Goal: Ask a question

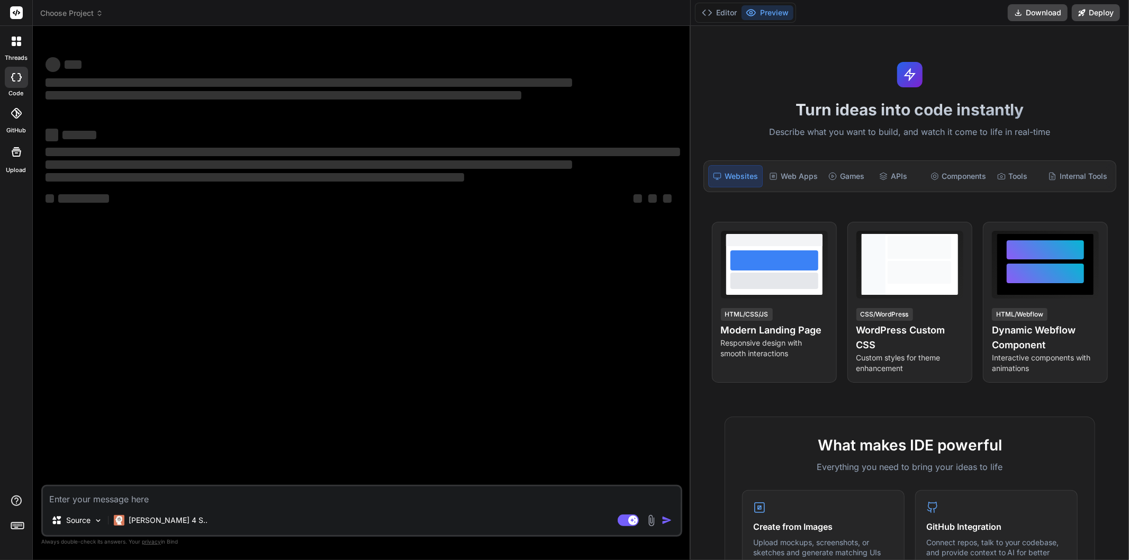
drag, startPoint x: 438, startPoint y: 123, endPoint x: 1211, endPoint y: 149, distance: 773.4
click at [1129, 149] on html "threads code GitHub Upload Choose Project Created with Pixso. Bind AI Web Searc…" at bounding box center [564, 280] width 1129 height 560
click at [118, 496] on textarea at bounding box center [362, 496] width 638 height 19
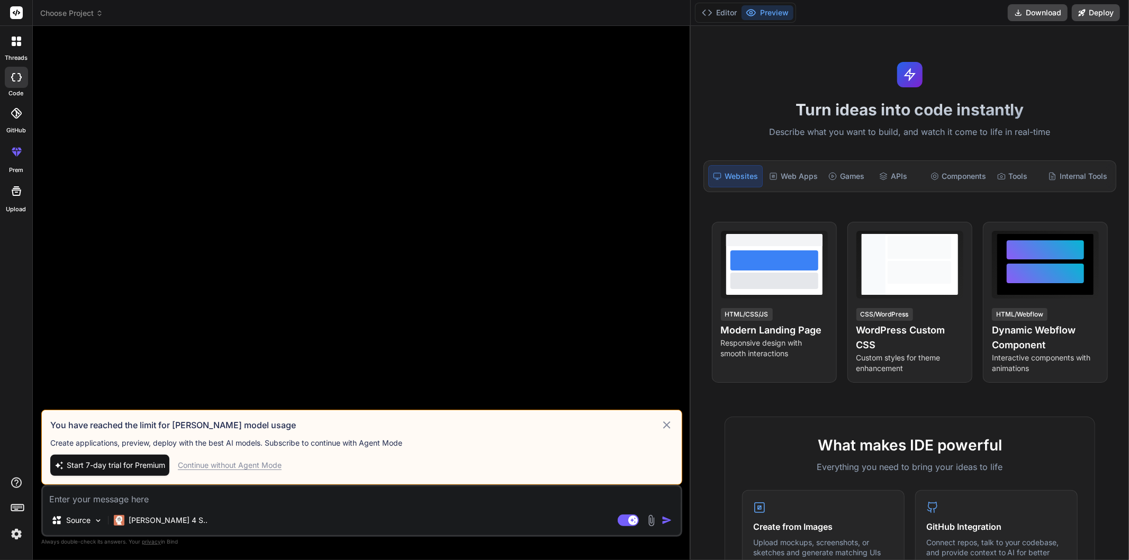
click at [196, 467] on div "Continue without Agent Mode" at bounding box center [230, 465] width 104 height 11
type textarea "x"
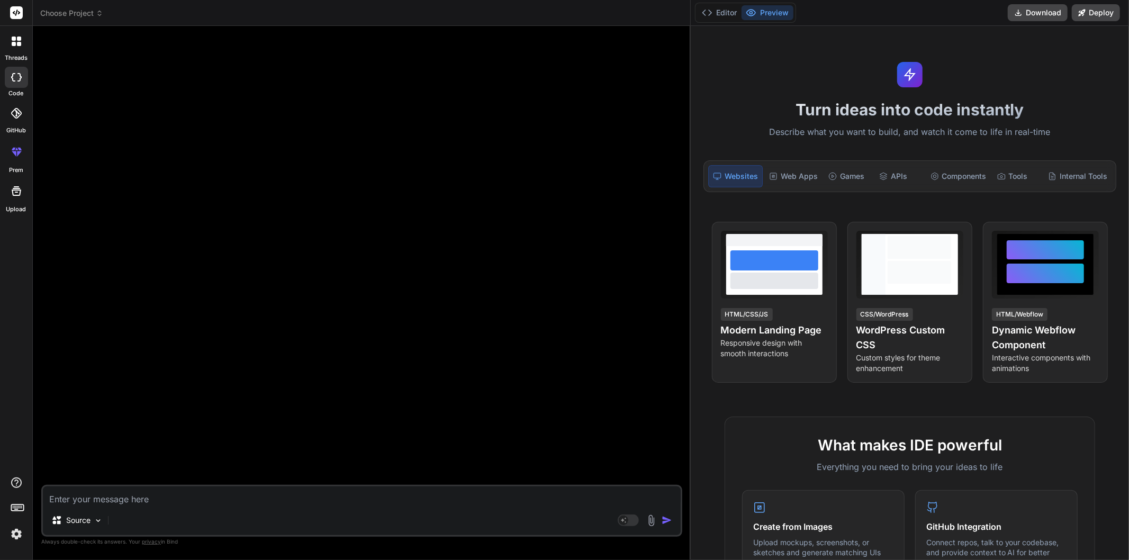
click at [176, 492] on textarea at bounding box center [362, 496] width 638 height 19
paste textarea "For number values, isNaN() tests if the number is the value NaN. When the argum…"
type textarea "For number values, isNaN() tests if the number is the value NaN. When the argum…"
type textarea "x"
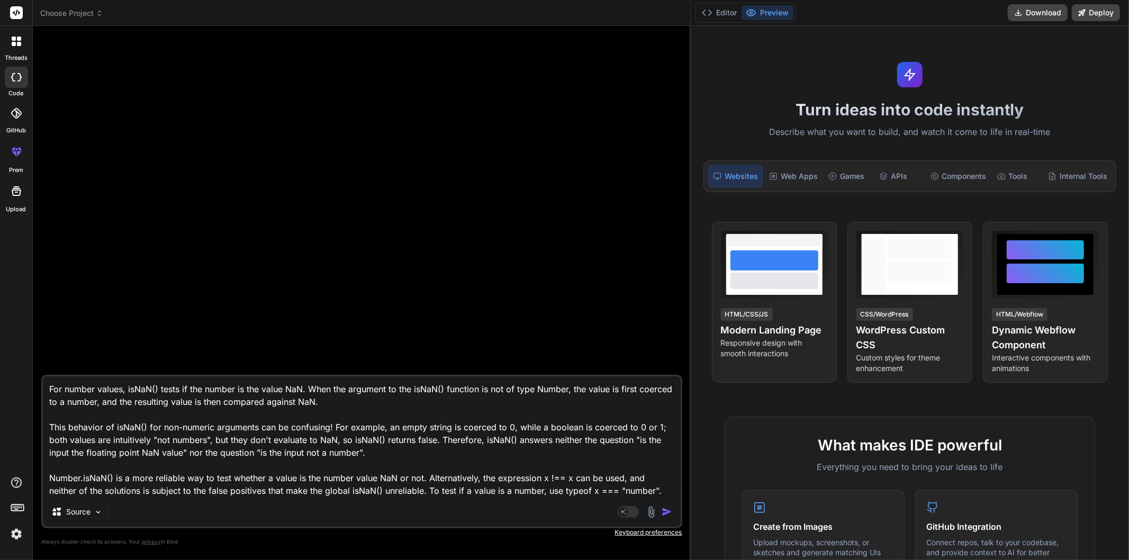
type textarea "For number values, isNaN() tests if the number is the value NaN. When the argum…"
type textarea "x"
type textarea "For number values, isNaN() tests if the number is the value NaN. When the argum…"
type textarea "x"
type textarea "For number values, isNaN() tests if the number is the value NaN. When the argum…"
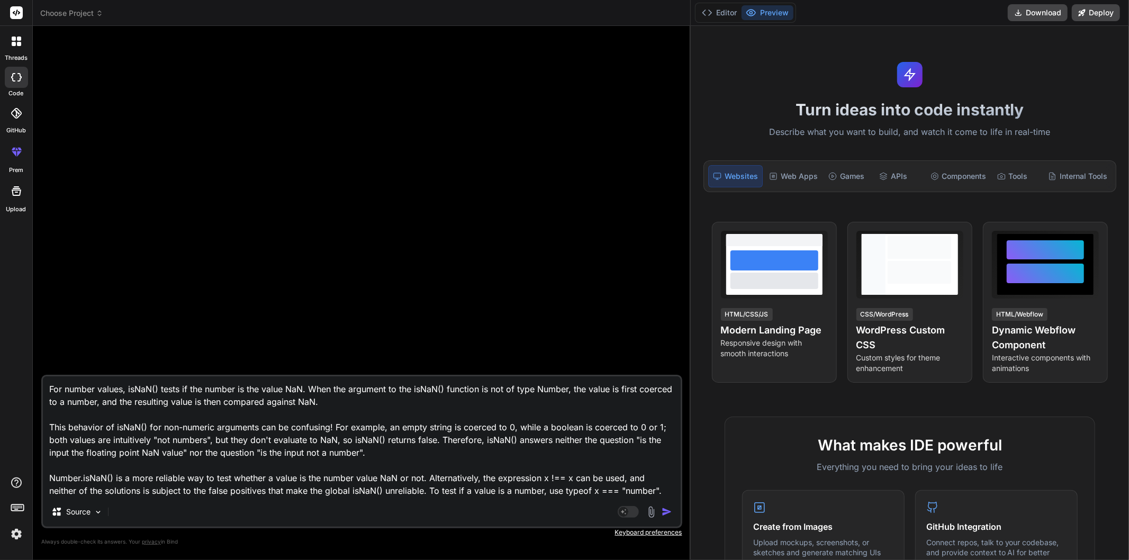
type textarea "x"
type textarea "For number values, isNaN() tests if the number is the value NaN. When the argum…"
type textarea "x"
type textarea "For number values, isNaN() tests if the number is the value NaN. When the argum…"
type textarea "x"
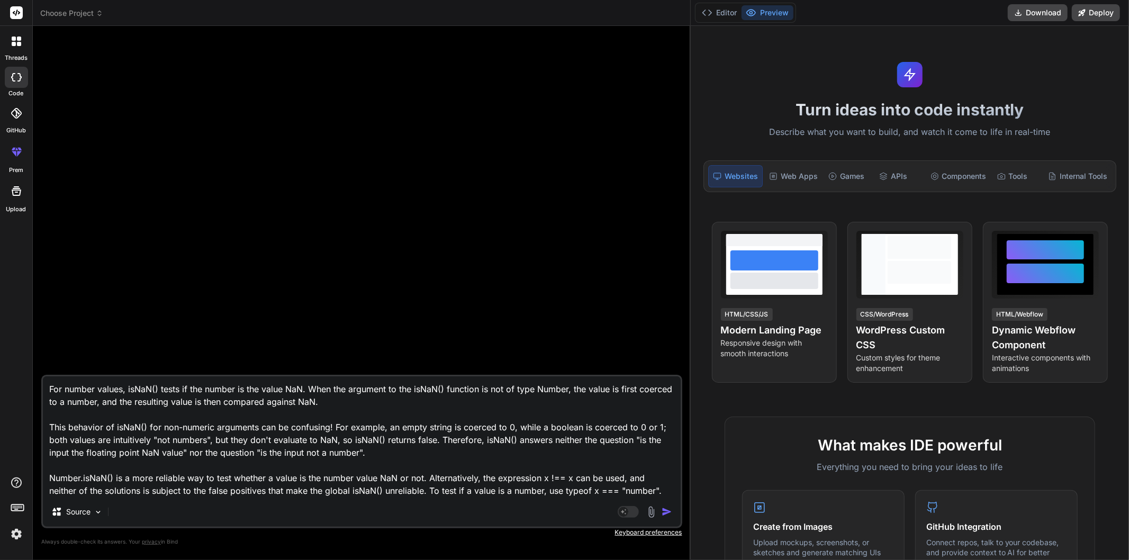
type textarea "For number values, isNaN() tests if the number is the value NaN. When the argum…"
type textarea "x"
type textarea "For number values, isNaN() tests if the number is the value NaN. When the argum…"
type textarea "x"
type textarea "For number values, isNaN() tests if the number is the value NaN. When the argum…"
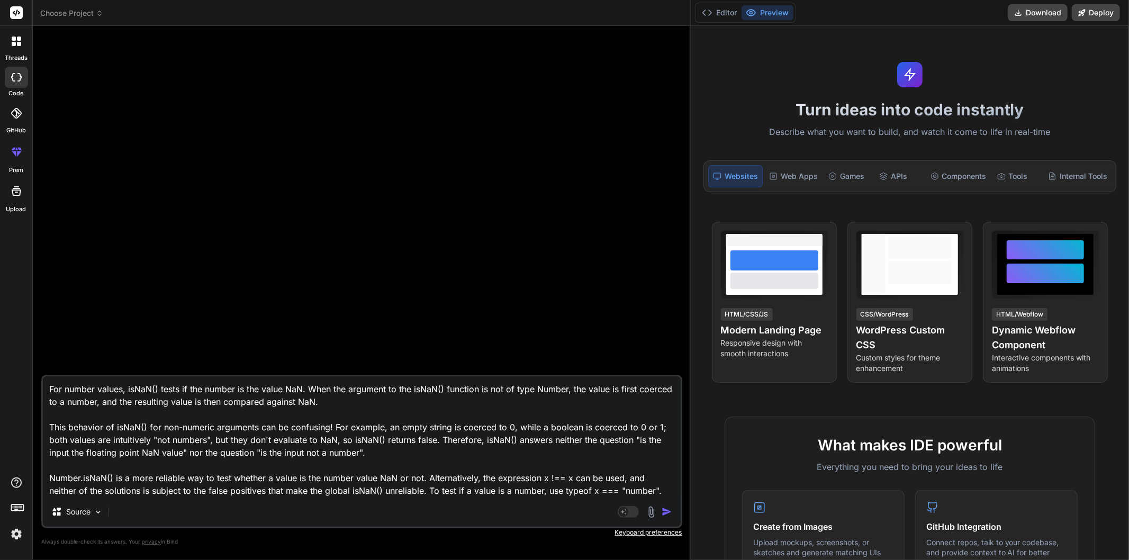
type textarea "x"
type textarea "For number values, isNaN() tests if the number is the value NaN. When the argum…"
type textarea "x"
type textarea "For number values, isNaN() tests if the number is the value NaN. When the argum…"
type textarea "x"
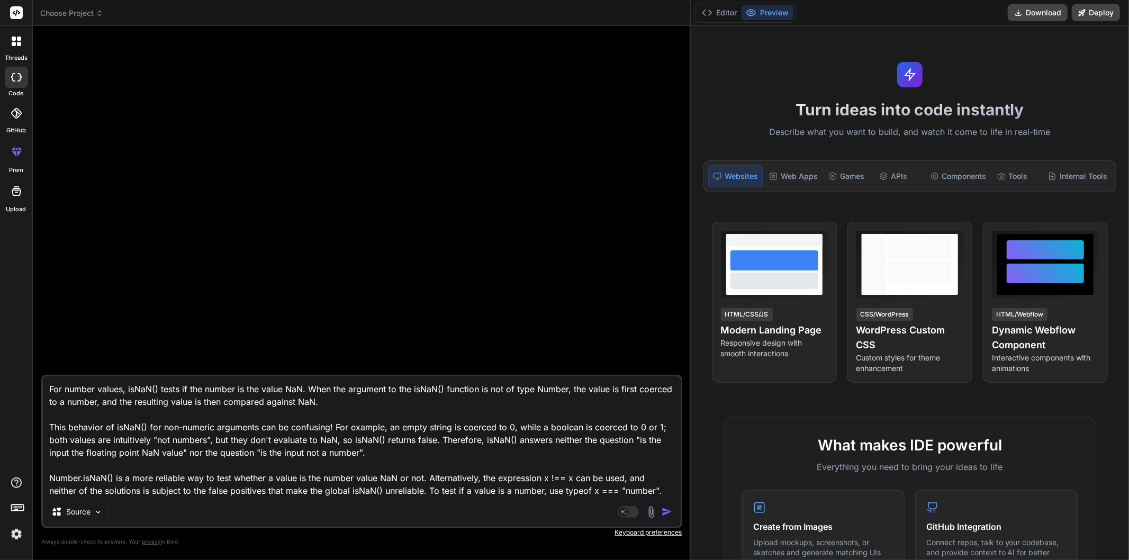
type textarea "For number values, isNaN() tests if the number is the value NaN. When the argum…"
type textarea "x"
type textarea "For number values, isNaN() tests if the number is the value NaN. When the argum…"
type textarea "x"
type textarea "For number values, isNaN() tests if the number is the value NaN. When the argum…"
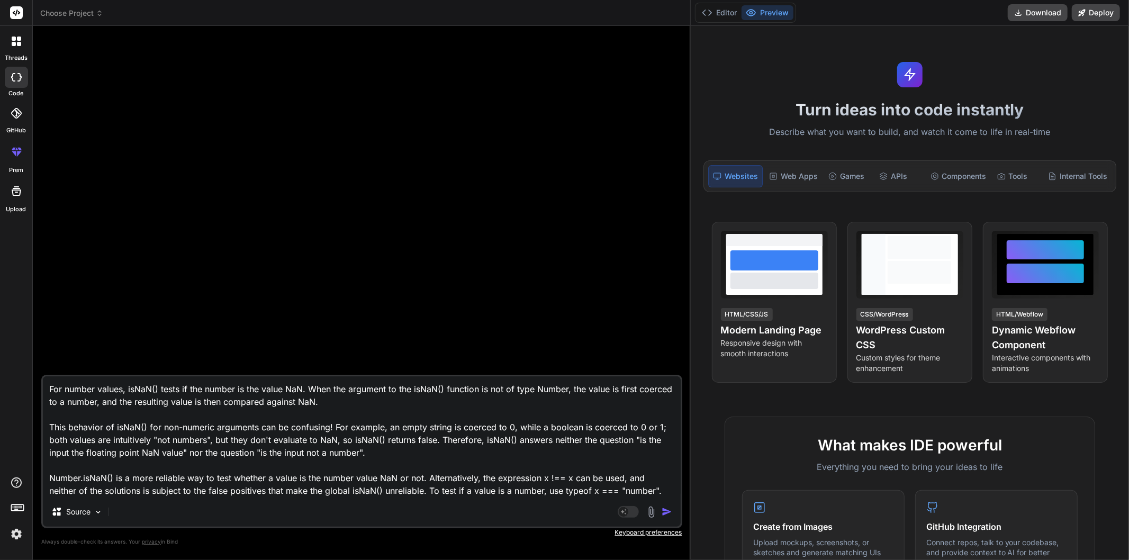
type textarea "x"
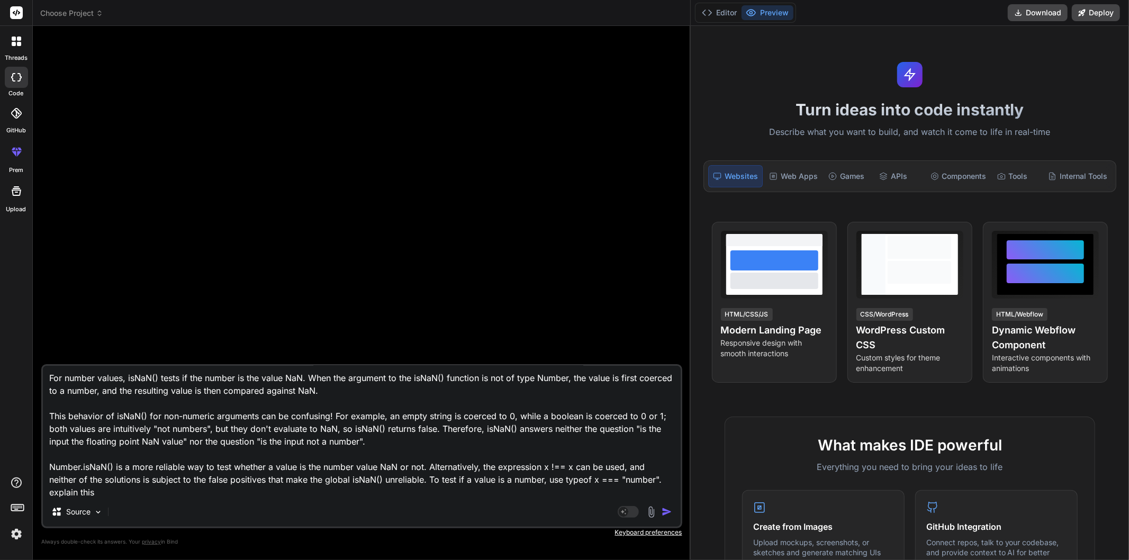
type textarea "For number values, isNaN() tests if the number is the value NaN. When the argum…"
type textarea "x"
type textarea "For number values, isNaN() tests if the number is the value NaN. When the argum…"
type textarea "x"
type textarea "For number values, isNaN() tests if the number is the value NaN. When the argum…"
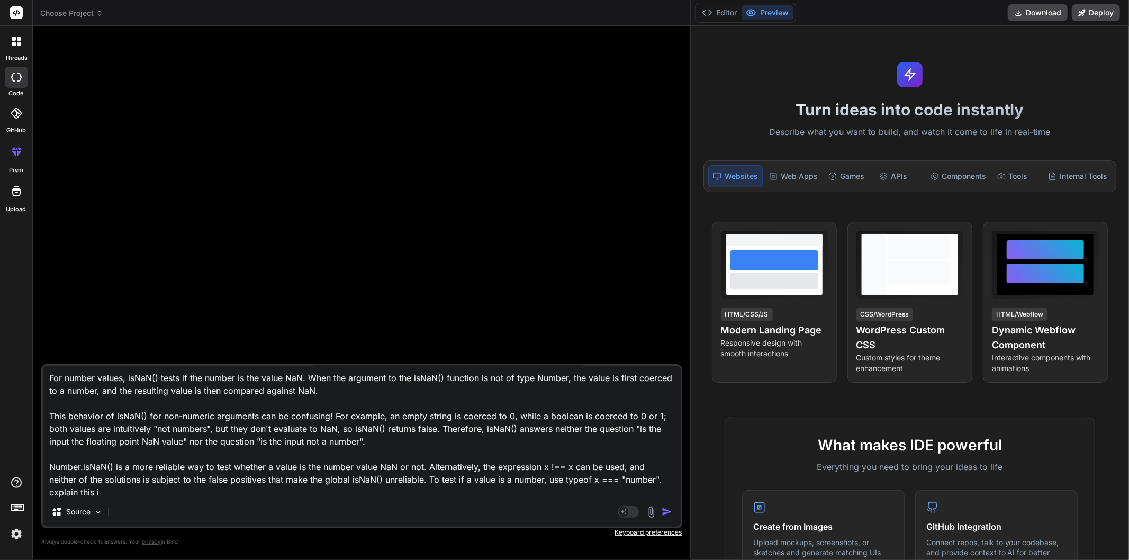
type textarea "x"
type textarea "For number values, isNaN() tests if the number is the value NaN. When the argum…"
type textarea "x"
type textarea "For number values, isNaN() tests if the number is the value NaN. When the argum…"
type textarea "x"
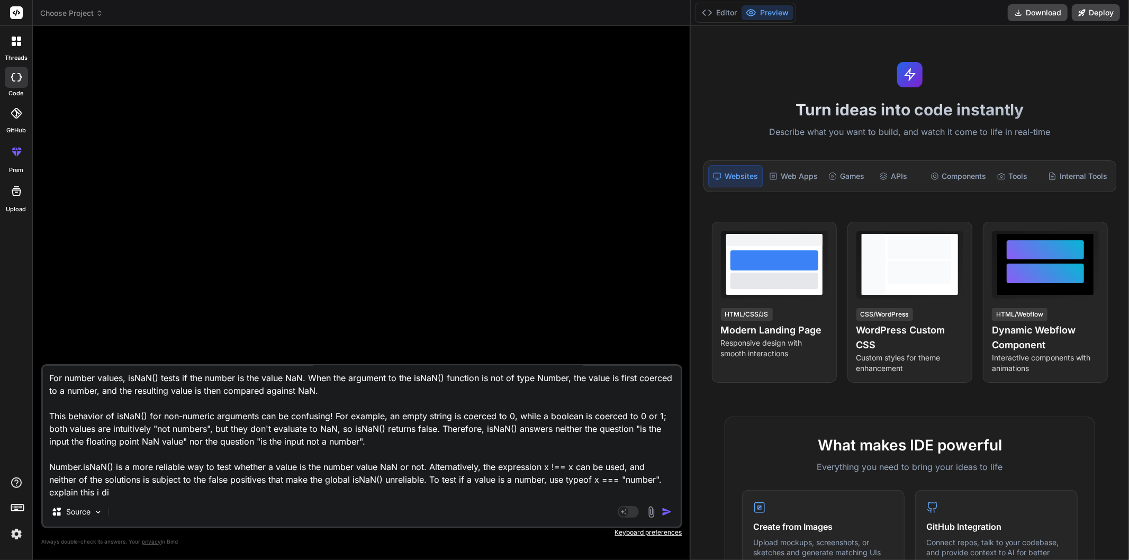
type textarea "For number values, isNaN() tests if the number is the value NaN. When the argum…"
type textarea "x"
type textarea "For number values, isNaN() tests if the number is the value NaN. When the argum…"
type textarea "x"
type textarea "For number values, isNaN() tests if the number is the value NaN. When the argum…"
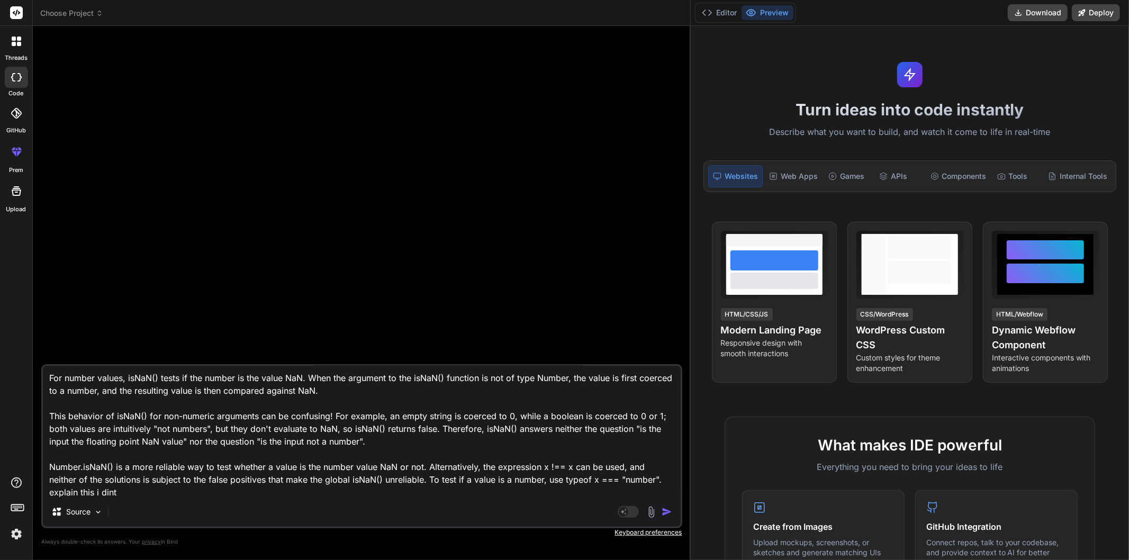
type textarea "x"
type textarea "For number values, isNaN() tests if the number is the value NaN. When the argum…"
type textarea "x"
type textarea "For number values, isNaN() tests if the number is the value NaN. When the argum…"
type textarea "x"
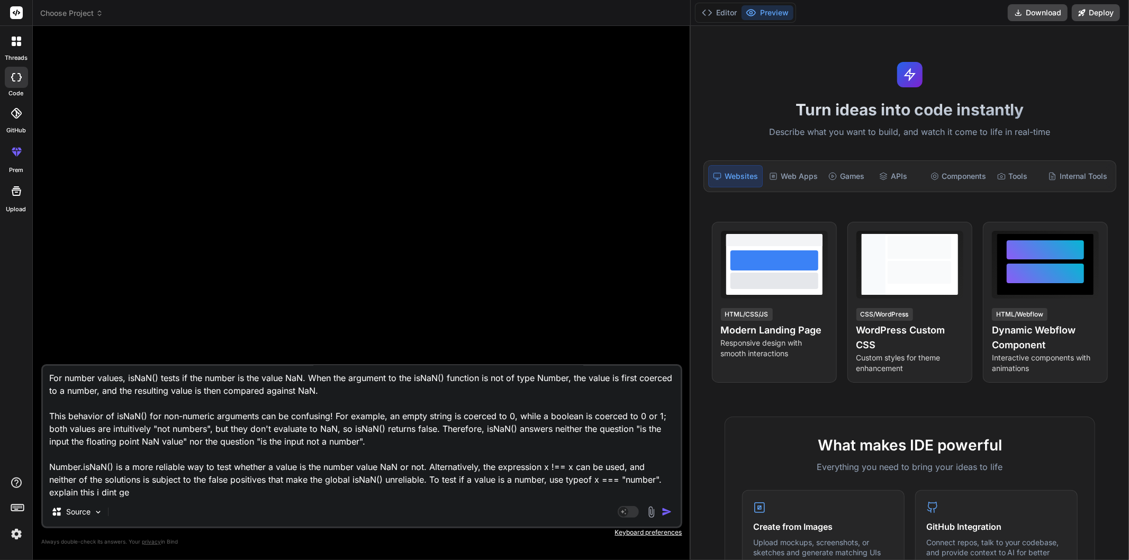
type textarea "For number values, isNaN() tests if the number is the value NaN. When the argum…"
type textarea "x"
type textarea "For number values, isNaN() tests if the number is the value NaN. When the argum…"
type textarea "x"
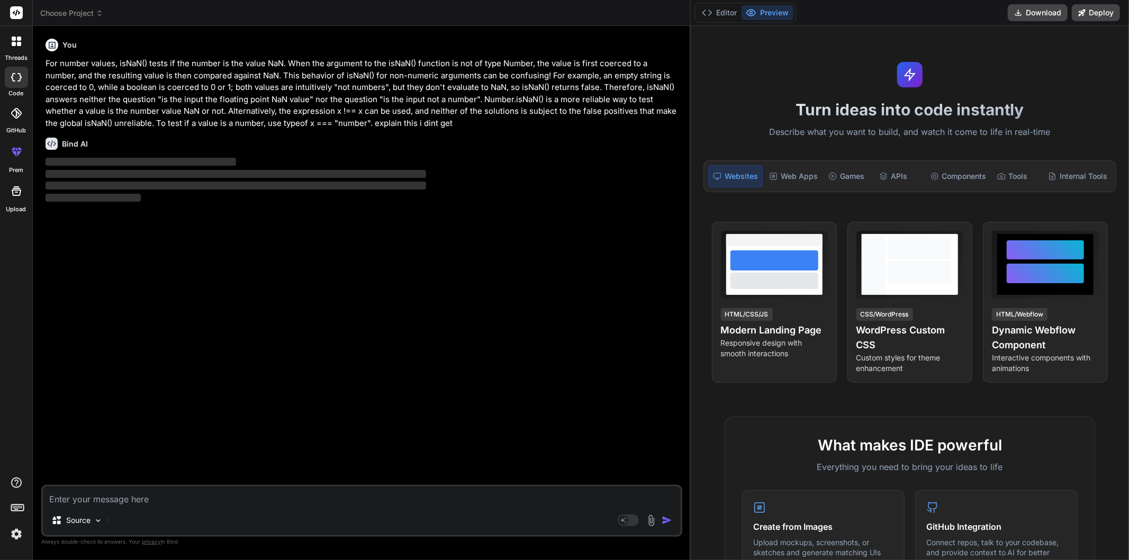
scroll to position [0, 0]
type textarea "x"
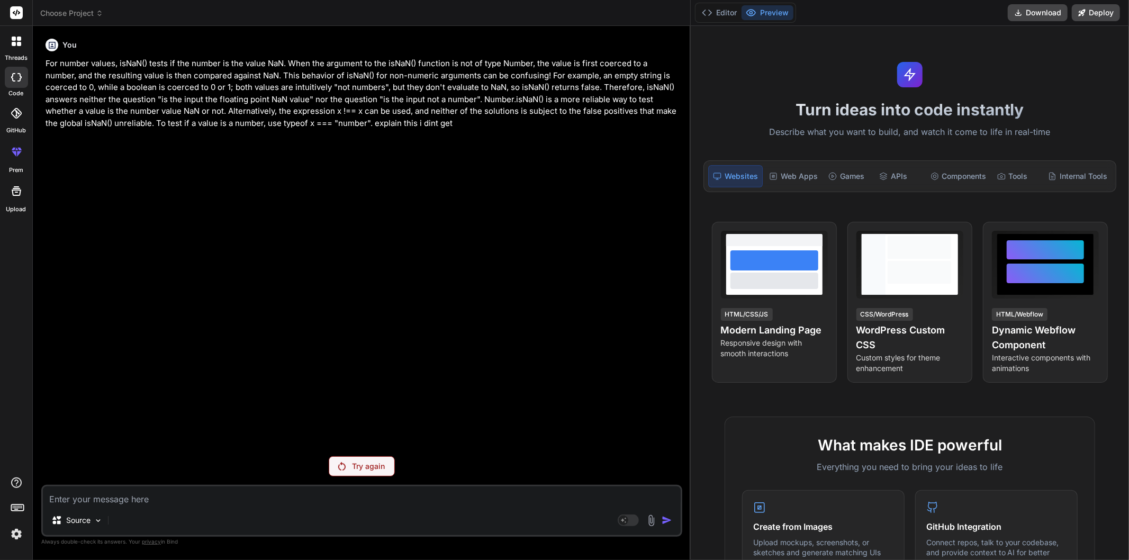
click at [75, 499] on textarea at bounding box center [362, 496] width 638 height 19
type textarea "x"
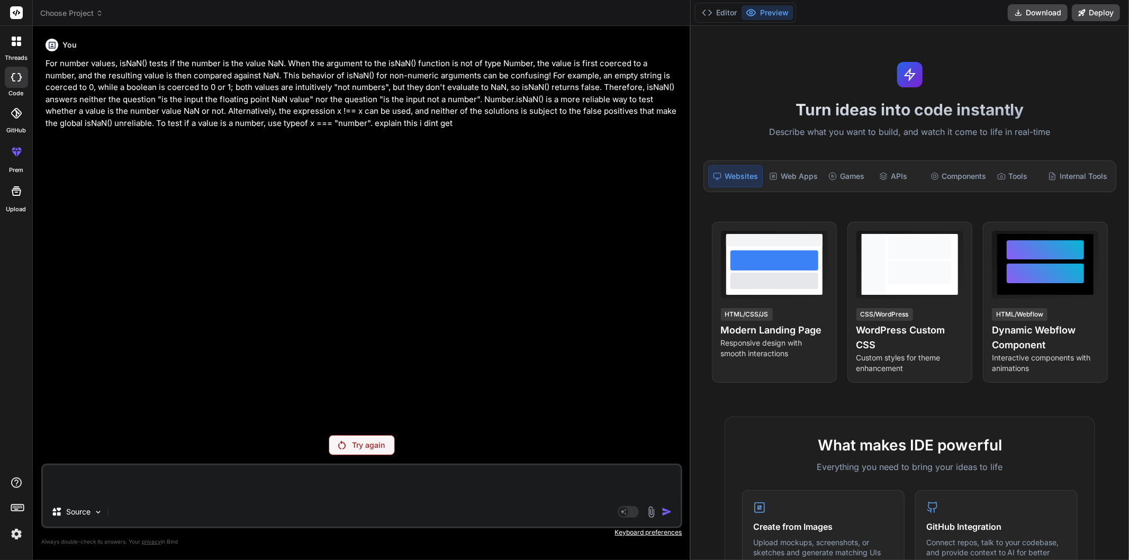
click at [12, 535] on img at bounding box center [16, 534] width 18 height 18
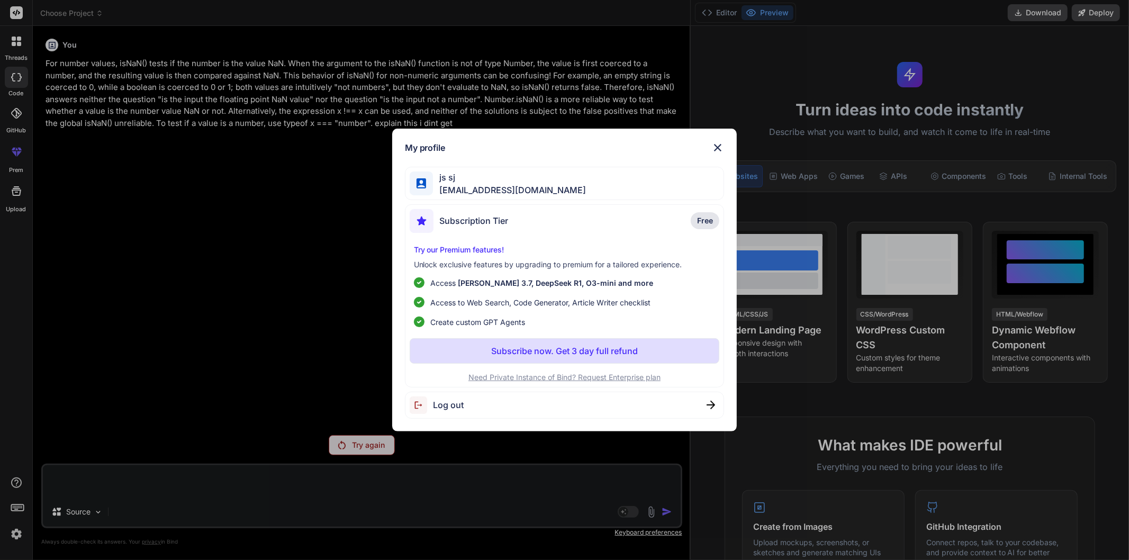
click at [505, 186] on span "xman1234@yopmail.com" at bounding box center [509, 190] width 153 height 13
click at [477, 403] on div "Log out" at bounding box center [565, 405] width 320 height 27
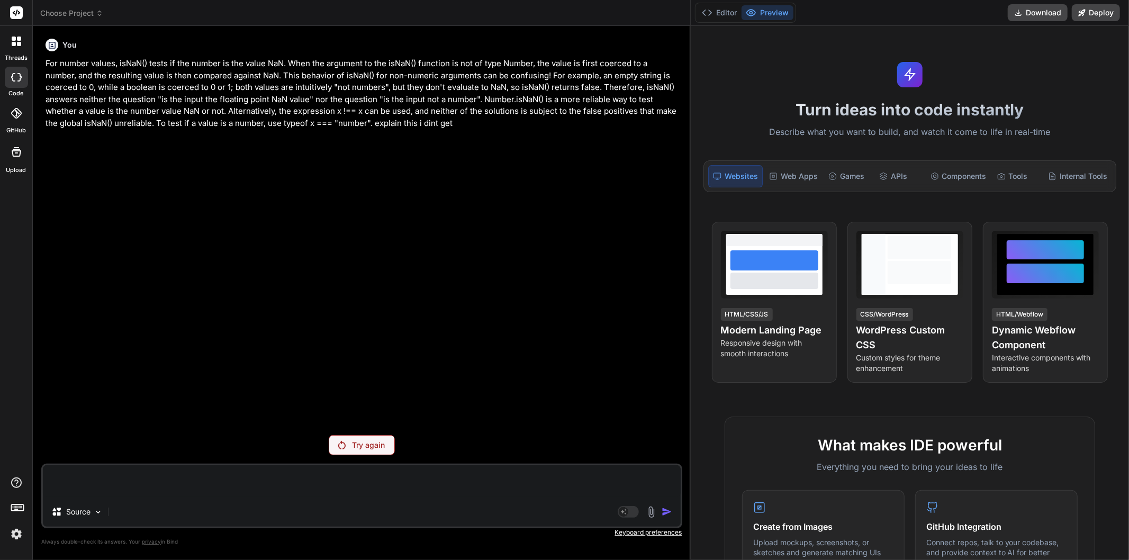
type textarea "x"
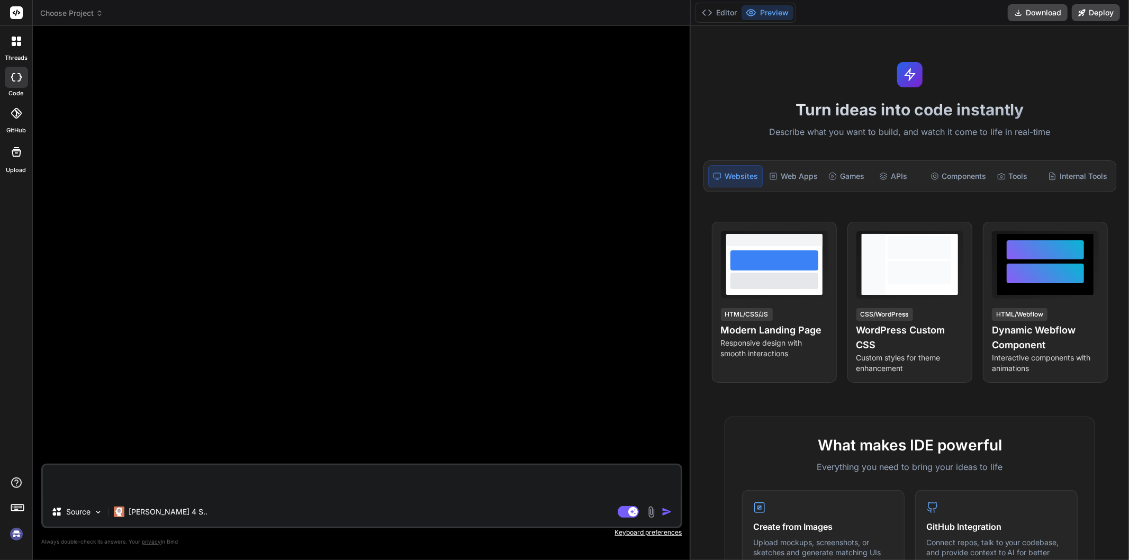
click at [665, 514] on img "button" at bounding box center [667, 512] width 11 height 11
click at [155, 485] on textarea at bounding box center [362, 481] width 638 height 32
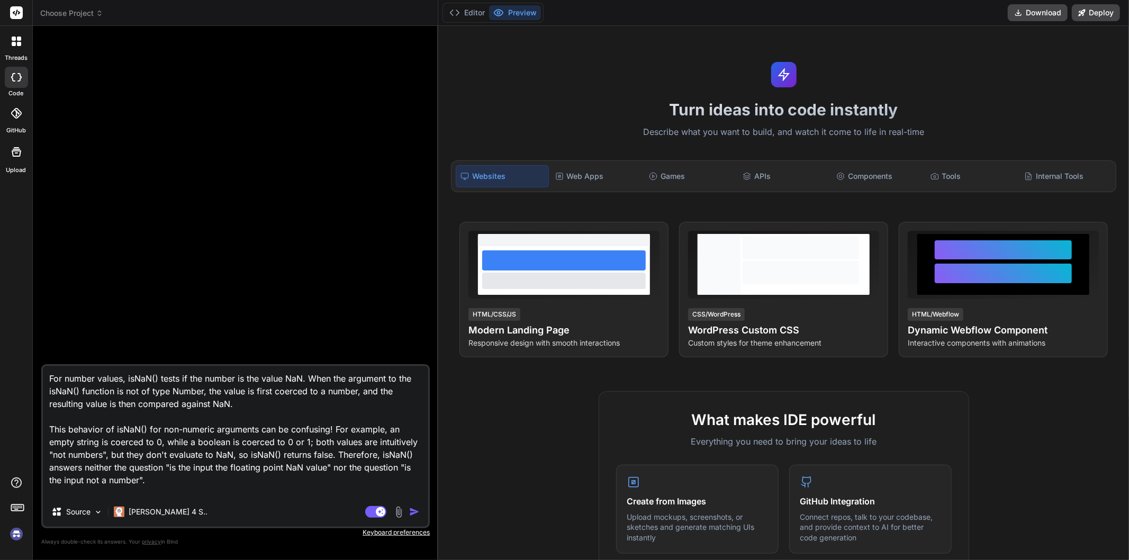
click at [413, 514] on img "button" at bounding box center [414, 512] width 11 height 11
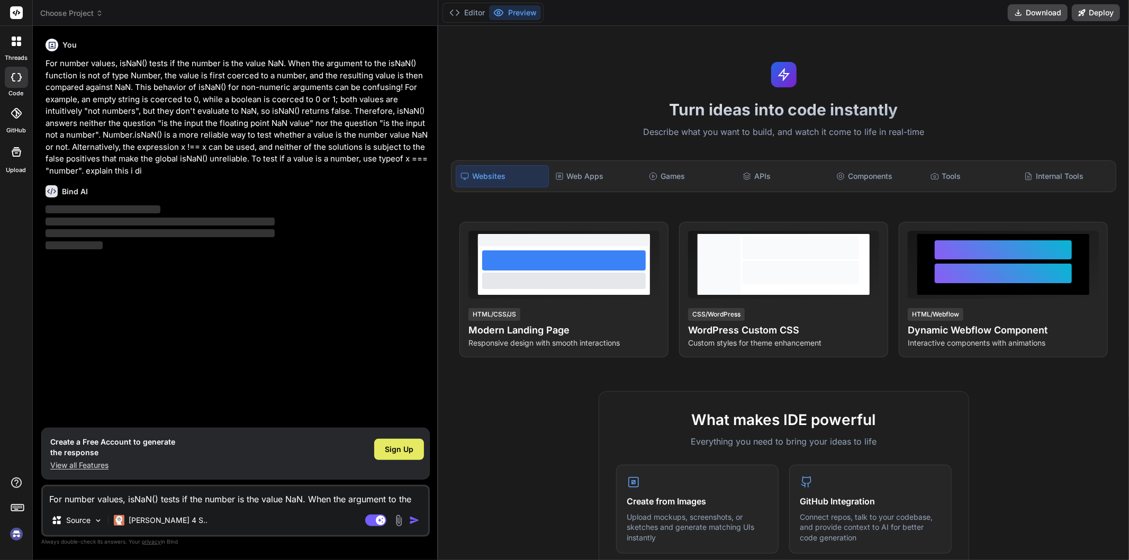
click at [393, 442] on div "Sign Up" at bounding box center [399, 449] width 50 height 21
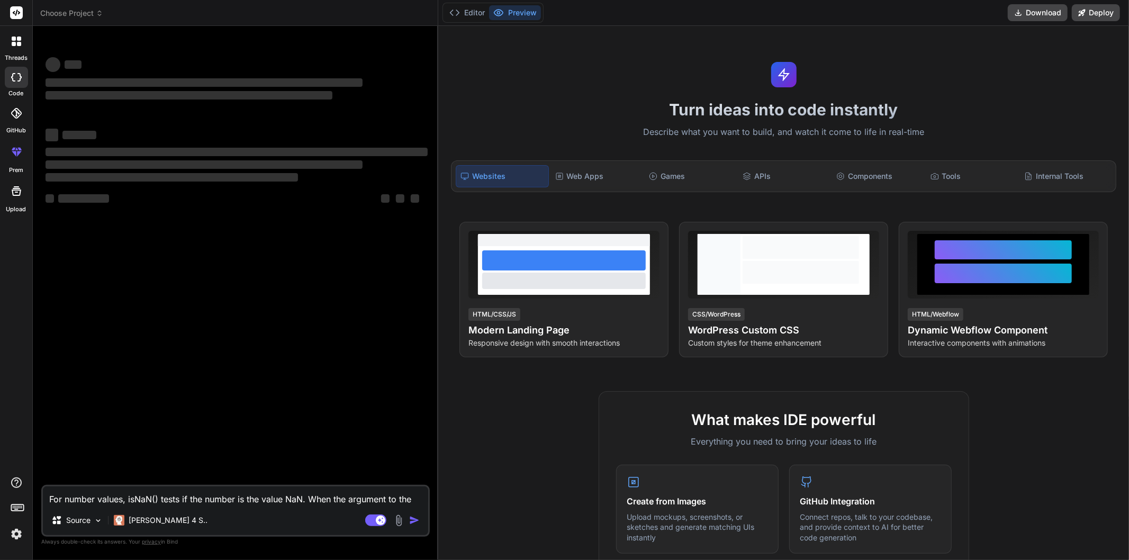
click at [159, 501] on textarea "For number values, isNaN() tests if the number is the value NaN. When the argum…" at bounding box center [235, 496] width 385 height 19
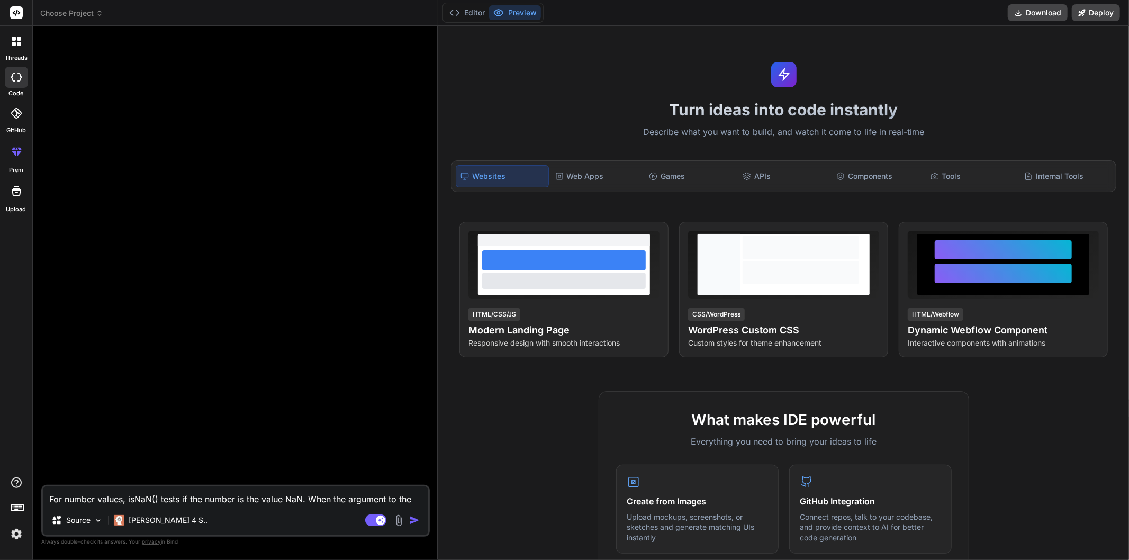
type textarea "x"
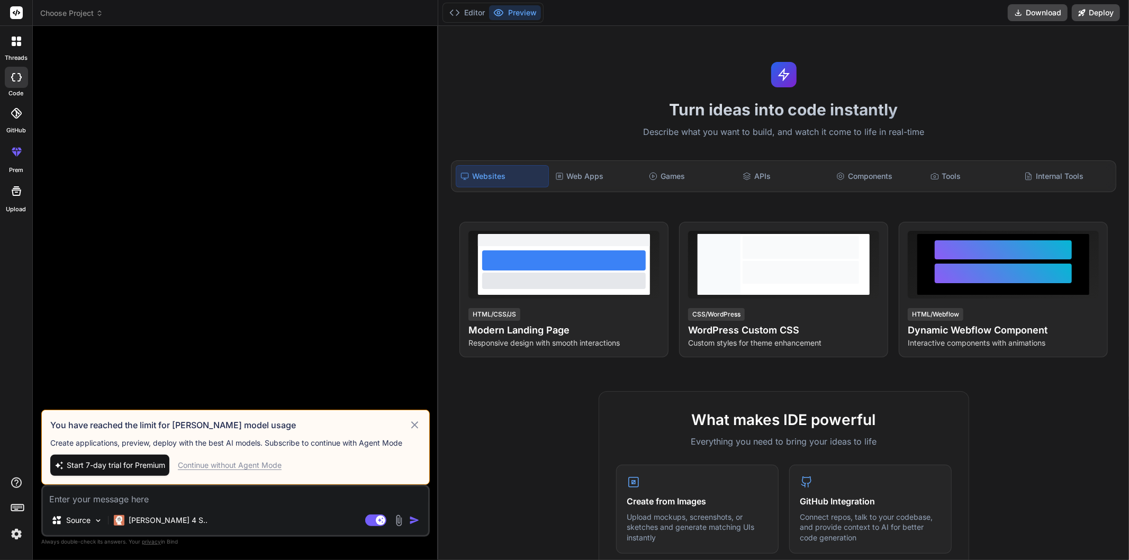
click at [200, 467] on div "Continue without Agent Mode" at bounding box center [230, 465] width 104 height 11
type textarea "x"
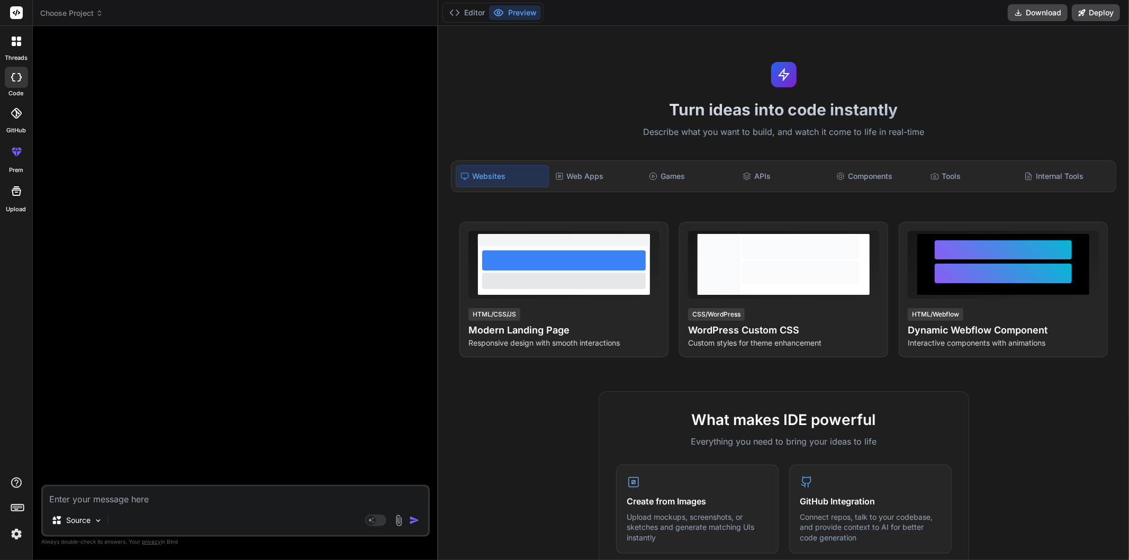
click at [168, 500] on textarea at bounding box center [235, 496] width 385 height 19
paste textarea "For number values, isNaN() tests if the number is the value NaN. When the argum…"
type textarea "For number values, isNaN() tests if the number is the value NaN. When the argum…"
type textarea "x"
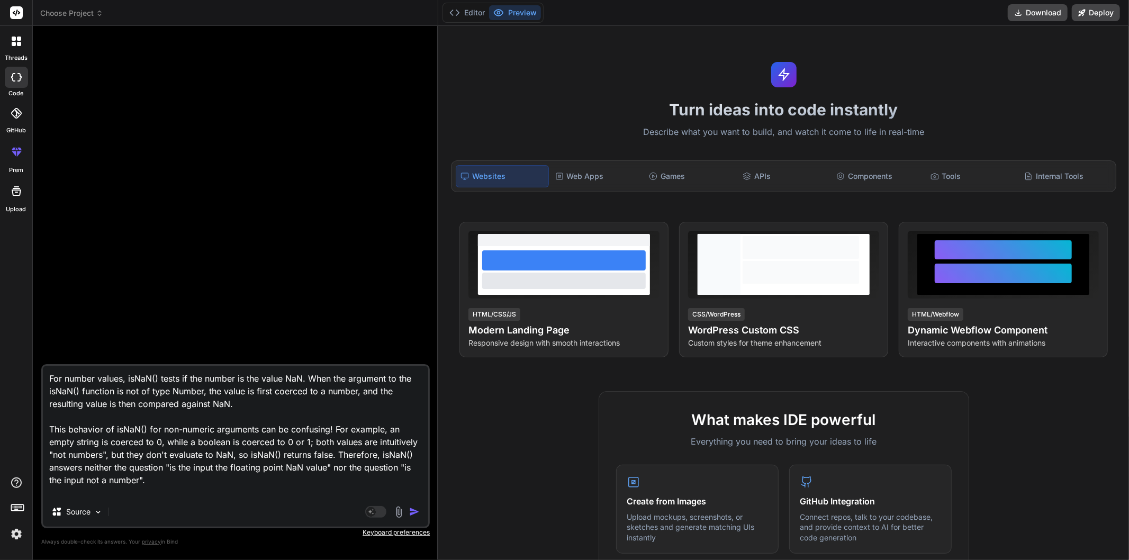
scroll to position [51, 0]
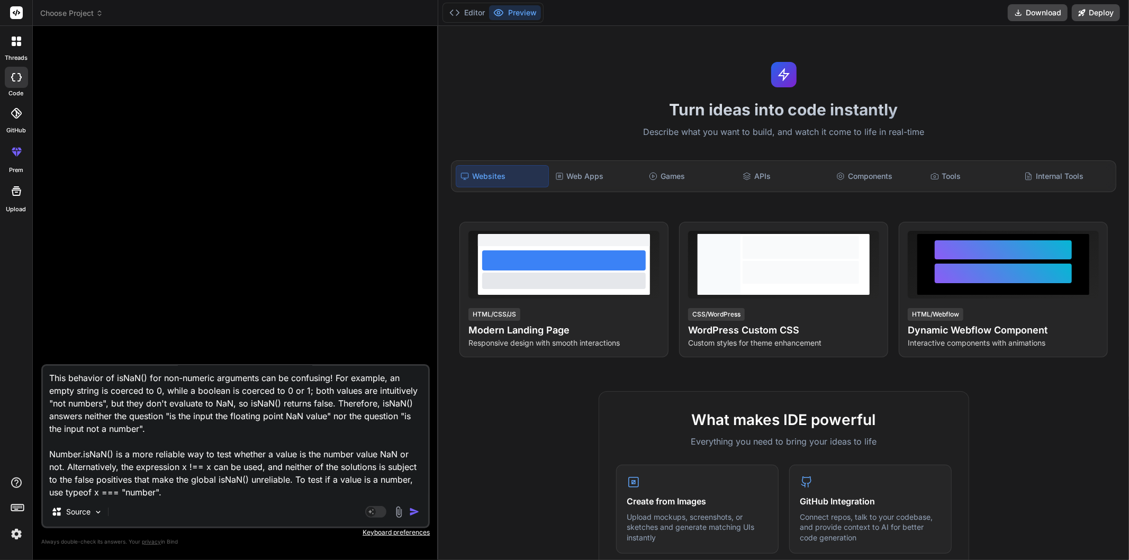
type textarea "For number values, isNaN() tests if the number is the value NaN. When the argum…"
type textarea "x"
type textarea "For number values, isNaN() tests if the number is the value NaN. When the argum…"
type textarea "x"
type textarea "For number values, isNaN() tests if the number is the value NaN. When the argum…"
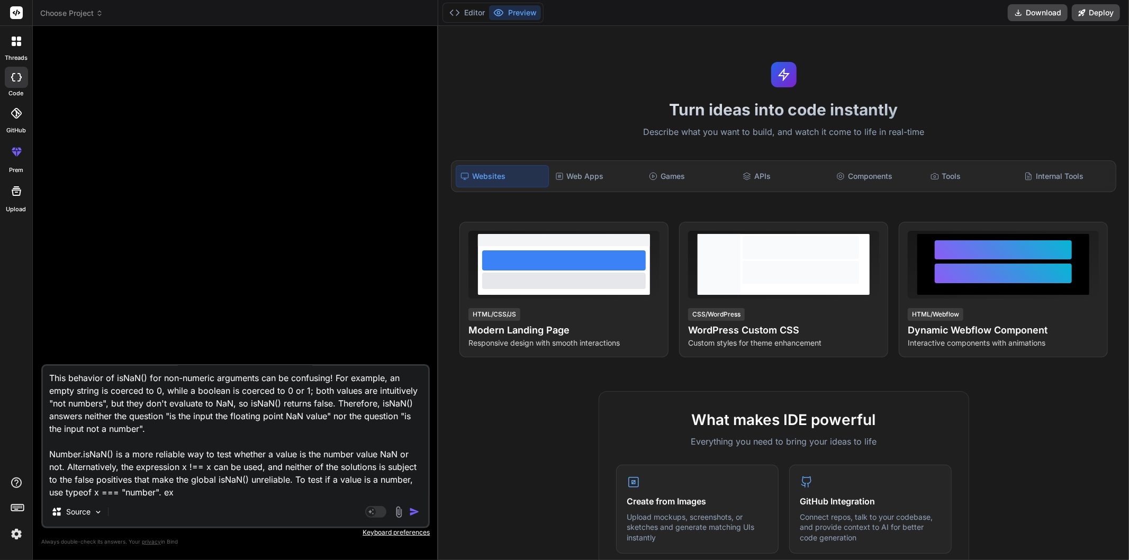
type textarea "x"
type textarea "For number values, isNaN() tests if the number is the value NaN. When the argum…"
type textarea "x"
type textarea "For number values, isNaN() tests if the number is the value NaN. When the argum…"
type textarea "x"
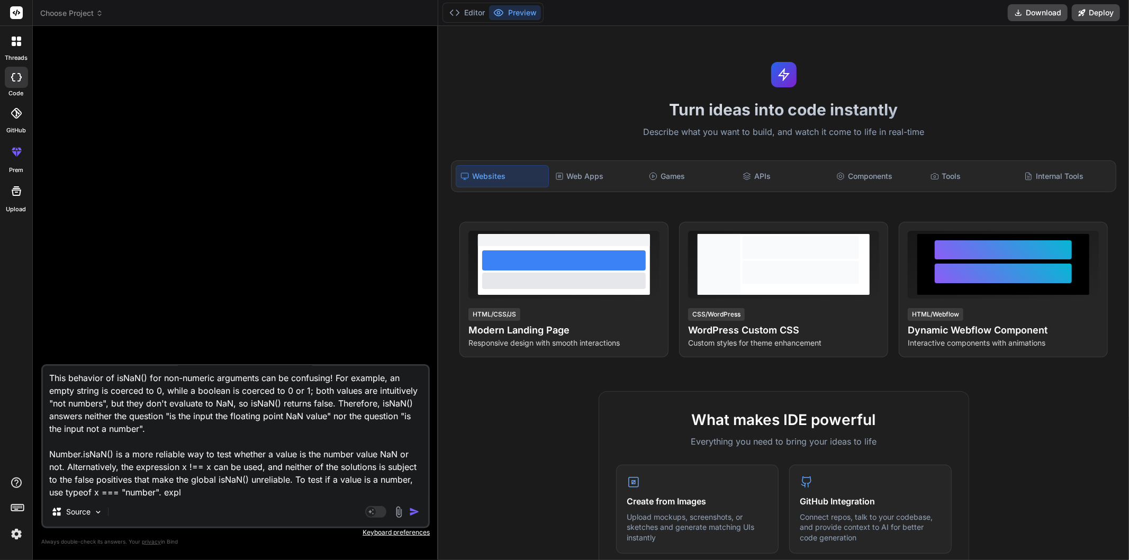
type textarea "For number values, isNaN() tests if the number is the value NaN. When the argum…"
type textarea "x"
type textarea "For number values, isNaN() tests if the number is the value NaN. When the argum…"
type textarea "x"
type textarea "For number values, isNaN() tests if the number is the value NaN. When the argum…"
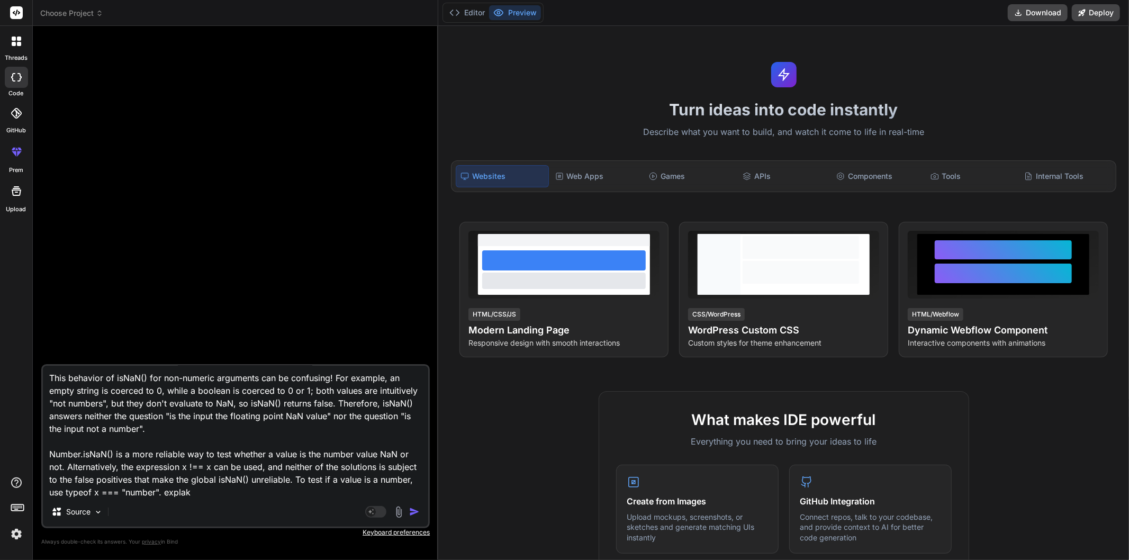
type textarea "x"
type textarea "For number values, isNaN() tests if the number is the value NaN. When the argum…"
type textarea "x"
type textarea "For number values, isNaN() tests if the number is the value NaN. When the argum…"
type textarea "x"
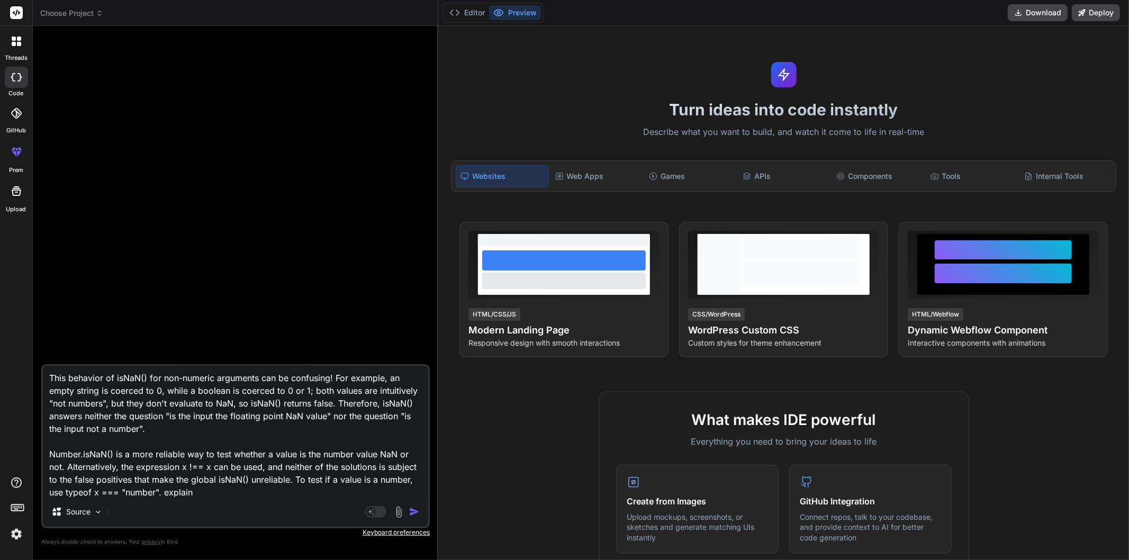
type textarea "For number values, isNaN() tests if the number is the value NaN. When the argum…"
type textarea "x"
type textarea "For number values, isNaN() tests if the number is the value NaN. When the argum…"
type textarea "x"
type textarea "For number values, isNaN() tests if the number is the value NaN. When the argum…"
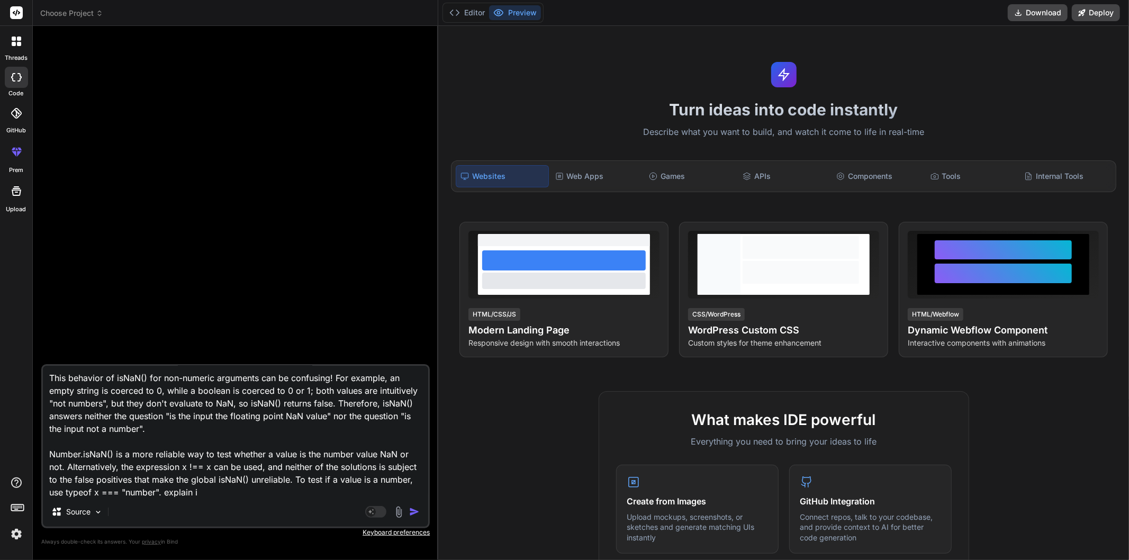
type textarea "x"
type textarea "For number values, isNaN() tests if the number is the value NaN. When the argum…"
type textarea "x"
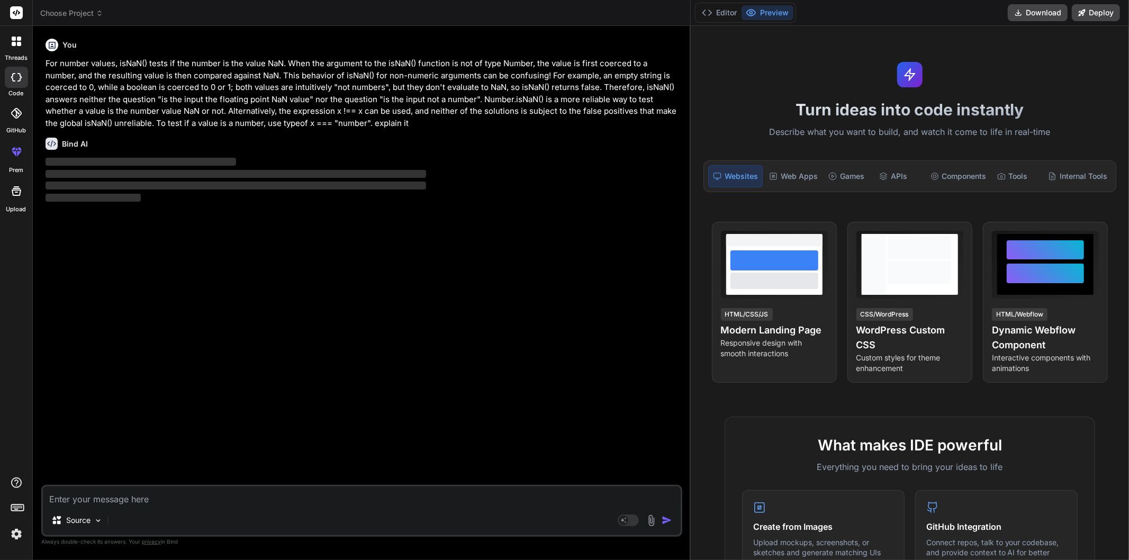
drag, startPoint x: 437, startPoint y: 199, endPoint x: 1086, endPoint y: 213, distance: 648.8
click at [1086, 213] on div "threads code GitHub prem Upload Choose Project Created with Pixso. Bind AI Web …" at bounding box center [564, 280] width 1129 height 560
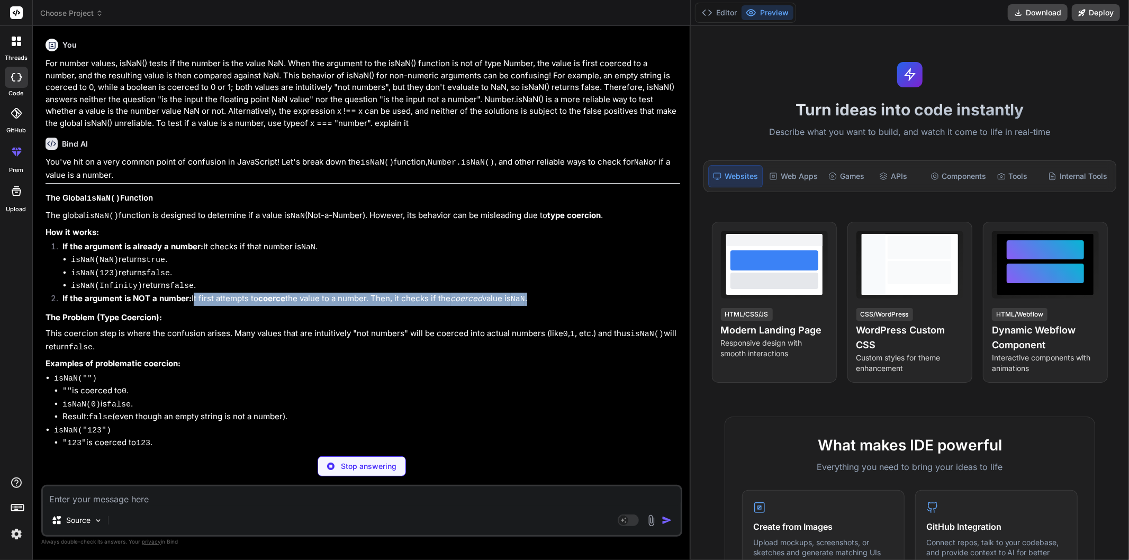
drag, startPoint x: 192, startPoint y: 293, endPoint x: 543, endPoint y: 295, distance: 351.0
click at [543, 295] on li "If the argument is NOT a number: It first attempts to coerce the value to a num…" at bounding box center [367, 300] width 626 height 15
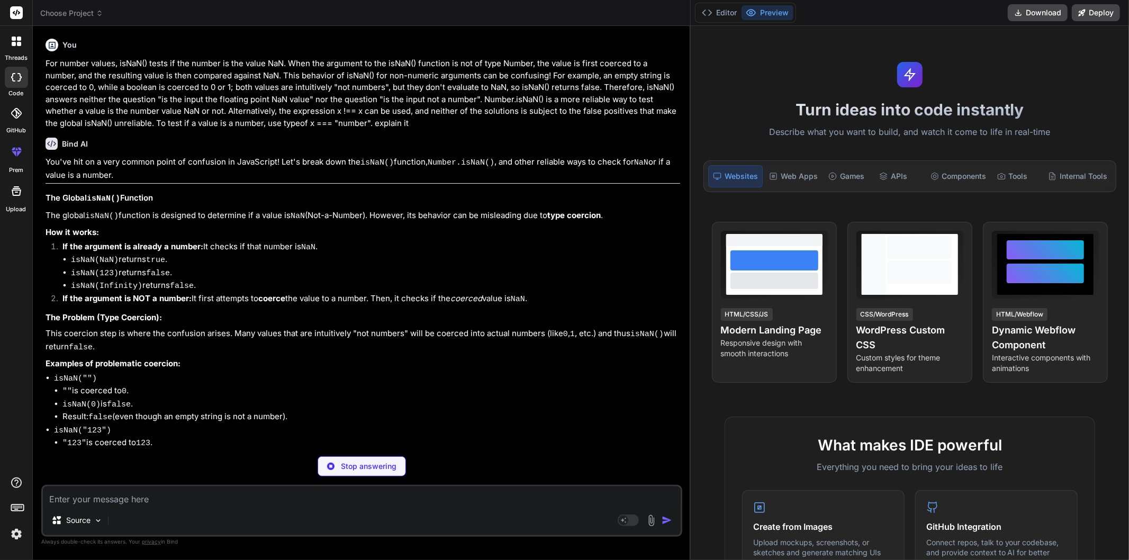
click at [572, 280] on li "isNaN(Infinity) returns false ." at bounding box center [375, 286] width 609 height 13
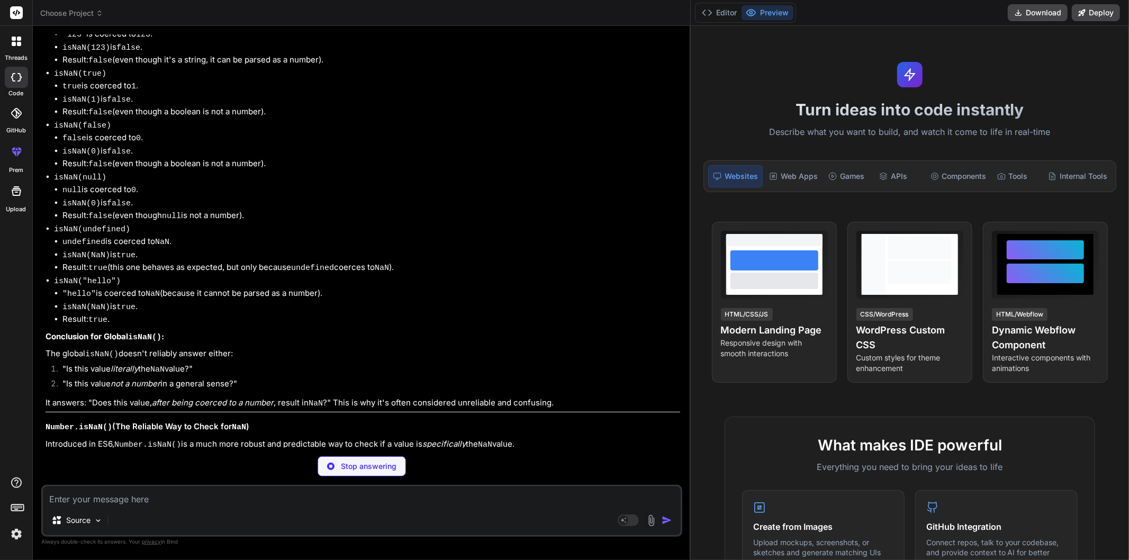
scroll to position [470, 0]
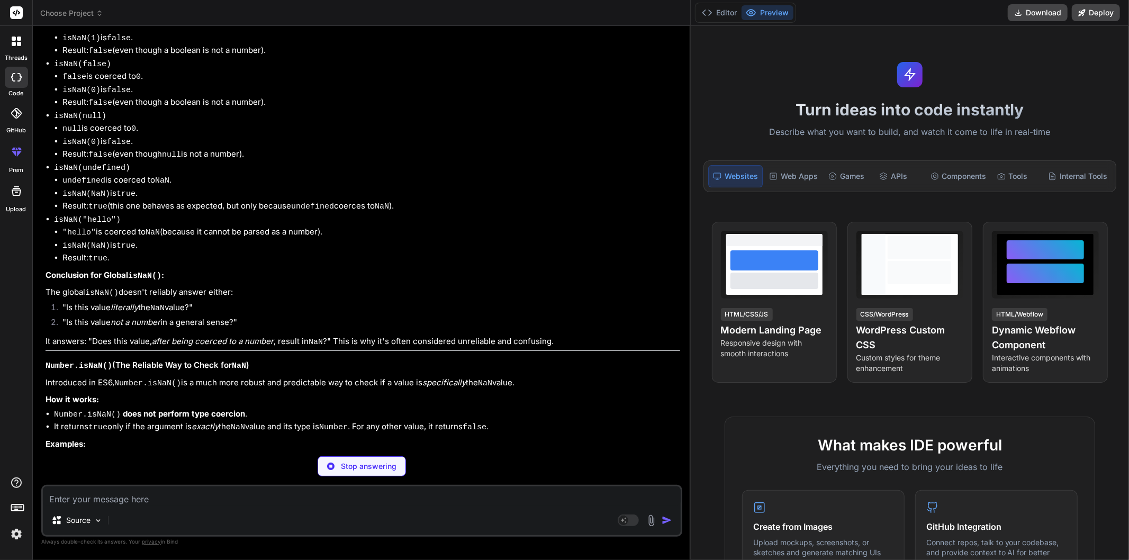
type textarea "x"
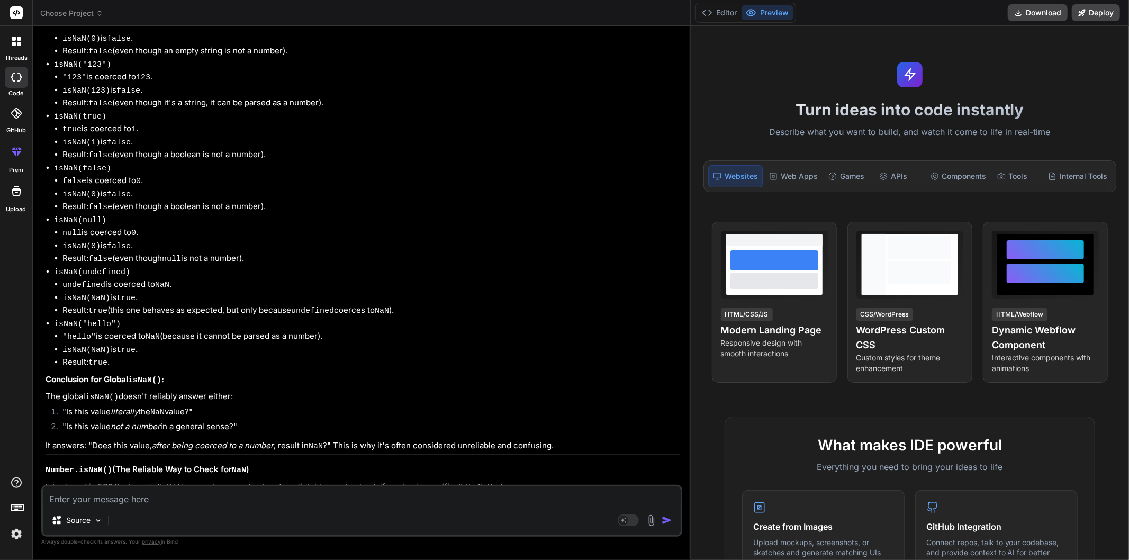
scroll to position [529, 0]
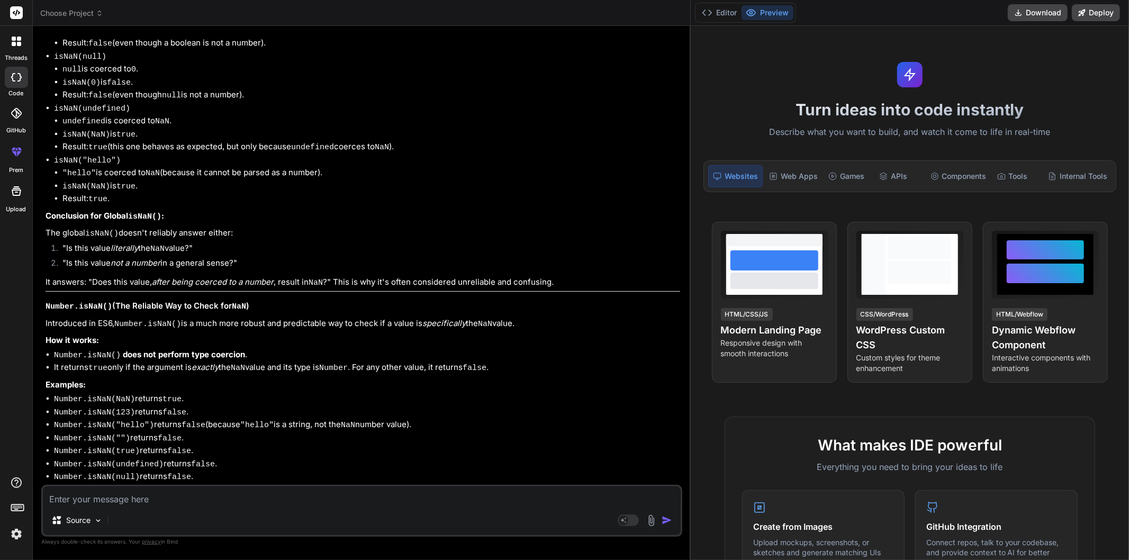
drag, startPoint x: 338, startPoint y: 272, endPoint x: 298, endPoint y: 308, distance: 54.0
click at [298, 318] on p "Introduced in ES6, Number.isNaN() is a much more robust and predictable way to …" at bounding box center [363, 324] width 635 height 13
drag, startPoint x: 298, startPoint y: 308, endPoint x: 290, endPoint y: 320, distance: 13.8
click at [290, 335] on p "How it works:" at bounding box center [363, 341] width 635 height 12
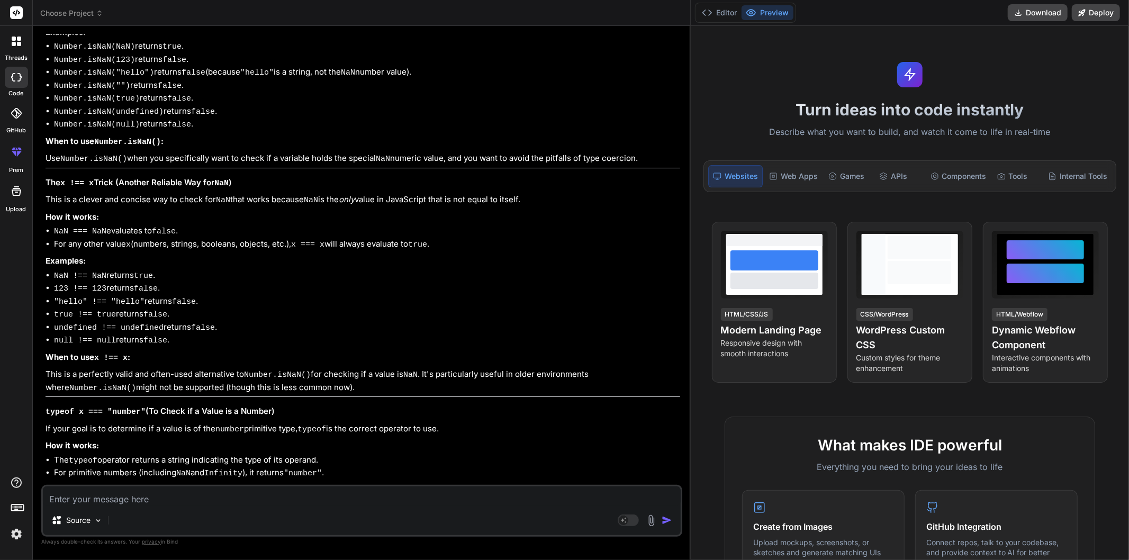
scroll to position [941, 0]
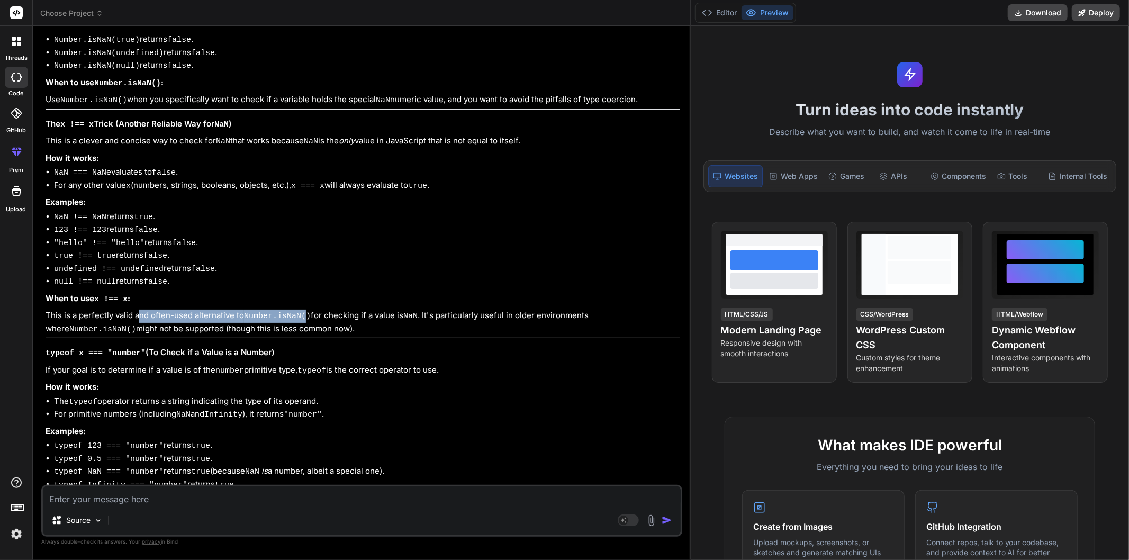
drag, startPoint x: 138, startPoint y: 286, endPoint x: 302, endPoint y: 288, distance: 164.1
click at [302, 310] on p "This is a perfectly valid and often-used alternative to Number.isNaN() for chec…" at bounding box center [363, 323] width 635 height 26
click at [299, 310] on p "This is a perfectly valid and often-used alternative to Number.isNaN() for chec…" at bounding box center [363, 323] width 635 height 26
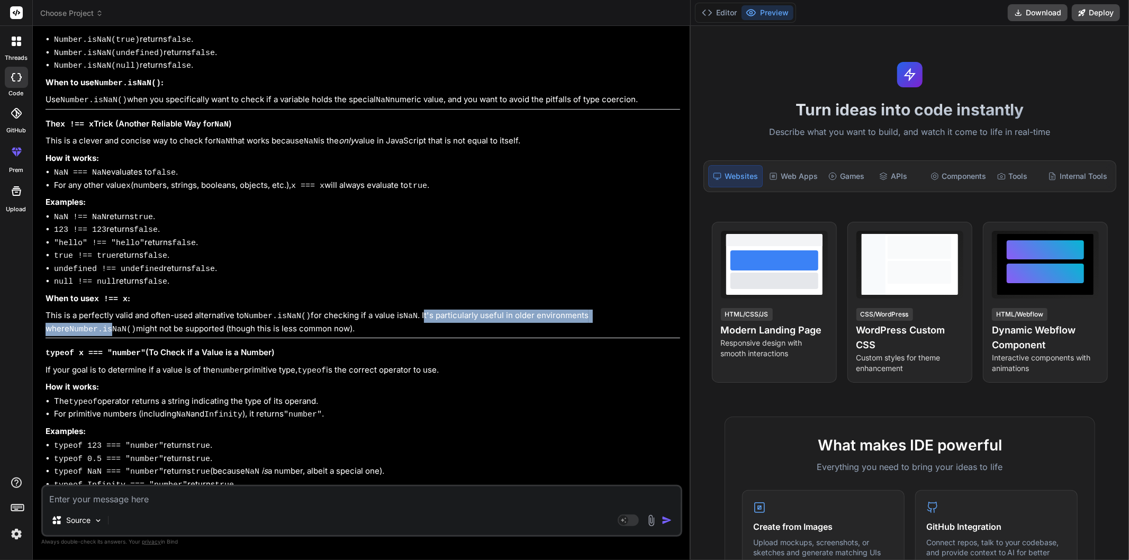
drag, startPoint x: 421, startPoint y: 288, endPoint x: 653, endPoint y: 287, distance: 231.9
click at [653, 310] on p "This is a perfectly valid and often-used alternative to Number.isNaN() for chec…" at bounding box center [363, 323] width 635 height 26
drag, startPoint x: 47, startPoint y: 298, endPoint x: 267, endPoint y: 295, distance: 220.3
click at [267, 310] on p "This is a perfectly valid and often-used alternative to Number.isNaN() for chec…" at bounding box center [363, 323] width 635 height 26
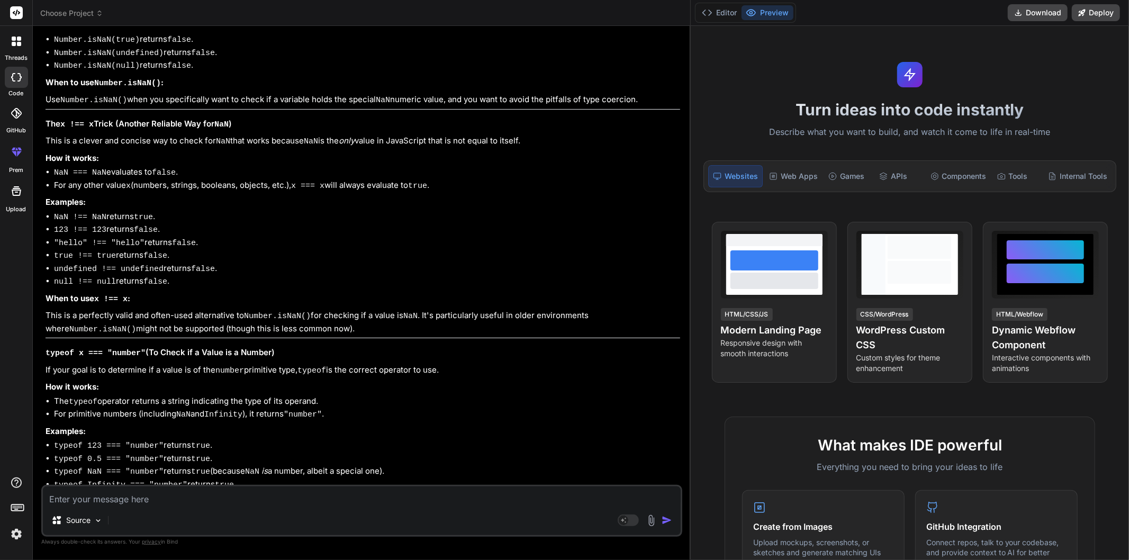
click at [281, 310] on p "This is a perfectly valid and often-used alternative to Number.isNaN() for chec…" at bounding box center [363, 323] width 635 height 26
drag, startPoint x: 277, startPoint y: 319, endPoint x: 43, endPoint y: 318, distance: 233.5
click at [43, 318] on div "You For number values, isNaN() tests if the number is the value NaN. When the a…" at bounding box center [362, 259] width 639 height 451
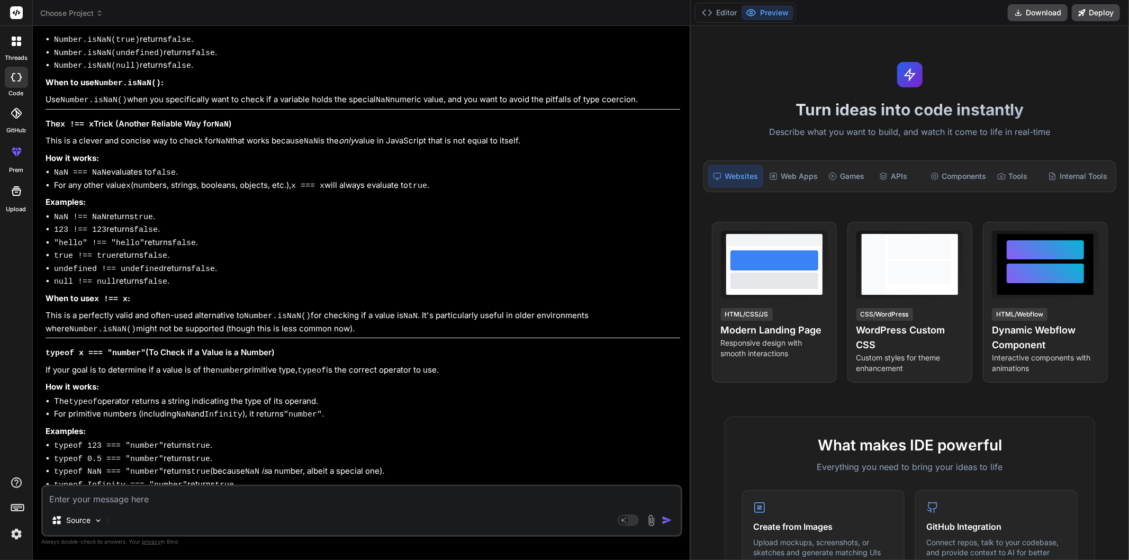
click at [308, 275] on li "null !== null returns false ." at bounding box center [367, 281] width 626 height 13
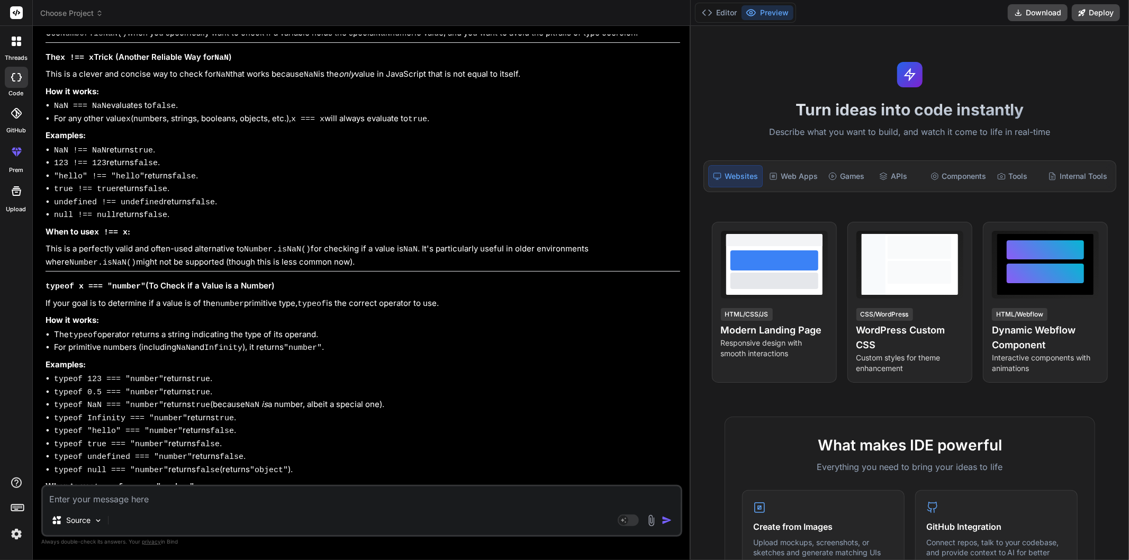
scroll to position [1047, 0]
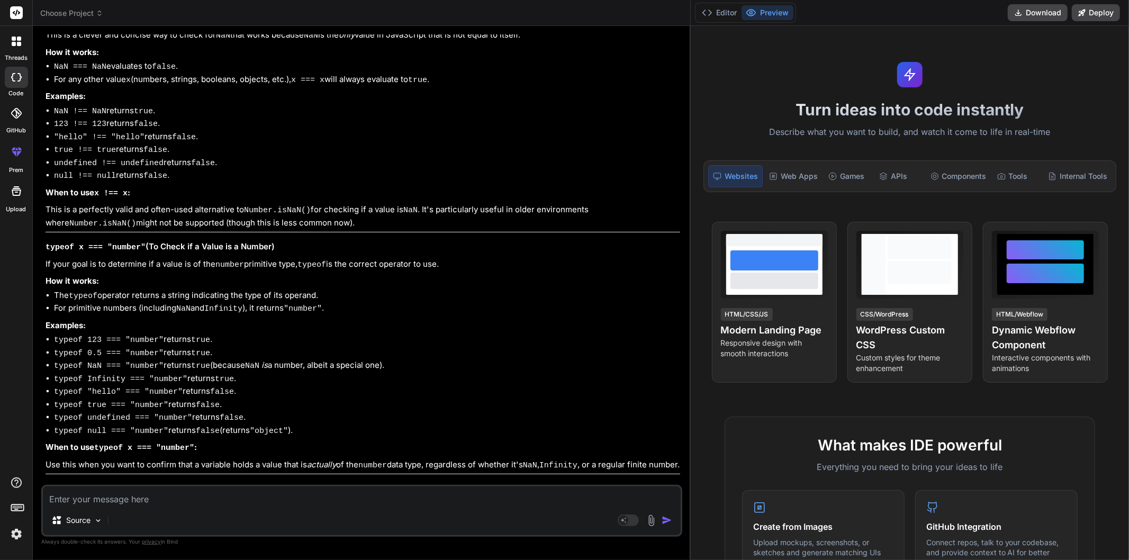
click at [201, 499] on textarea at bounding box center [362, 496] width 638 height 19
type textarea "i"
type textarea "x"
type textarea "in"
type textarea "x"
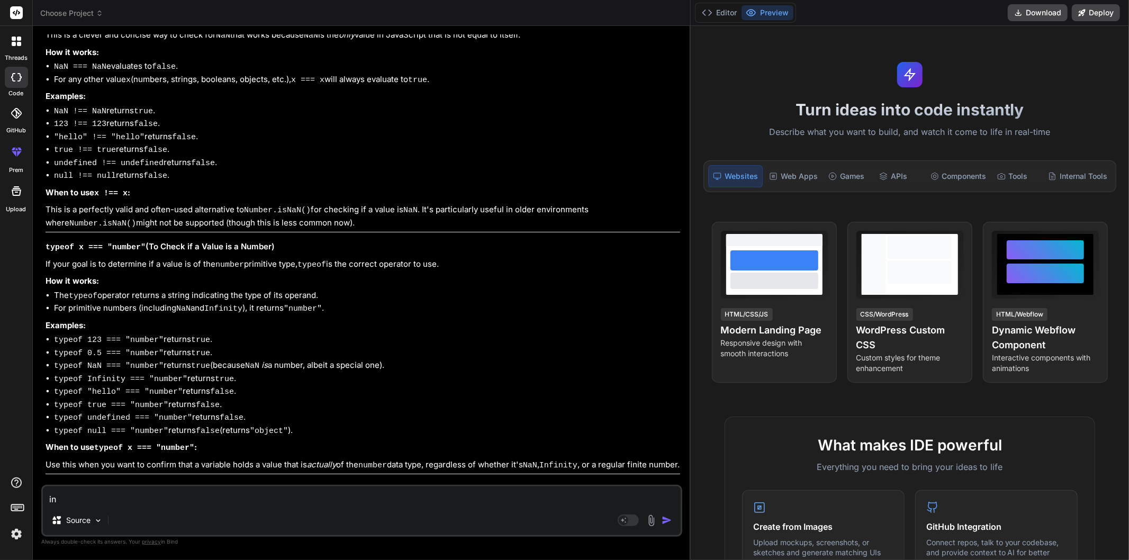
type textarea "in"
type textarea "x"
type textarea "in l"
type textarea "x"
type textarea "in la"
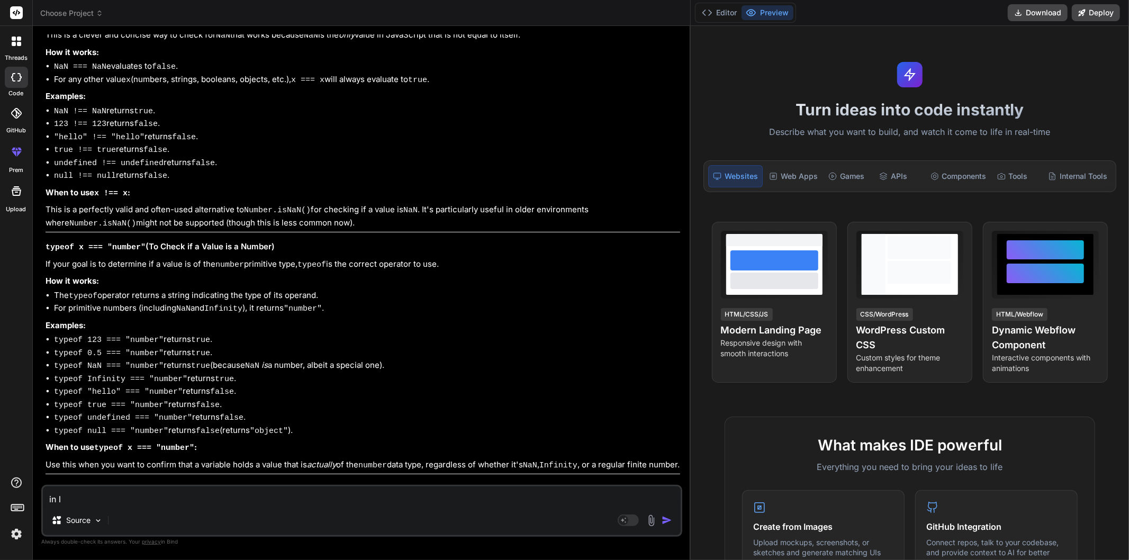
type textarea "x"
type textarea "in las"
type textarea "x"
type textarea "in last"
type textarea "x"
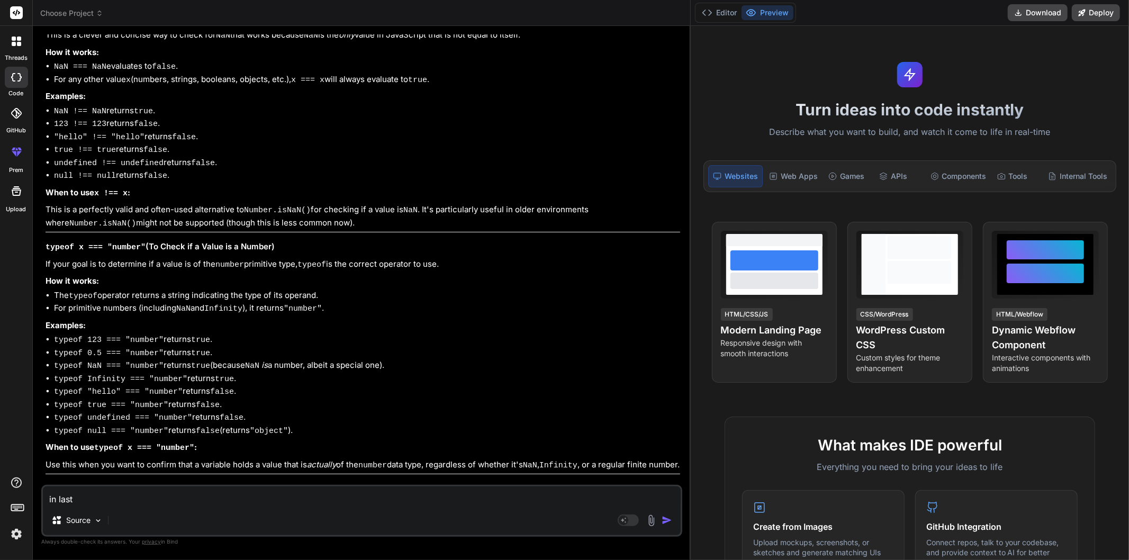
type textarea "in last"
type textarea "x"
type textarea "in last r"
type textarea "x"
type textarea "in last re"
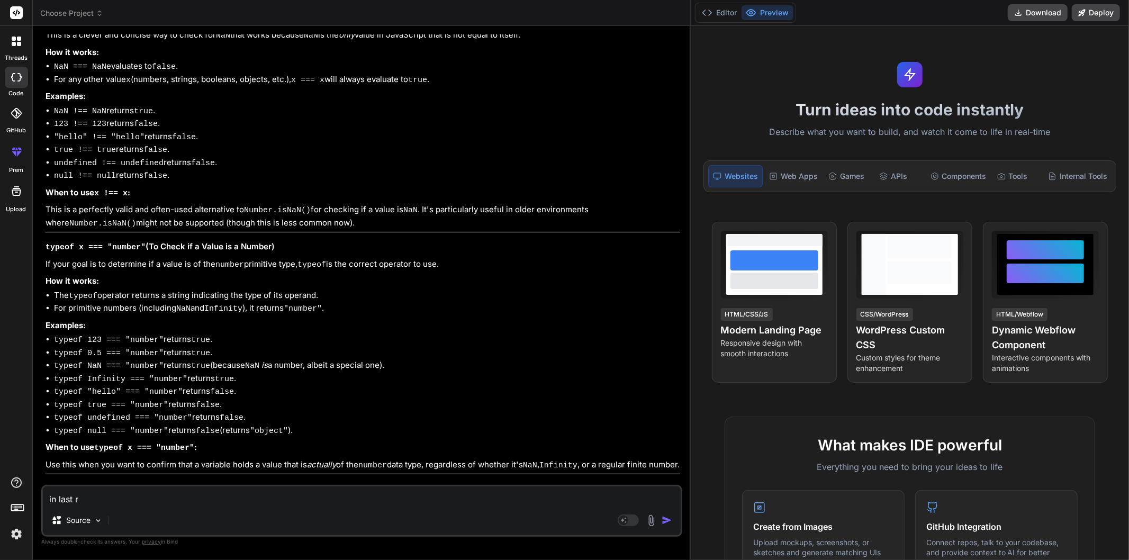
type textarea "x"
type textarea "in last res"
type textarea "x"
type textarea "in last resp"
type textarea "x"
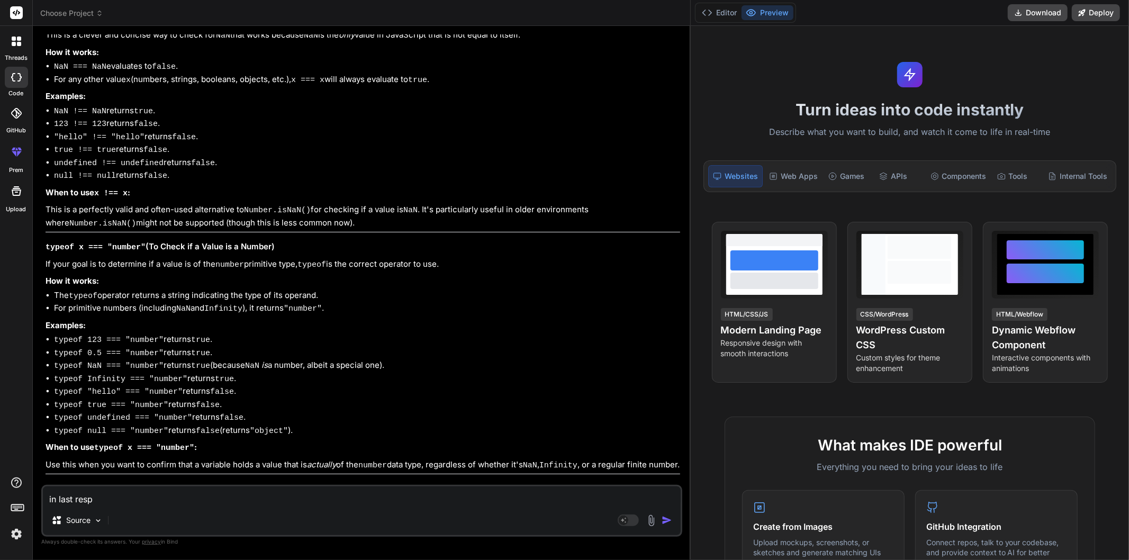
type textarea "in last respo"
type textarea "x"
type textarea "in last respon"
type textarea "x"
type textarea "in last respons"
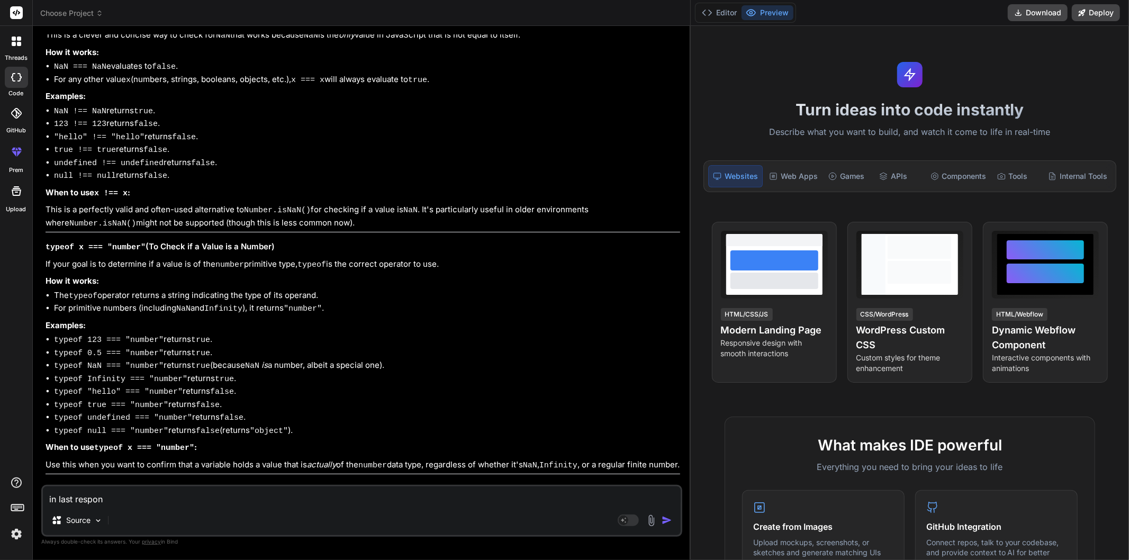
type textarea "x"
type textarea "in last response"
type textarea "x"
type textarea "in last response"
type textarea "x"
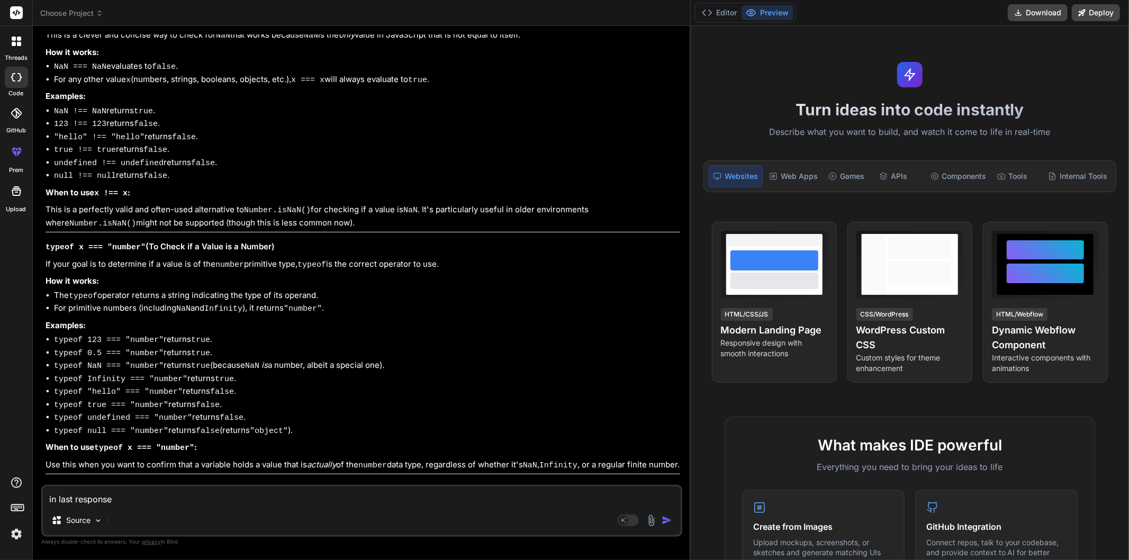
type textarea "in last response y"
type textarea "x"
type textarea "in last response yo"
type textarea "x"
type textarea "in last response you"
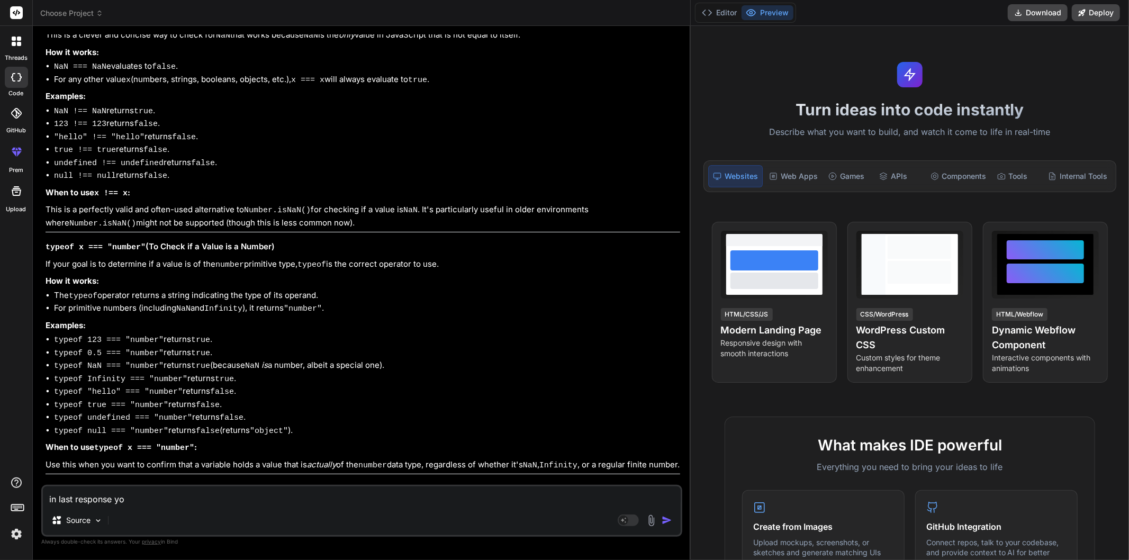
type textarea "x"
type textarea "in last response you"
type textarea "x"
type textarea "in last response you f"
type textarea "x"
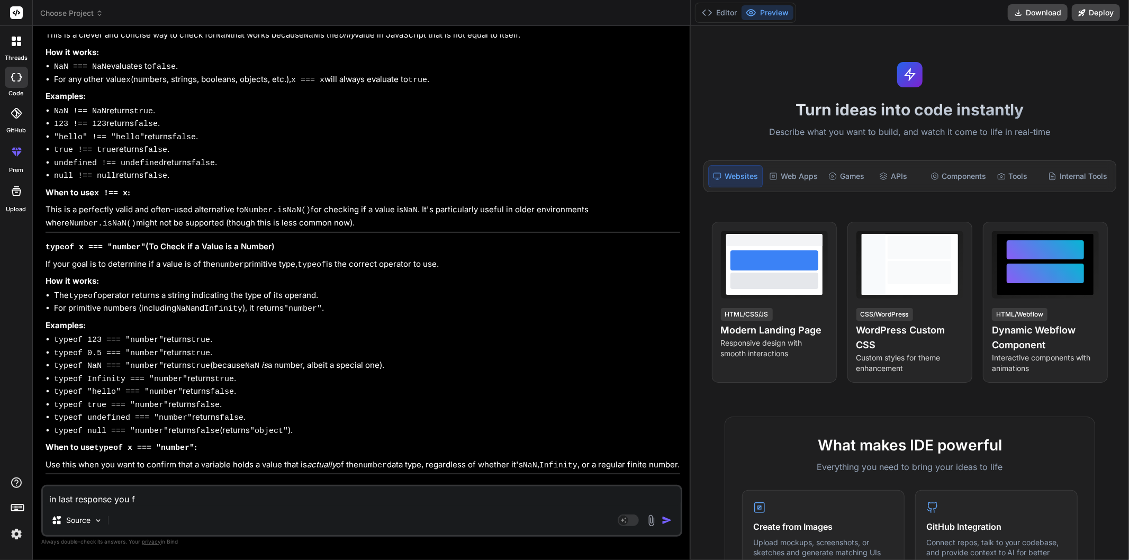
type textarea "in last response you fo"
type textarea "x"
type textarea "in last response you for"
type textarea "x"
type textarea "in last response you forg"
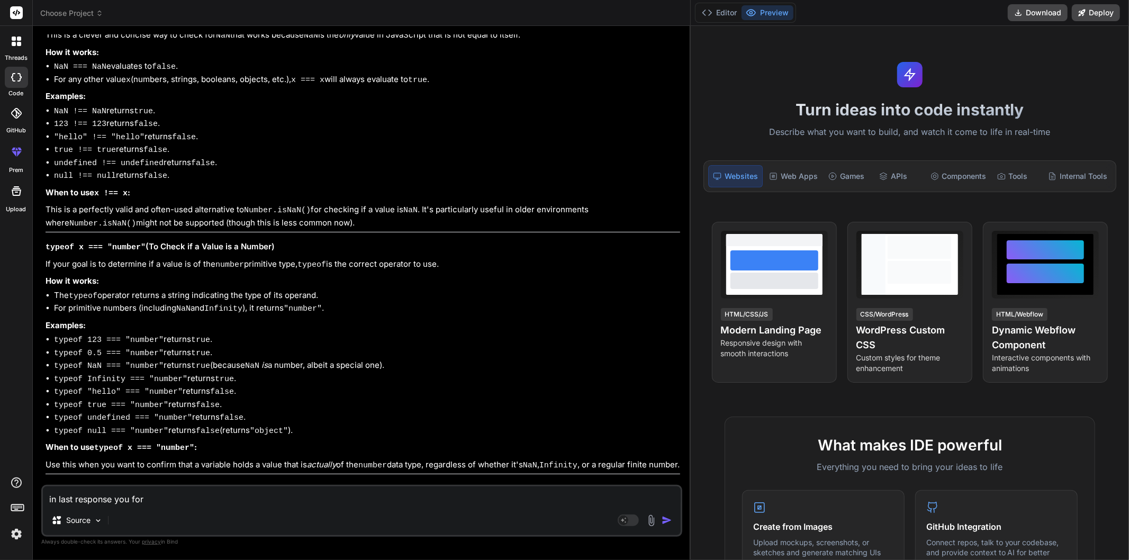
type textarea "x"
type textarea "in last response you forgo"
type textarea "x"
type textarea "in last response you forgot"
type textarea "x"
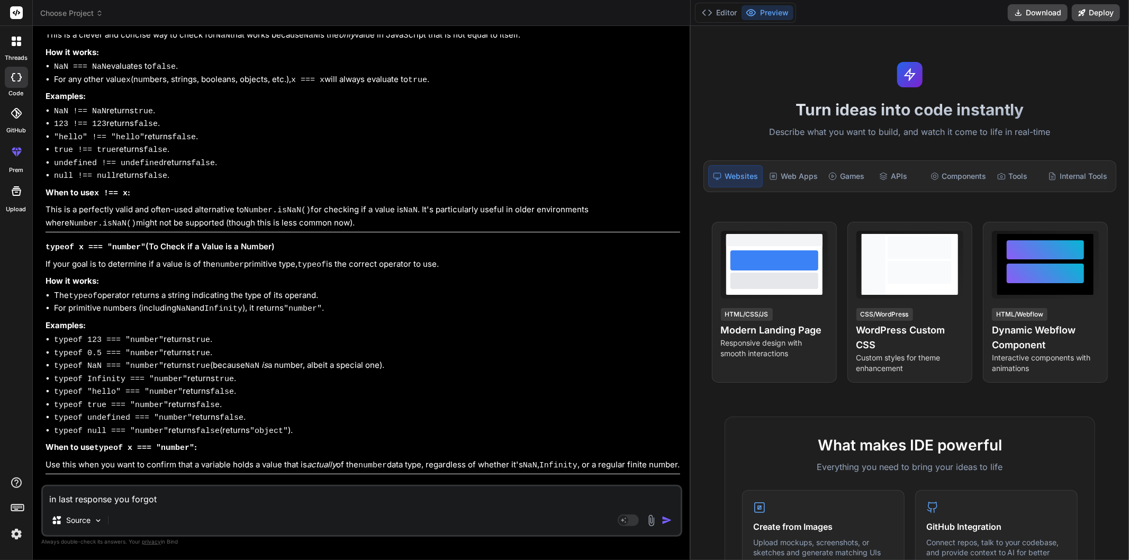
type textarea "in last response you forgot"
type textarea "x"
type textarea "in last response you forgot t"
type textarea "x"
type textarea "in last response you forgot to"
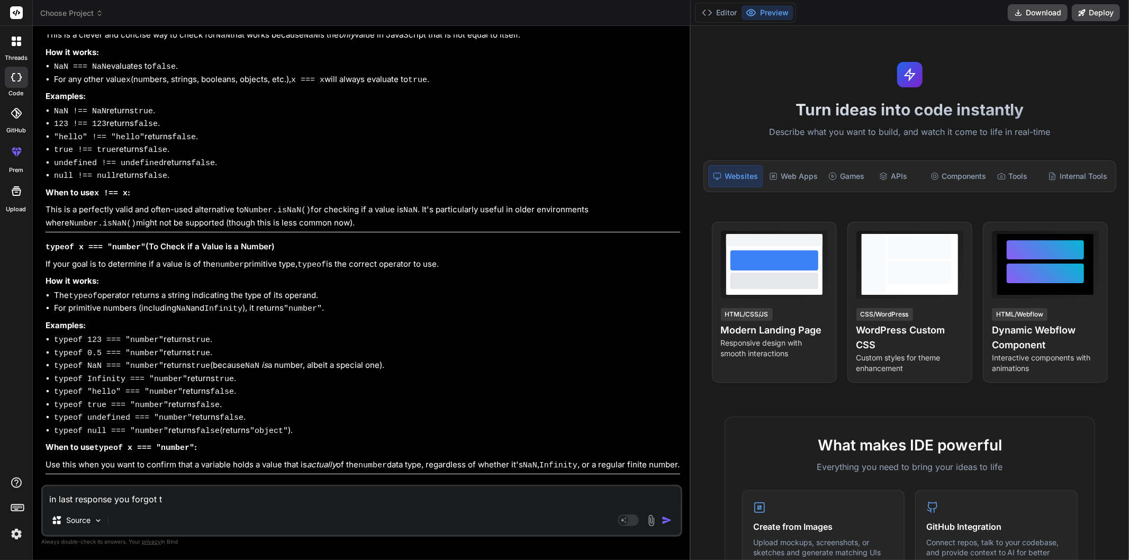
type textarea "x"
type textarea "in last response you forgot to"
type textarea "x"
type textarea "in last response you forgot to d"
type textarea "x"
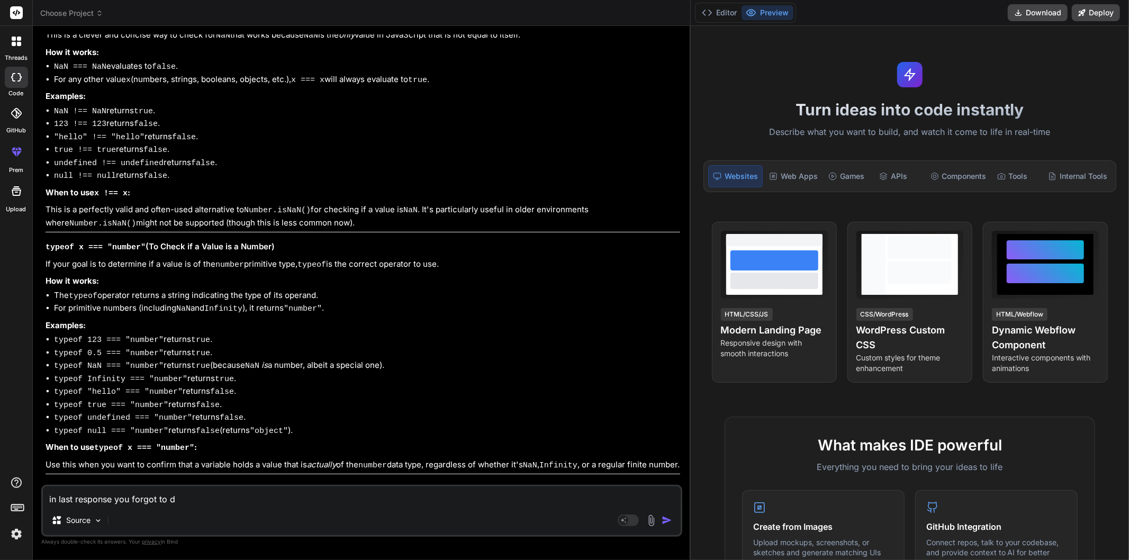
type textarea "in last response you forgot to di"
type textarea "x"
type textarea "in last response you forgot to dis"
type textarea "x"
type textarea "in last response you forgot to disp"
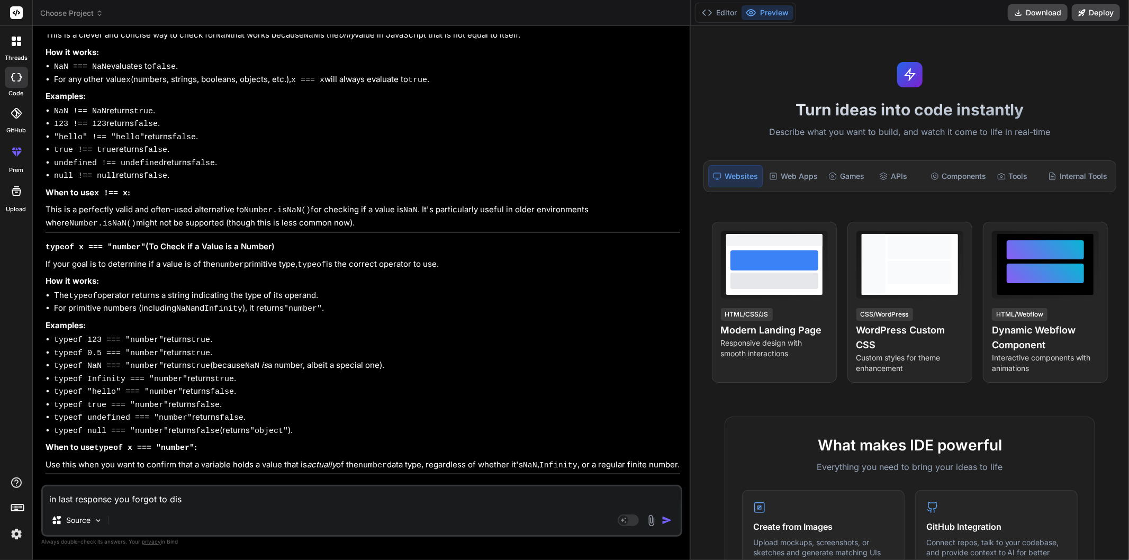
type textarea "x"
type textarea "in last response you forgot to displ"
type textarea "x"
type textarea "in last response you forgot to displa"
type textarea "x"
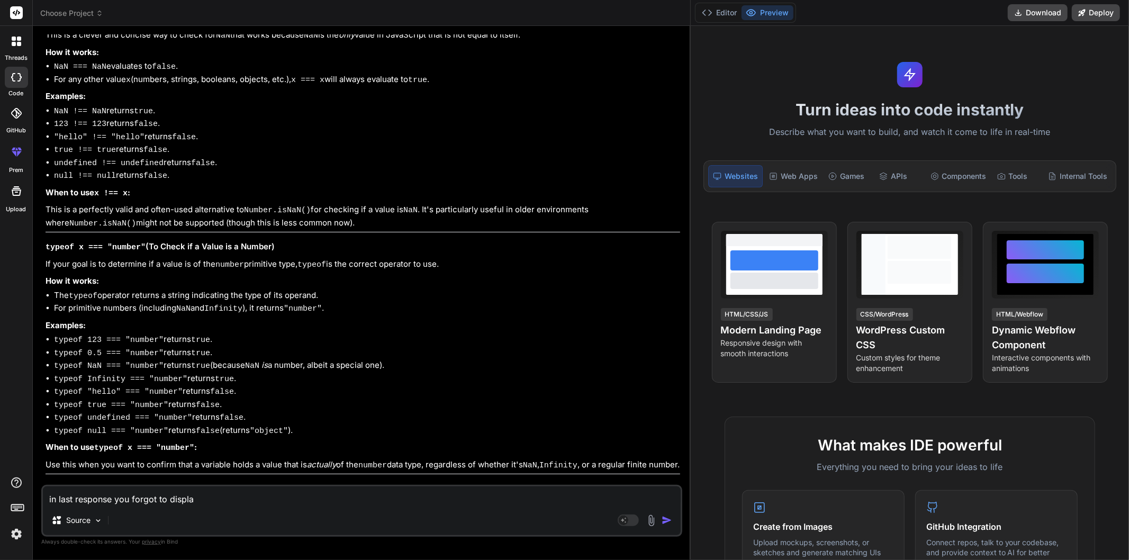
type textarea "in last response you forgot to display"
type textarea "x"
type textarea "in last response you forgot to display"
type textarea "x"
type textarea "in last response you forgot to display t"
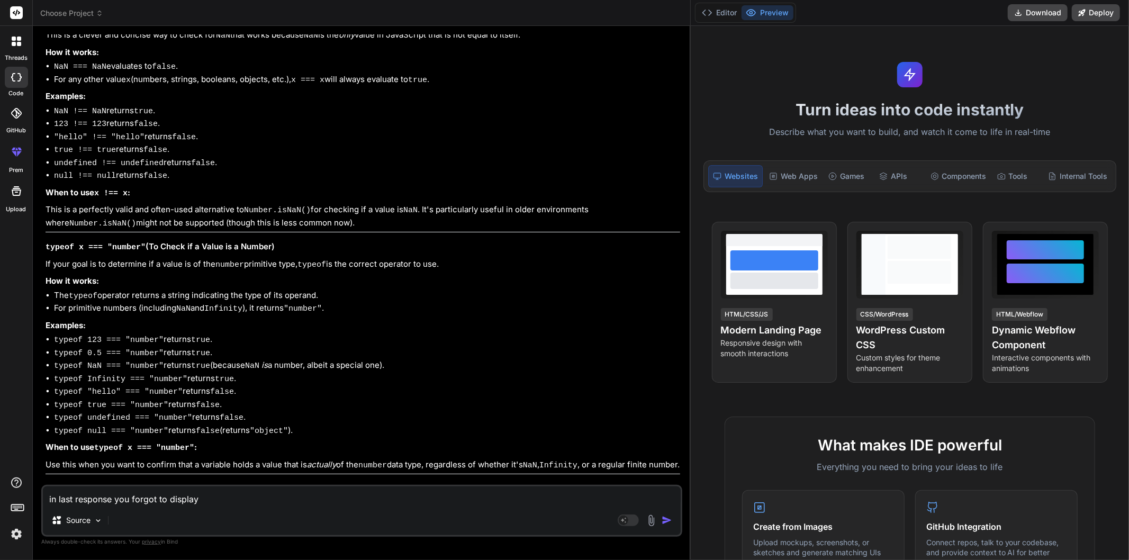
type textarea "x"
type textarea "in last response you forgot to display th"
type textarea "x"
type textarea "in last response you forgot to display the"
type textarea "x"
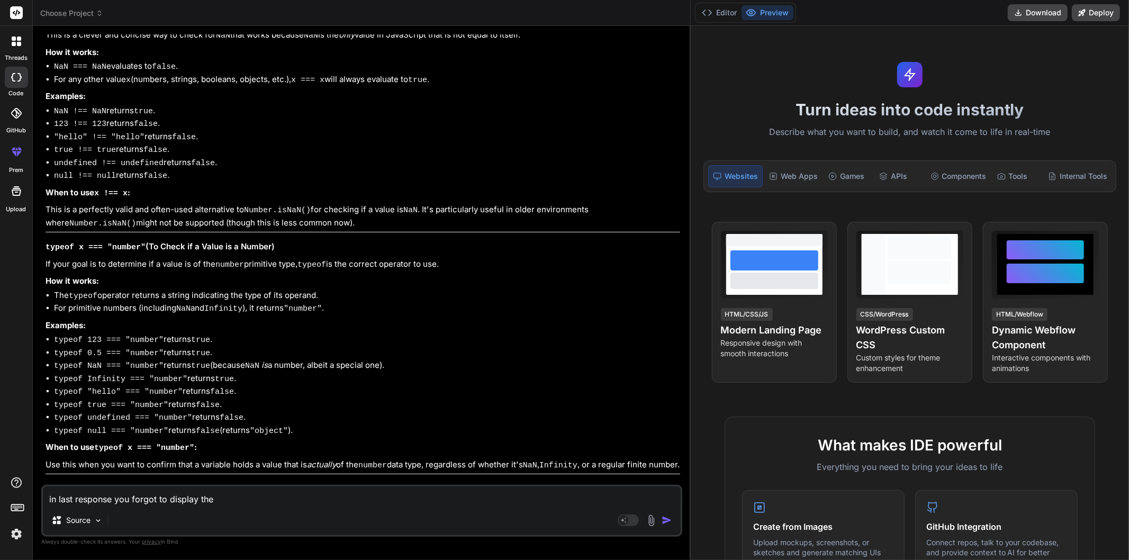
type textarea "in last response you forgot to display the"
type textarea "x"
type textarea "in last response you forgot to display the l"
type textarea "x"
type textarea "in last response you forgot to display the la"
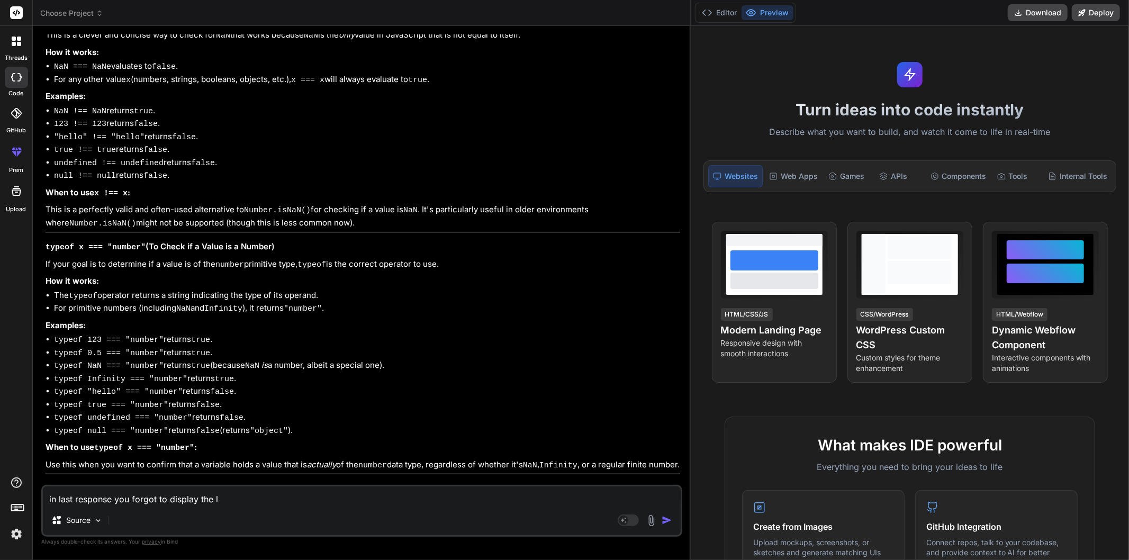
type textarea "x"
type textarea "in last response you forgot to display the las"
type textarea "x"
type textarea "in last response you forgot to display the last"
type textarea "x"
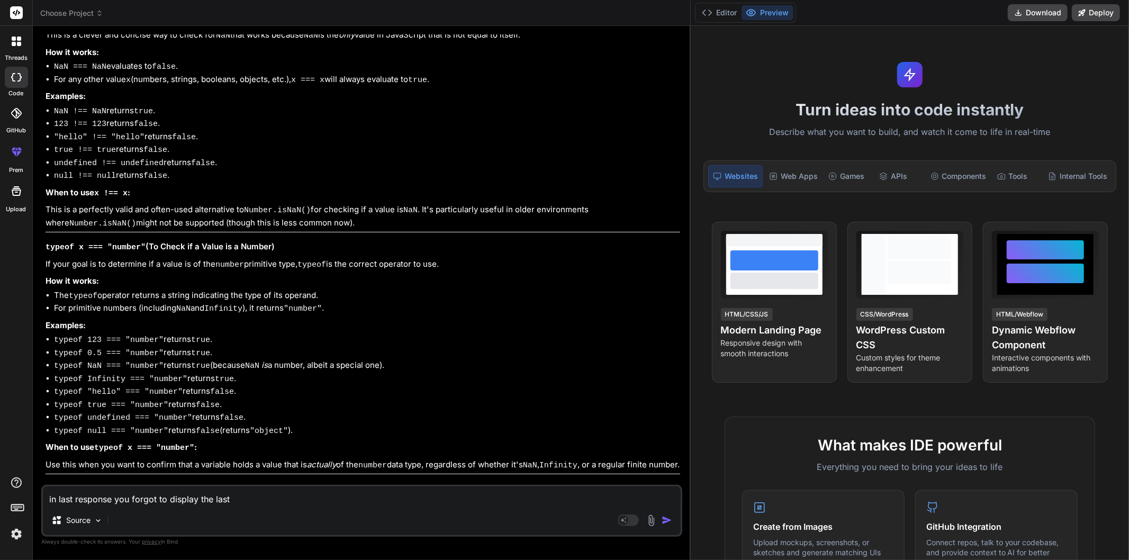
type textarea "in last response you forgot to display the last"
type textarea "x"
type textarea "in last response you forgot to display the last t"
type textarea "x"
type textarea "in last response you forgot to display the last ta"
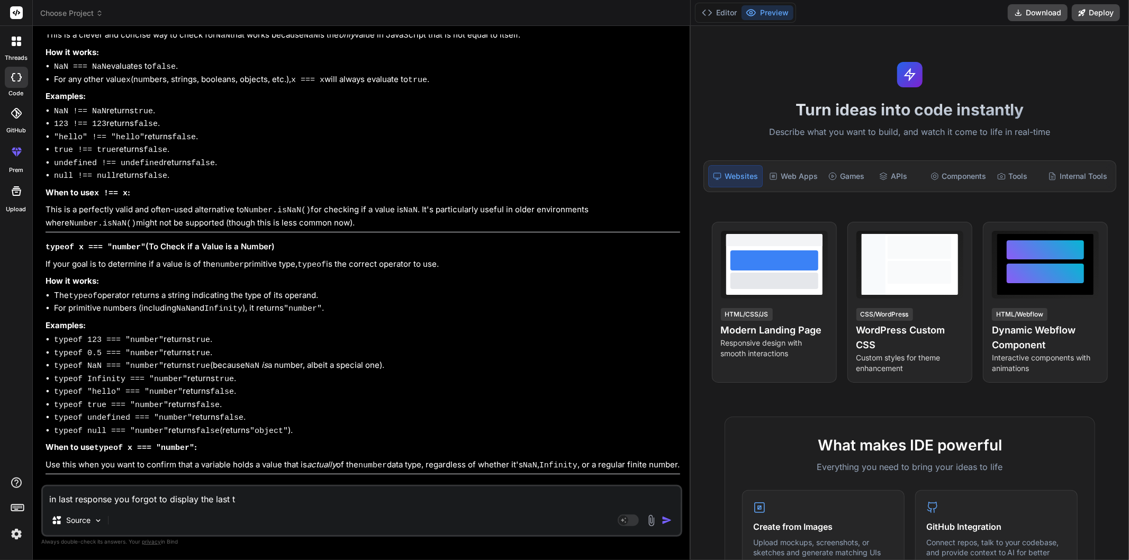
type textarea "x"
type textarea "in last response you forgot to display the last tab"
type textarea "x"
type textarea "in last response you forgot to display the last tabl"
type textarea "x"
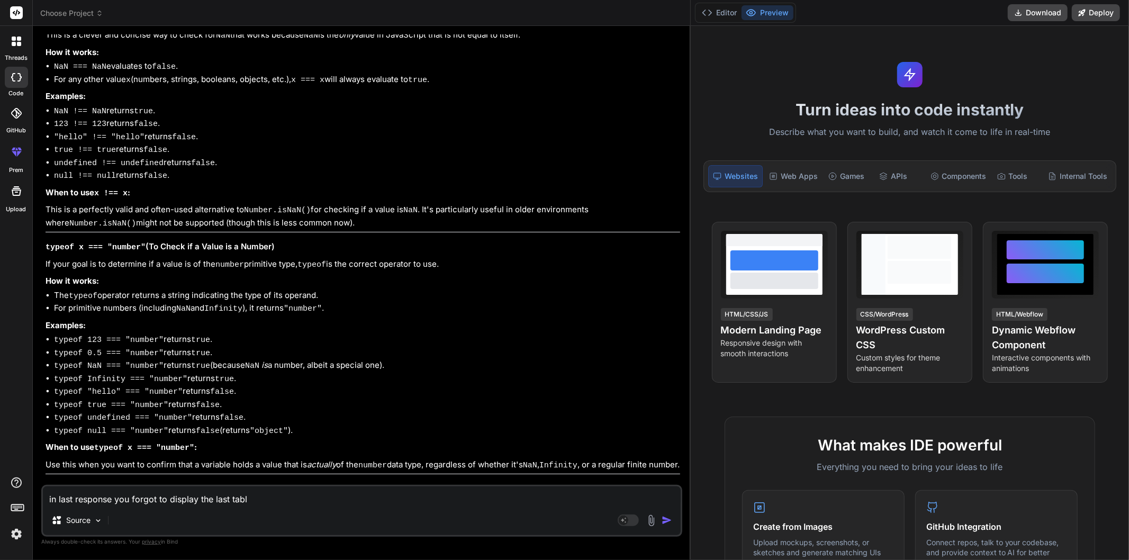
type textarea "in last response you forgot to display the last table"
type textarea "x"
type textarea "in last response you forgot to display the last table"
type textarea "x"
type textarea "in last response you forgot to display the last table d"
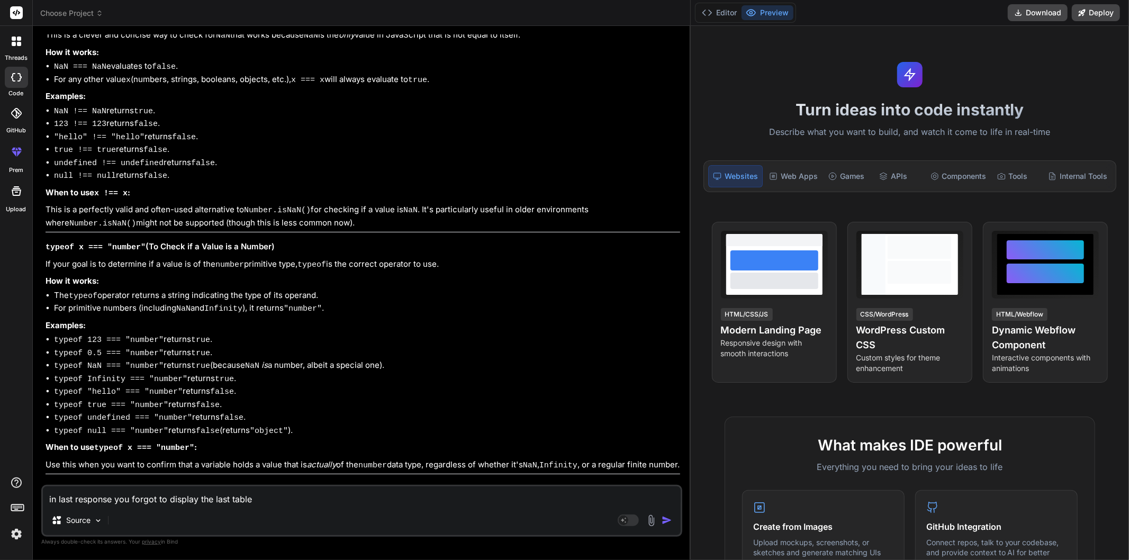
type textarea "x"
type textarea "in last response you forgot to display the last table di"
type textarea "x"
type textarea "in last response you forgot to display the last table dis"
type textarea "x"
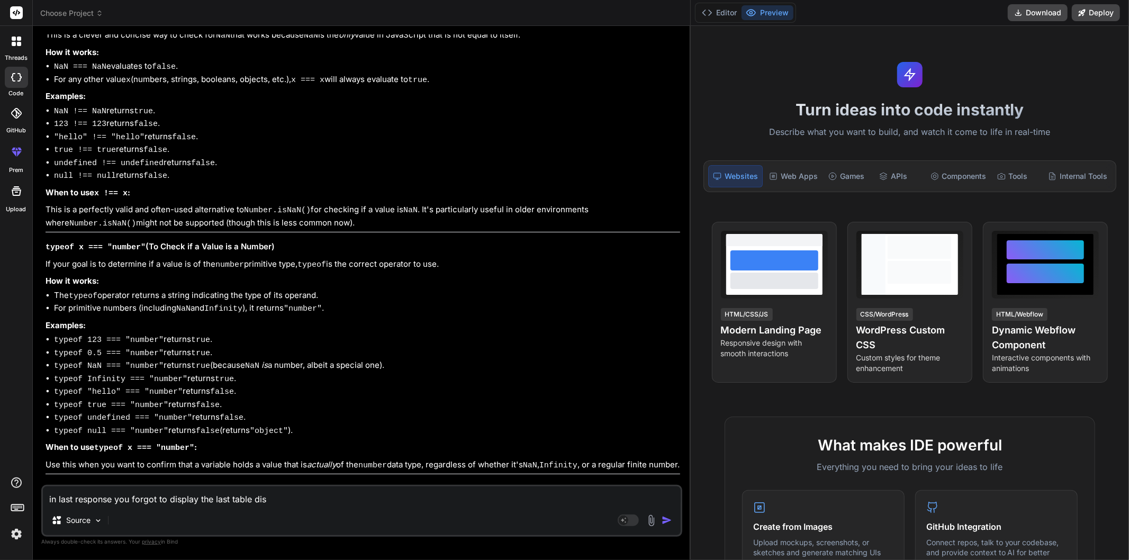
type textarea "in last response you forgot to display the last table disp"
type textarea "x"
type textarea "in last response you forgot to display the last table displ"
type textarea "x"
type textarea "in last response you forgot to display the last table displa"
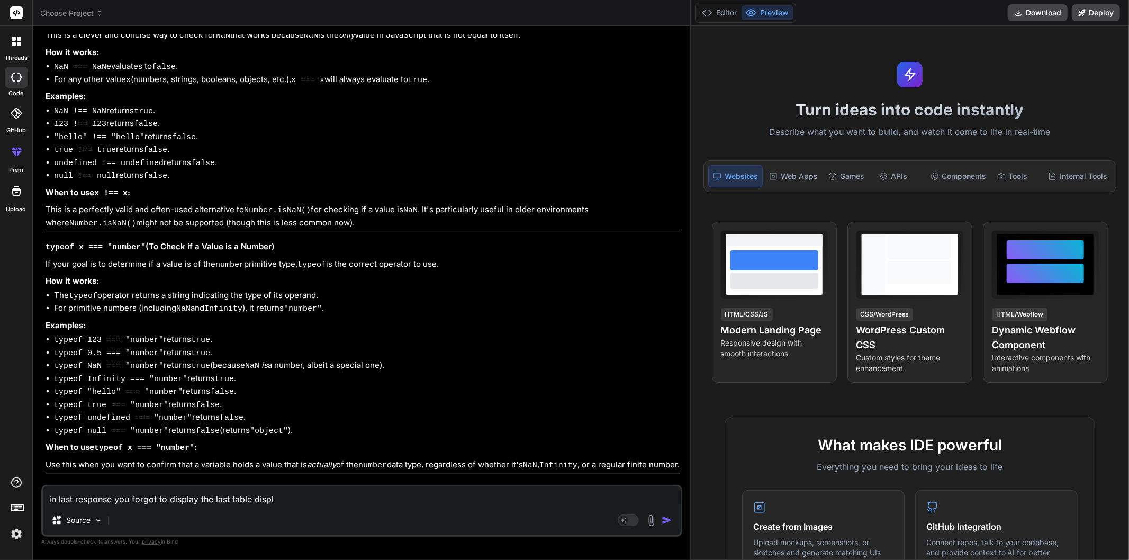
type textarea "x"
type textarea "in last response you forgot to display the last table display"
type textarea "x"
type textarea "in last response you forgot to display the last table display"
type textarea "x"
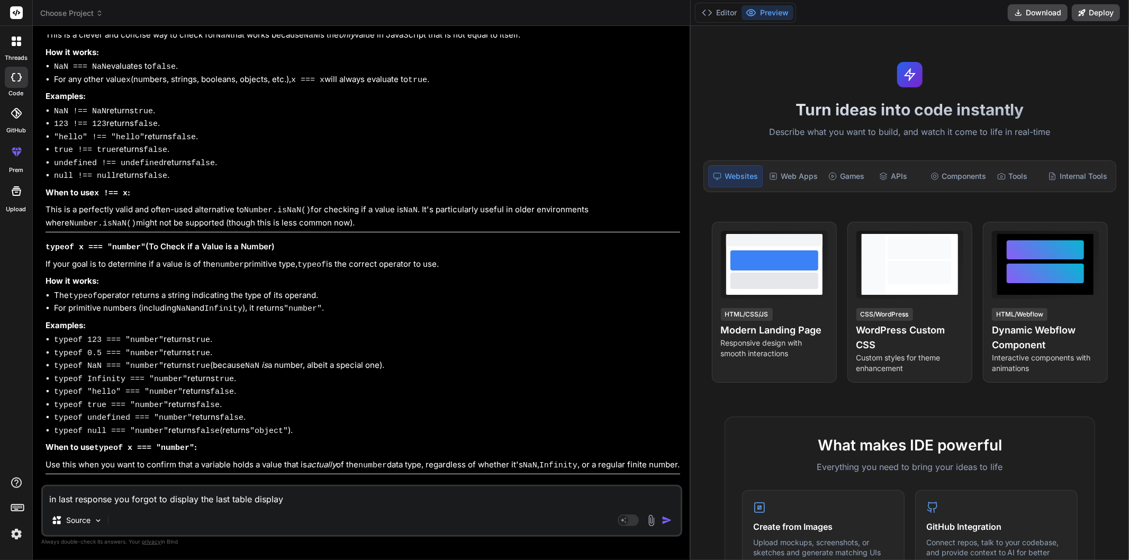
type textarea "in last response you forgot to display the last table display i"
type textarea "x"
type textarea "in last response you forgot to display the last table display it"
type textarea "x"
type textarea "in last response you forgot to display the last table display it"
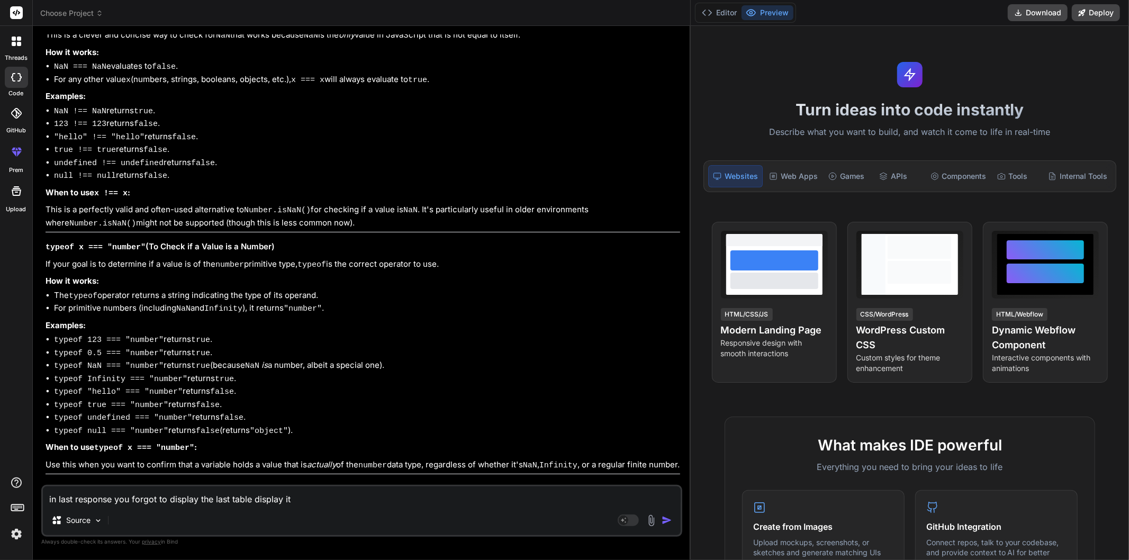
type textarea "x"
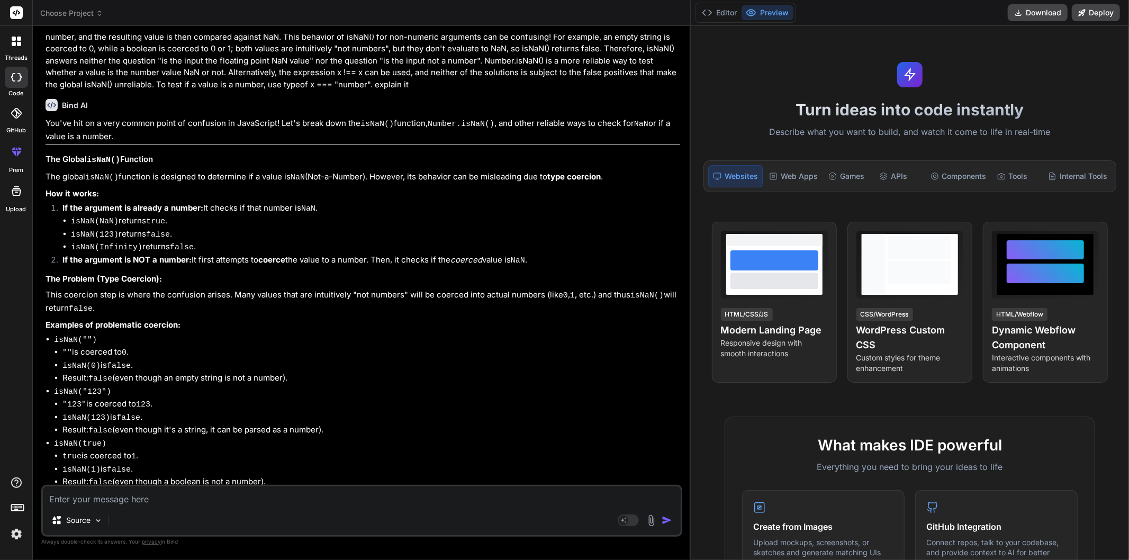
scroll to position [0, 0]
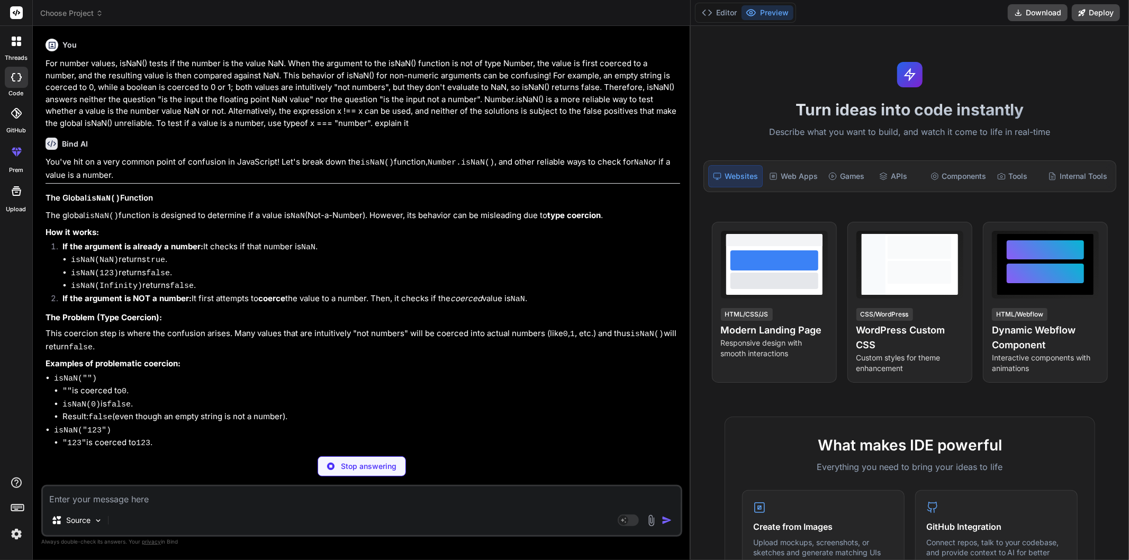
type textarea "x"
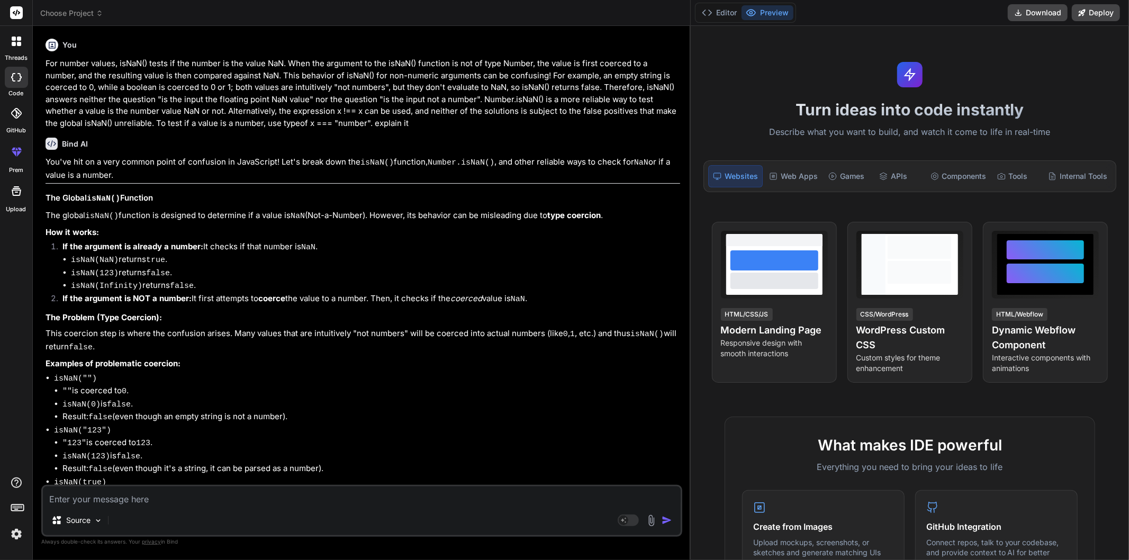
click at [224, 496] on textarea at bounding box center [362, 496] width 638 height 19
paste textarea "The isNaN() function answers the question "is the input functionally equivalent…"
type textarea "The isNaN() function answers the question "is the input functionally equivalent…"
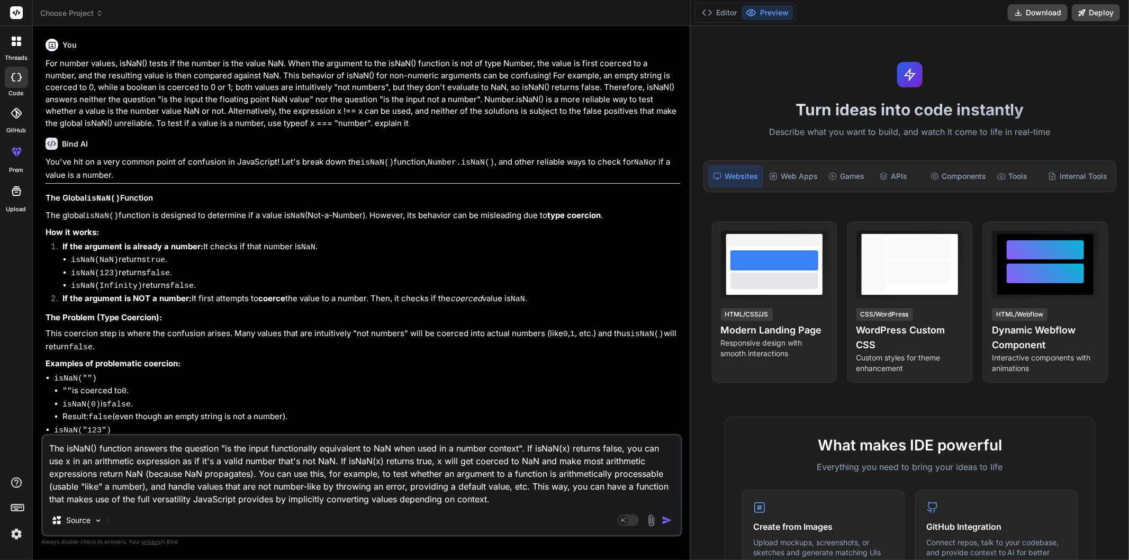
type textarea "x"
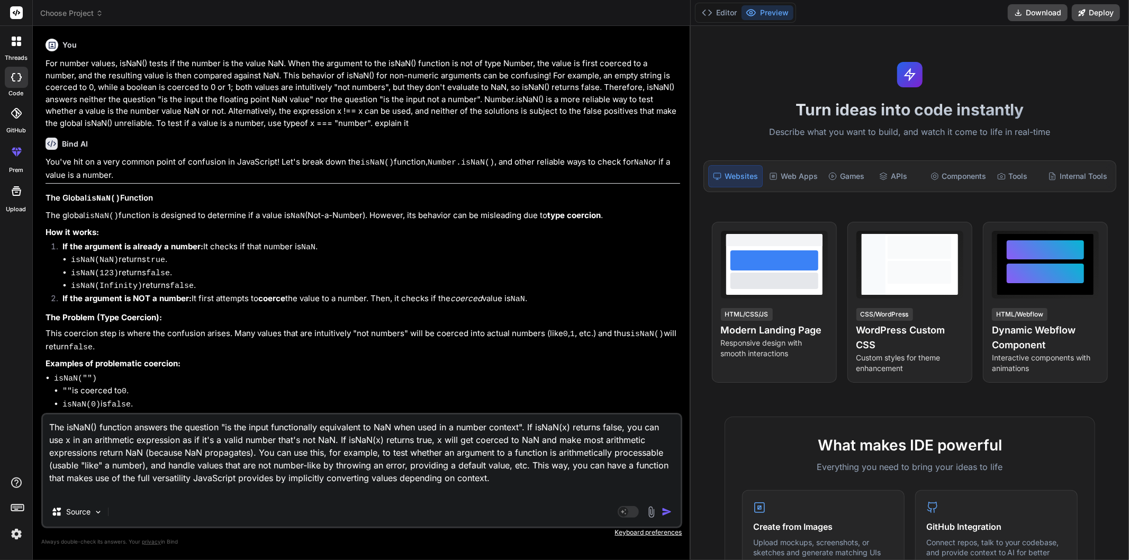
type textarea "The isNaN() function answers the question "is the input functionally equivalent…"
type textarea "x"
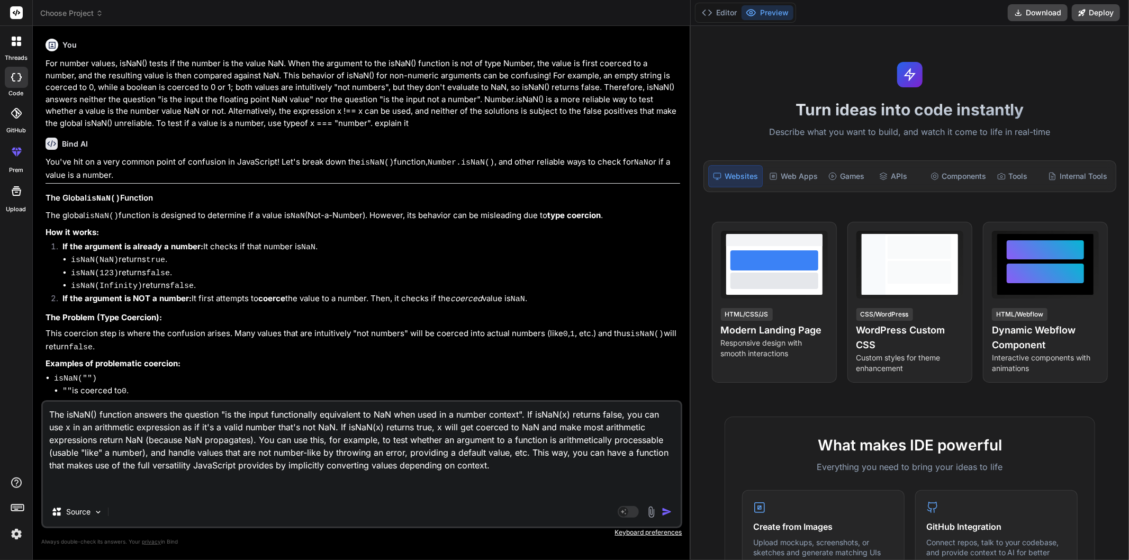
type textarea "The isNaN() function answers the question "is the input functionally equivalent…"
type textarea "x"
type textarea "The isNaN() function answers the question "is the input functionally equivalent…"
type textarea "x"
type textarea "The isNaN() function answers the question "is the input functionally equivalent…"
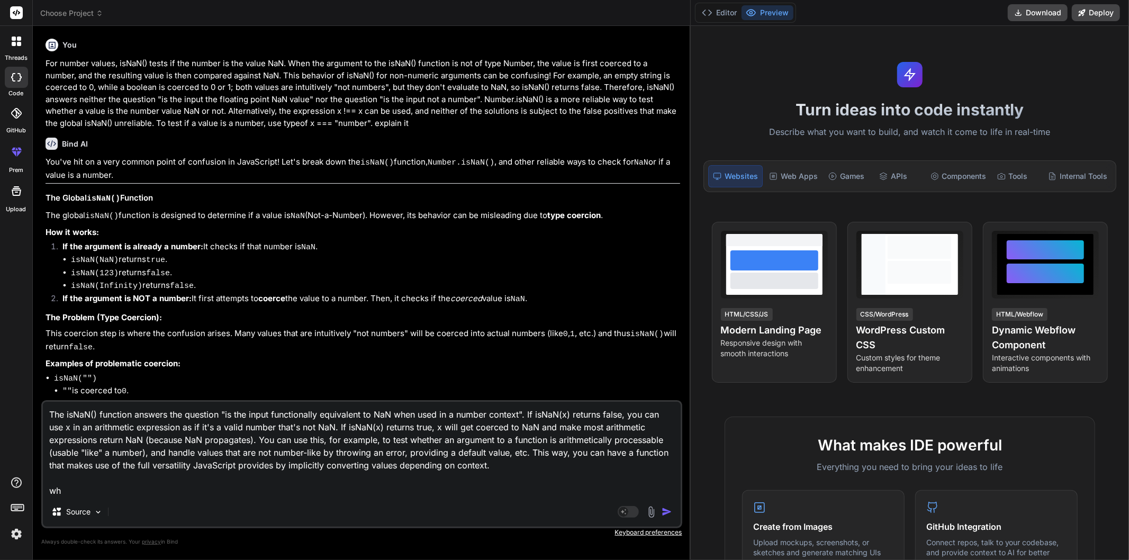
type textarea "x"
type textarea "The isNaN() function answers the question "is the input functionally equivalent…"
type textarea "x"
type textarea "The isNaN() function answers the question "is the input functionally equivalent…"
type textarea "x"
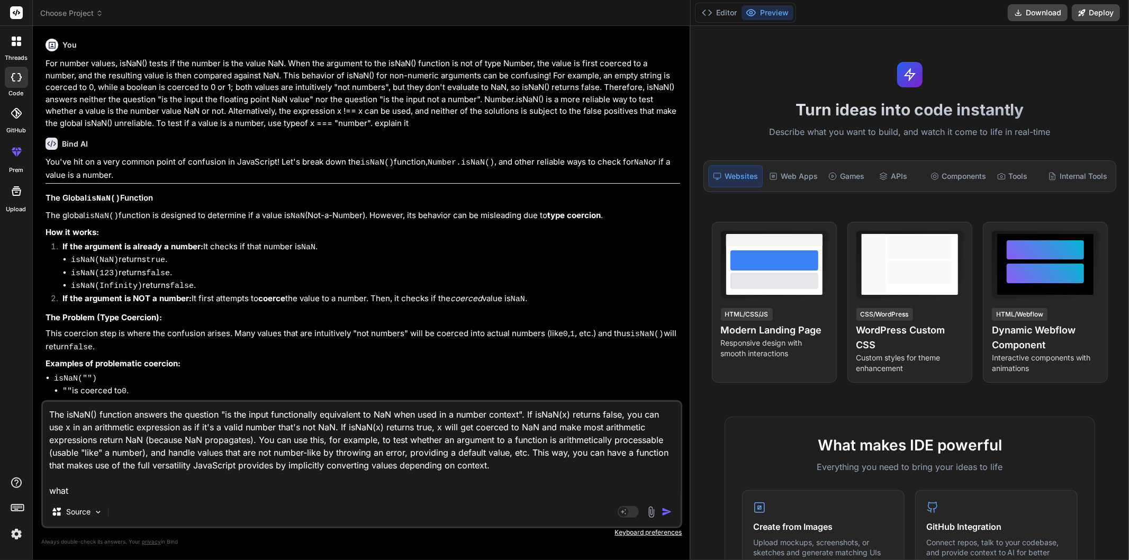
type textarea "The isNaN() function answers the question "is the input functionally equivalent…"
type textarea "x"
type textarea "The isNaN() function answers the question "is the input functionally equivalent…"
type textarea "x"
type textarea "The isNaN() function answers the question "is the input functionally equivalent…"
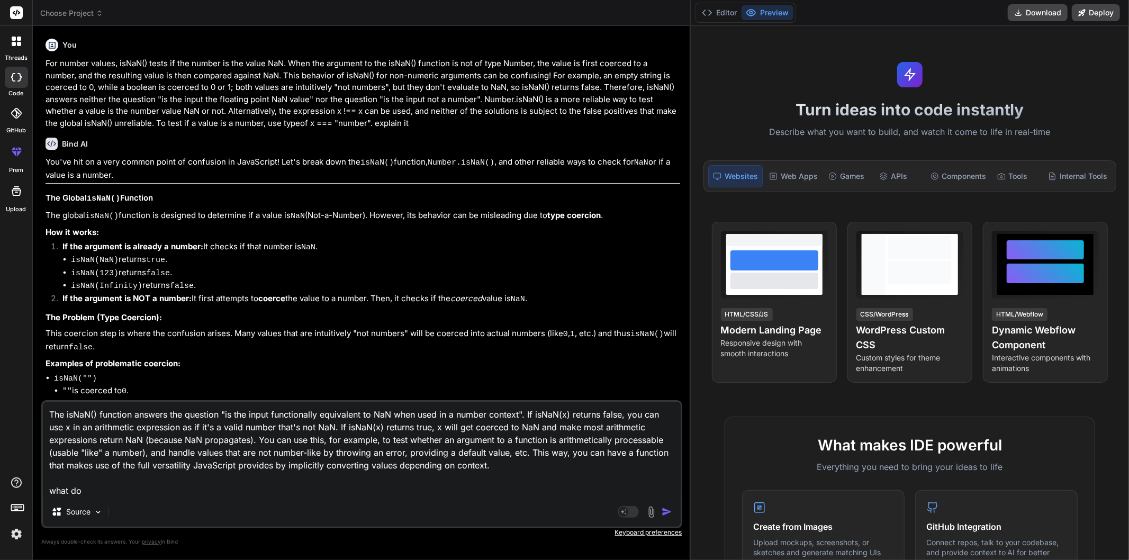
type textarea "x"
type textarea "The isNaN() function answers the question "is the input functionally equivalent…"
type textarea "x"
type textarea "The isNaN() function answers the question "is the input functionally equivalent…"
type textarea "x"
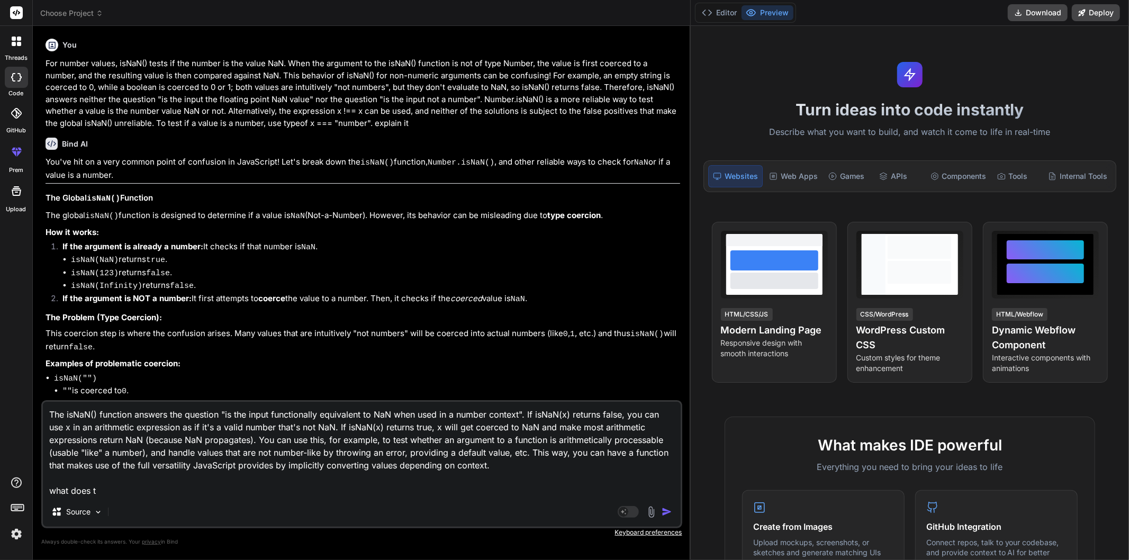
type textarea "The isNaN() function answers the question "is the input functionally equivalent…"
type textarea "x"
type textarea "The isNaN() function answers the question "is the input functionally equivalent…"
type textarea "x"
type textarea "The isNaN() function answers the question "is the input functionally equivalent…"
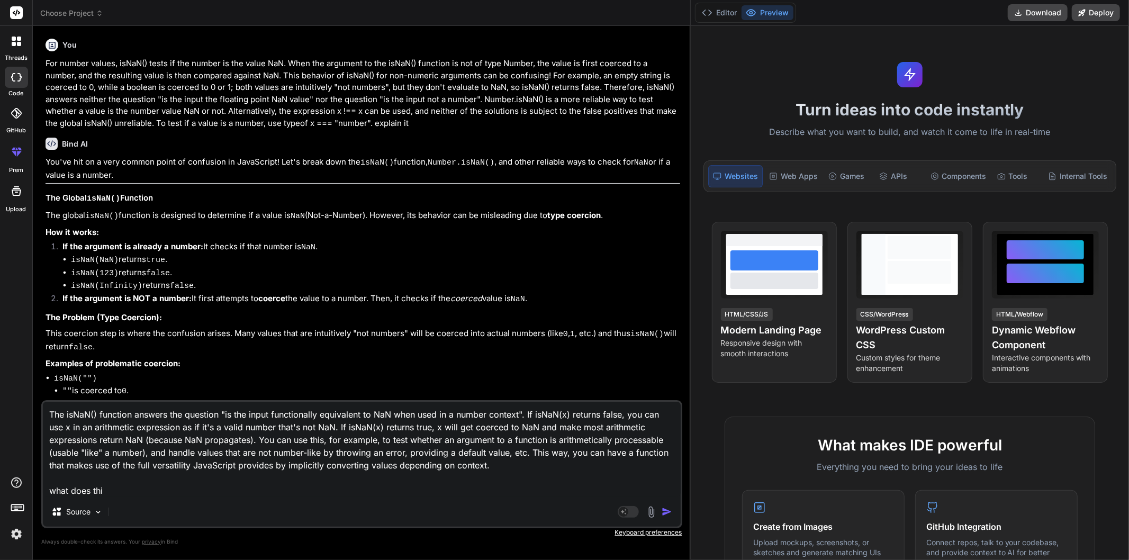
type textarea "x"
type textarea "The isNaN() function answers the question "is the input functionally equivalent…"
type textarea "x"
type textarea "The isNaN() function answers the question "is the input functionally equivalent…"
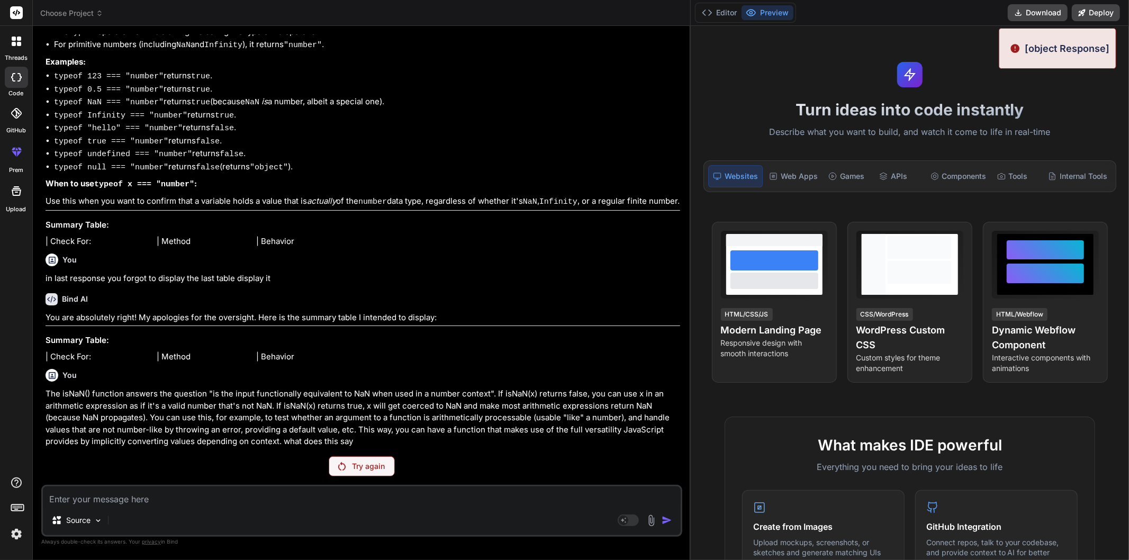
scroll to position [1282, 0]
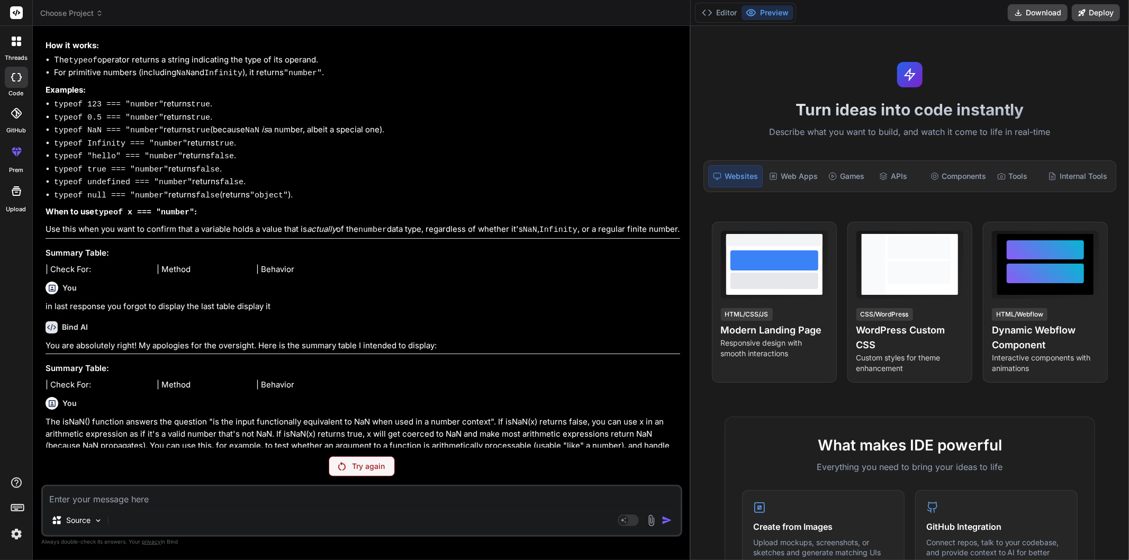
click at [375, 462] on div "Try again" at bounding box center [362, 466] width 66 height 20
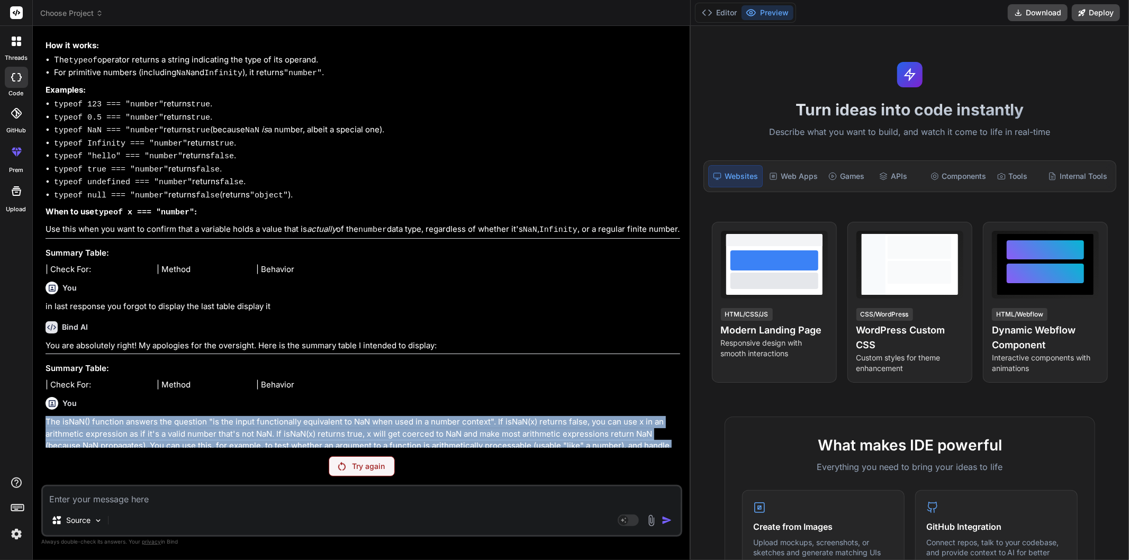
drag, startPoint x: 367, startPoint y: 442, endPoint x: 40, endPoint y: 396, distance: 330.4
click at [40, 396] on div "Bind AI Web Search Created with Pixso. Code Generator You For number values, is…" at bounding box center [362, 293] width 658 height 534
copy p "The isNaN() function answers the question "is the input functionally equivalent…"
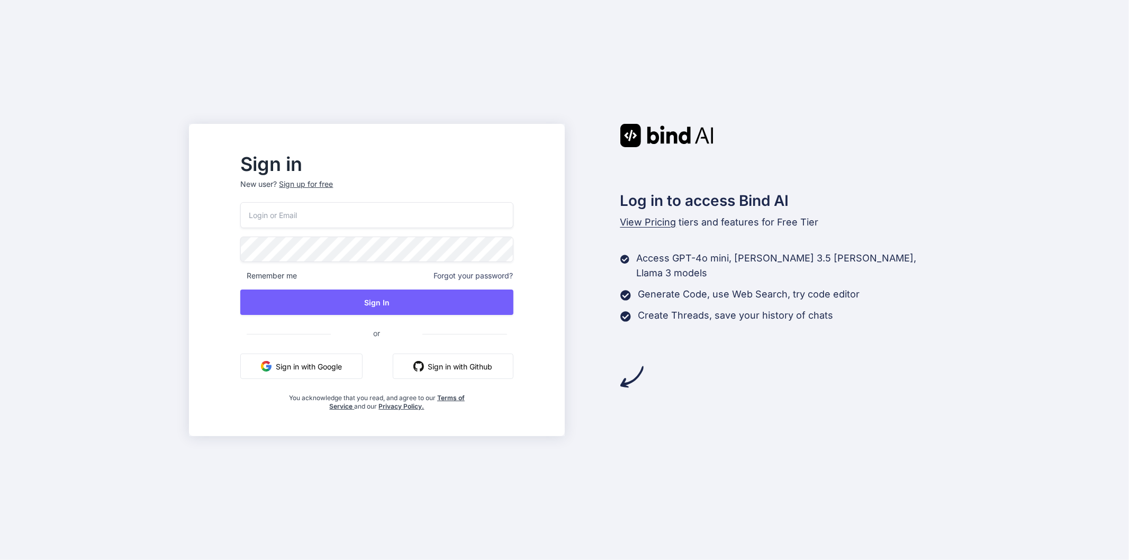
click at [381, 226] on input "email" at bounding box center [376, 215] width 273 height 26
type input "[EMAIL_ADDRESS][DOMAIN_NAME]"
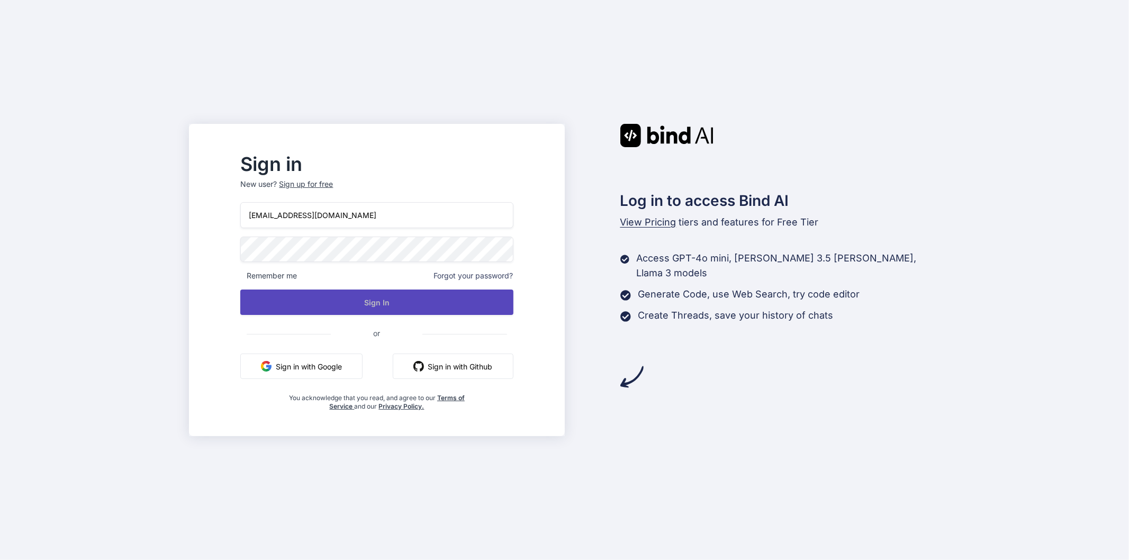
click at [397, 298] on button "Sign In" at bounding box center [376, 302] width 273 height 25
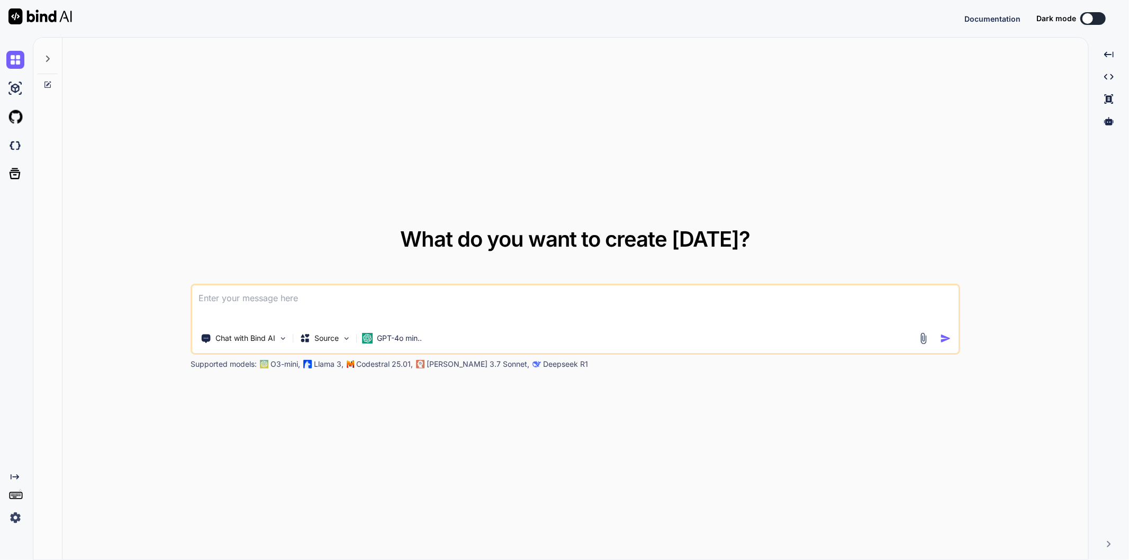
click at [302, 302] on textarea at bounding box center [575, 304] width 767 height 39
type textarea "x"
type textarea "The isNaN() function answers the question "is the input functionally equivalent…"
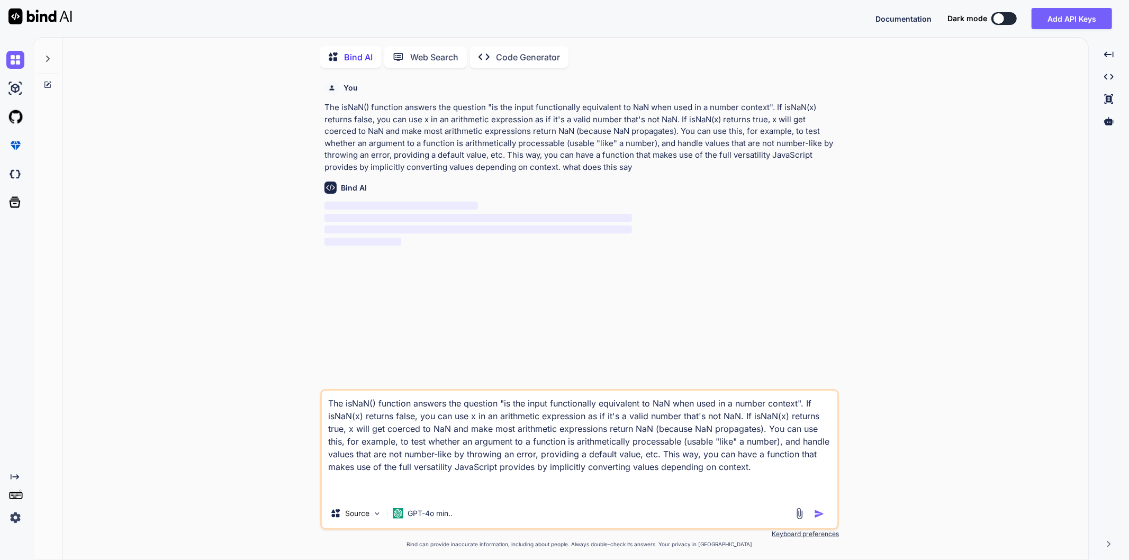
scroll to position [4, 0]
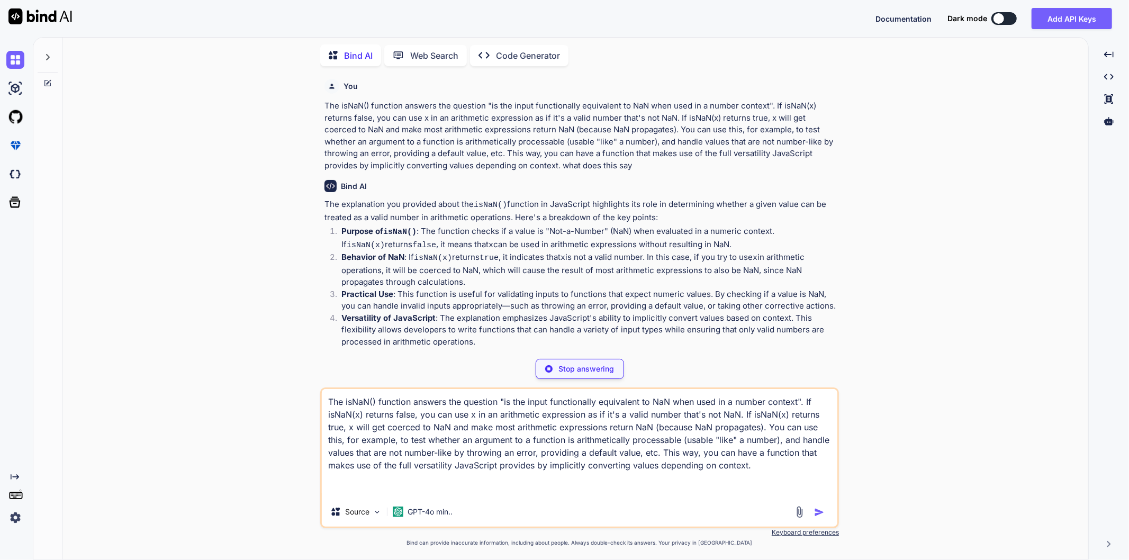
type textarea "x"
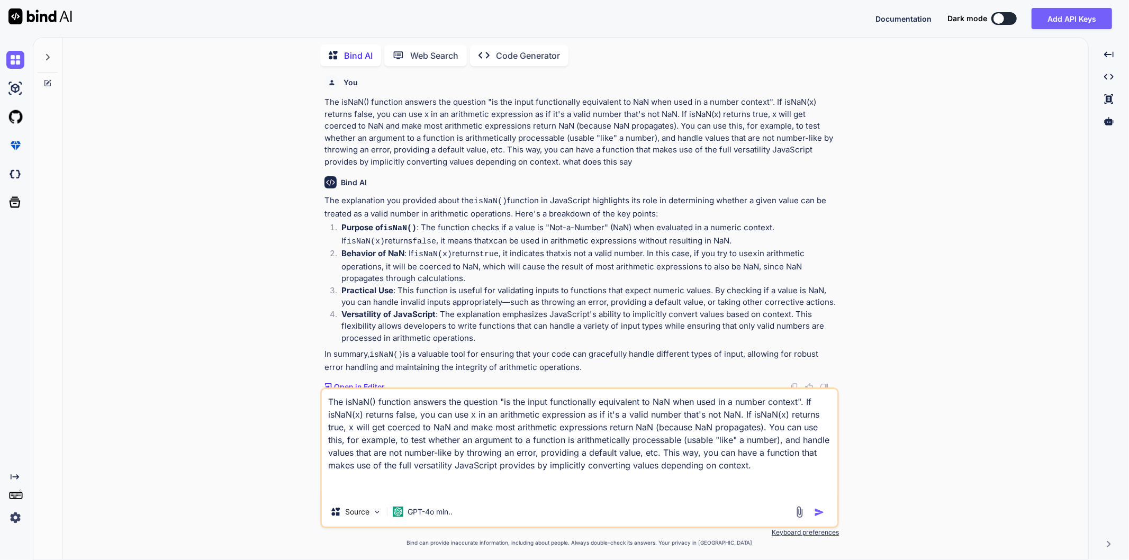
scroll to position [4, 0]
drag, startPoint x: 756, startPoint y: 474, endPoint x: 274, endPoint y: 402, distance: 486.6
click at [274, 402] on div "You The isNaN() function answers the question "is the input functionally equiva…" at bounding box center [580, 317] width 1018 height 485
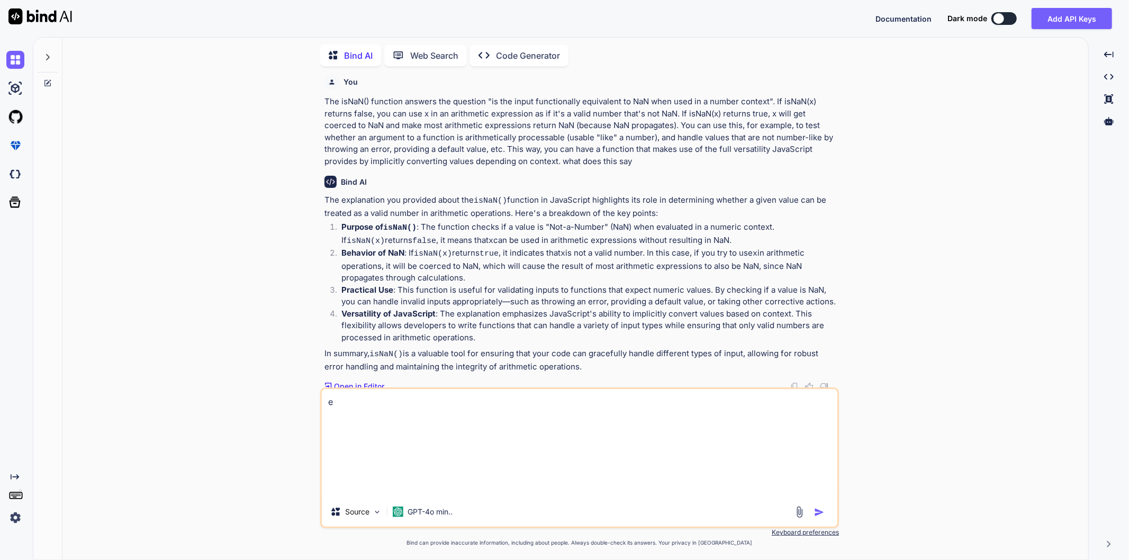
scroll to position [0, 0]
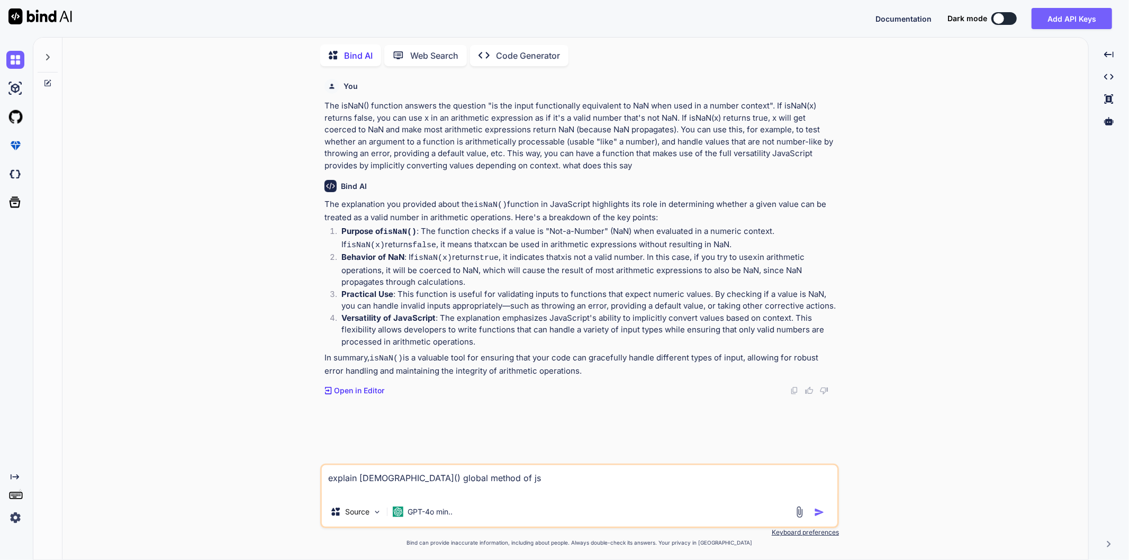
type textarea "explain [DEMOGRAPHIC_DATA]() global method of js"
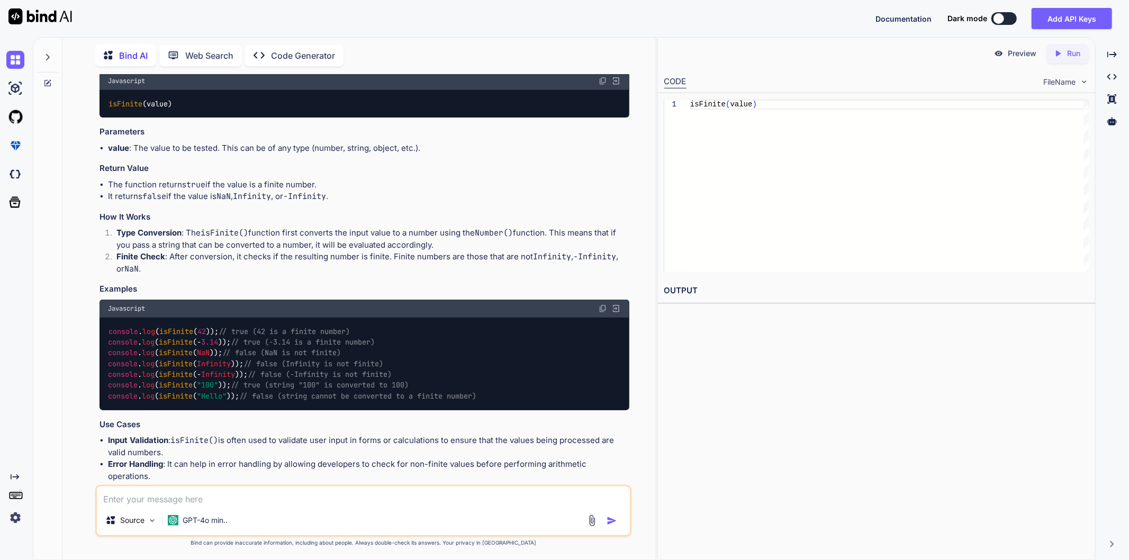
scroll to position [419, 0]
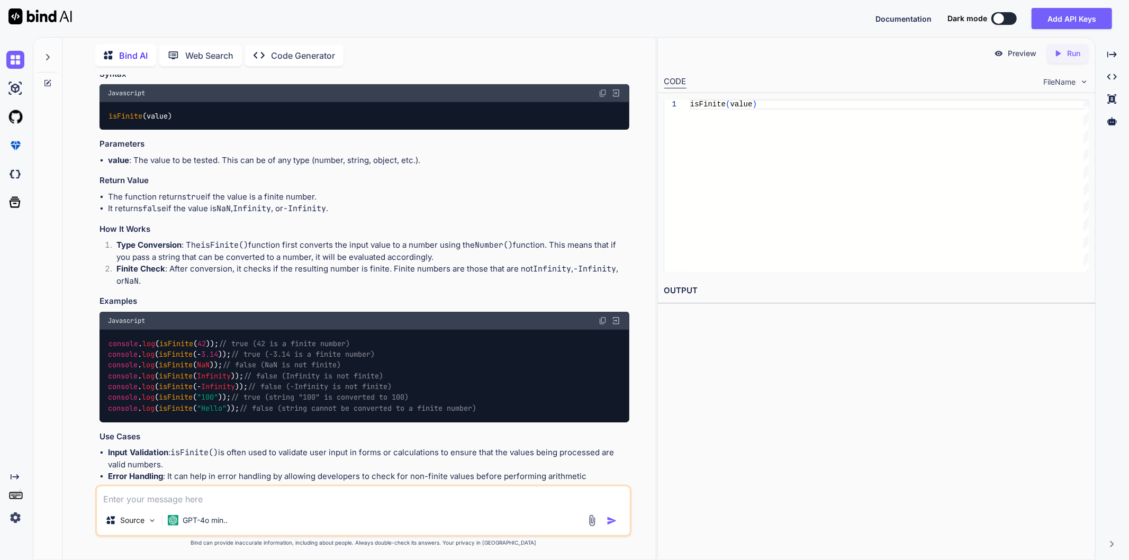
click at [334, 496] on textarea at bounding box center [363, 496] width 533 height 19
paste textarea "isFinite() is a function property of the global object. When the argument to th…"
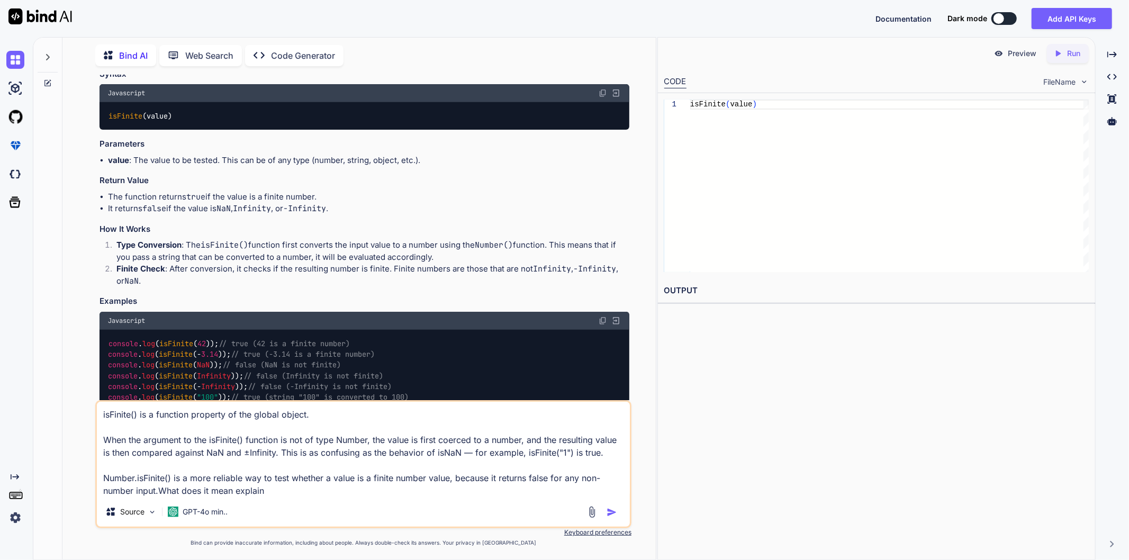
type textarea "isFinite() is a function property of the global object. When the argument to th…"
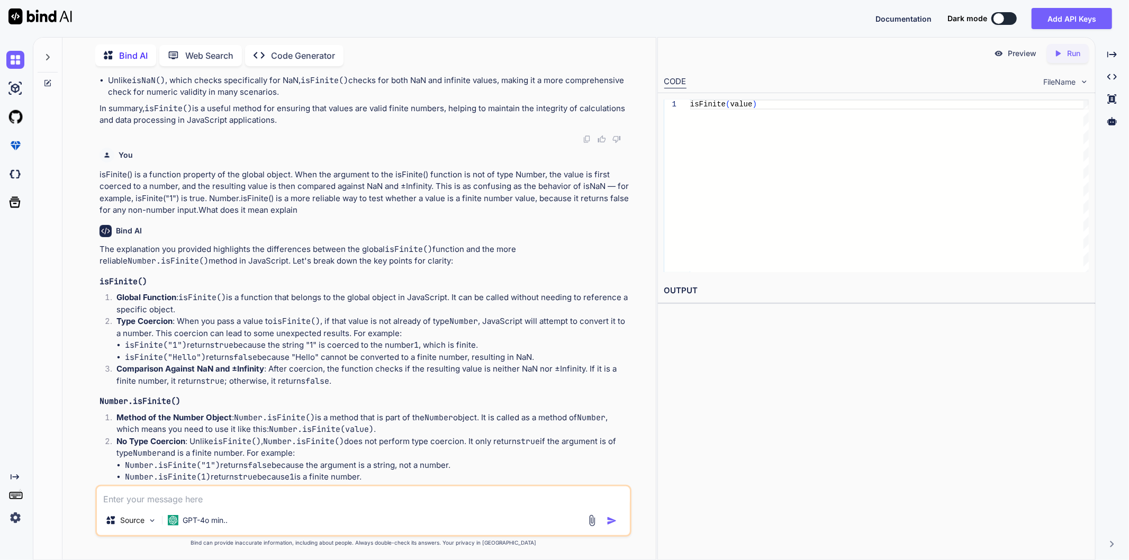
scroll to position [951, 0]
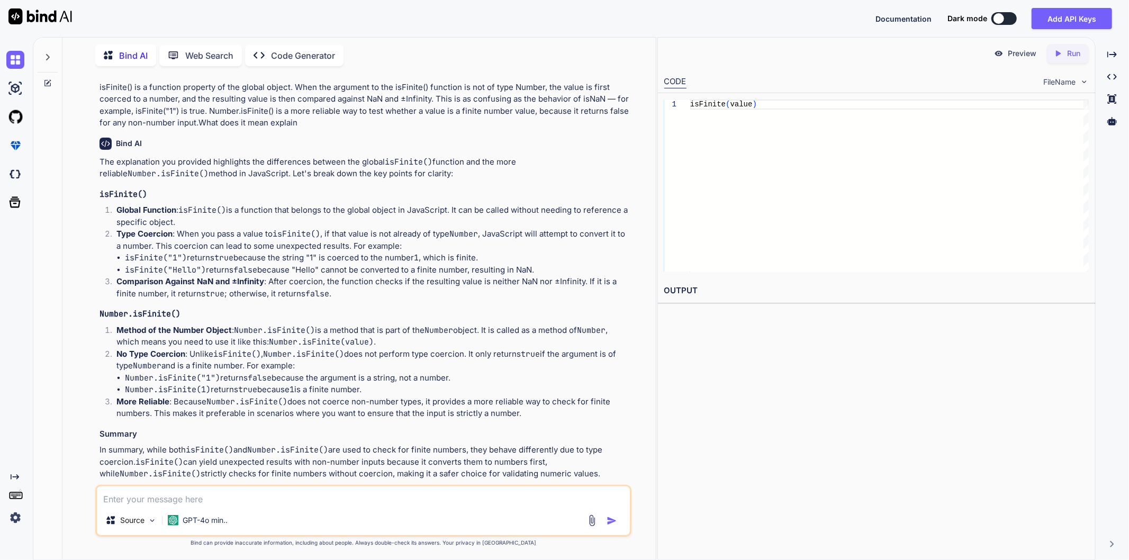
click at [230, 496] on textarea at bounding box center [363, 496] width 533 height 19
type textarea "what is tree shaking"
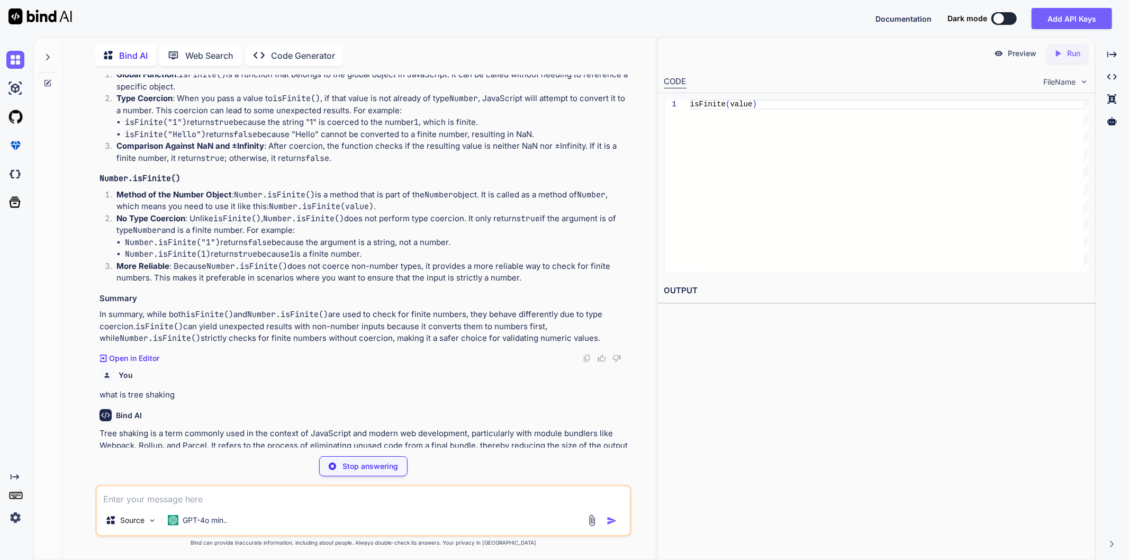
scroll to position [1240, 0]
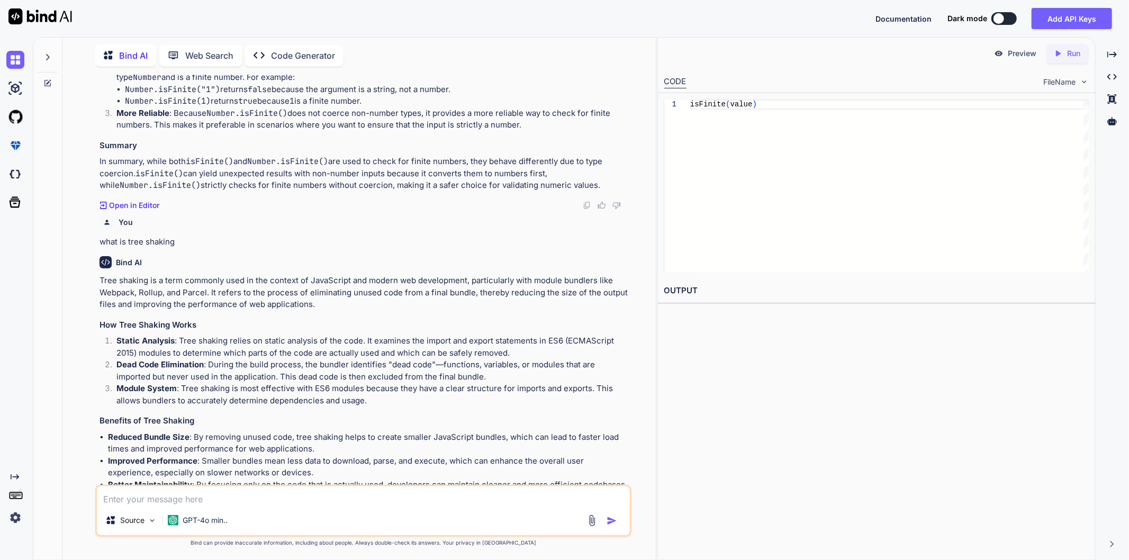
click at [723, 172] on div "isFinite ( value )" at bounding box center [889, 186] width 399 height 173
click at [251, 500] on textarea at bounding box center [363, 496] width 533 height 19
paste textarea "Indirect eval does not inherit the strictness of the surrounding context, and i…"
type textarea "Indirect eval does not inherit the strictness of the surrounding context, and i…"
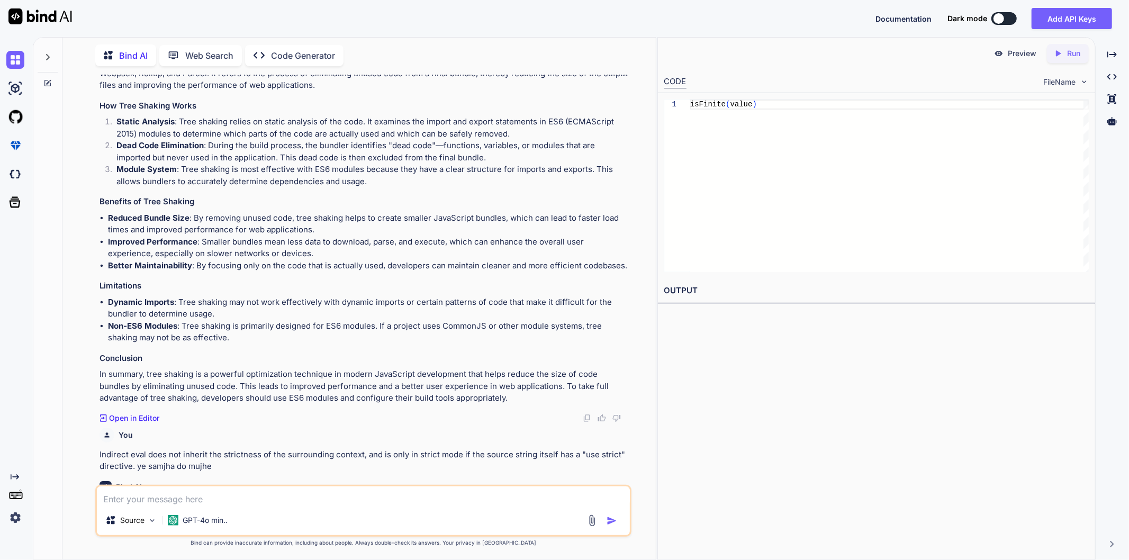
scroll to position [1507, 0]
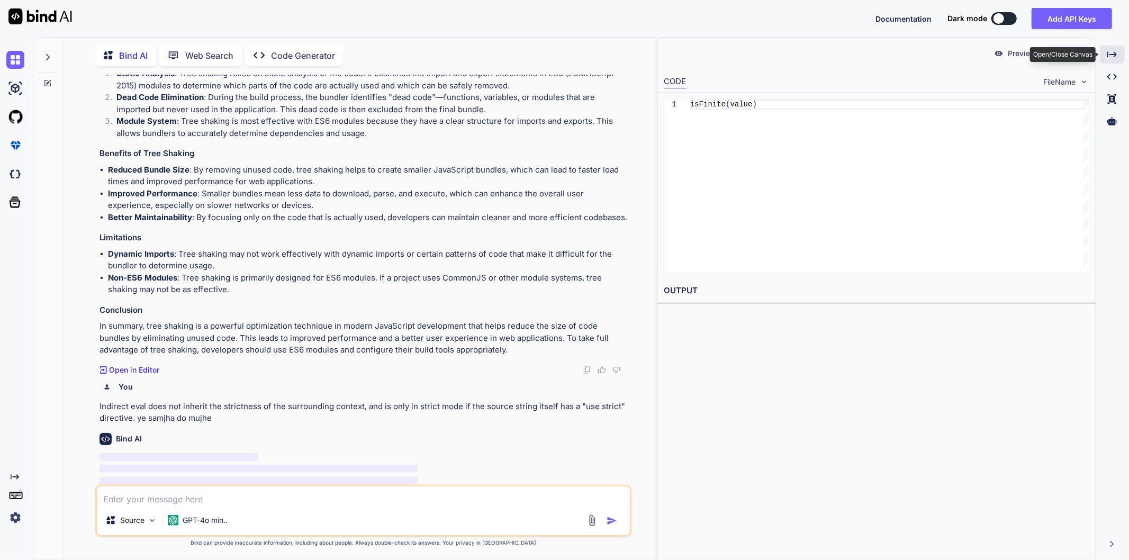
click at [1110, 58] on icon "Created with Pixso." at bounding box center [1113, 55] width 10 height 10
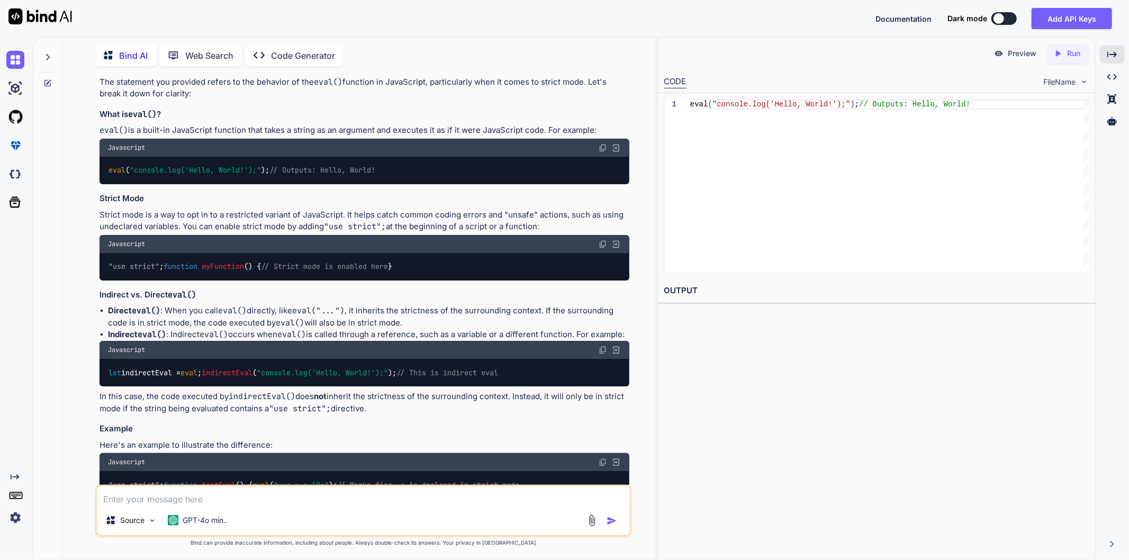
scroll to position [1847, 0]
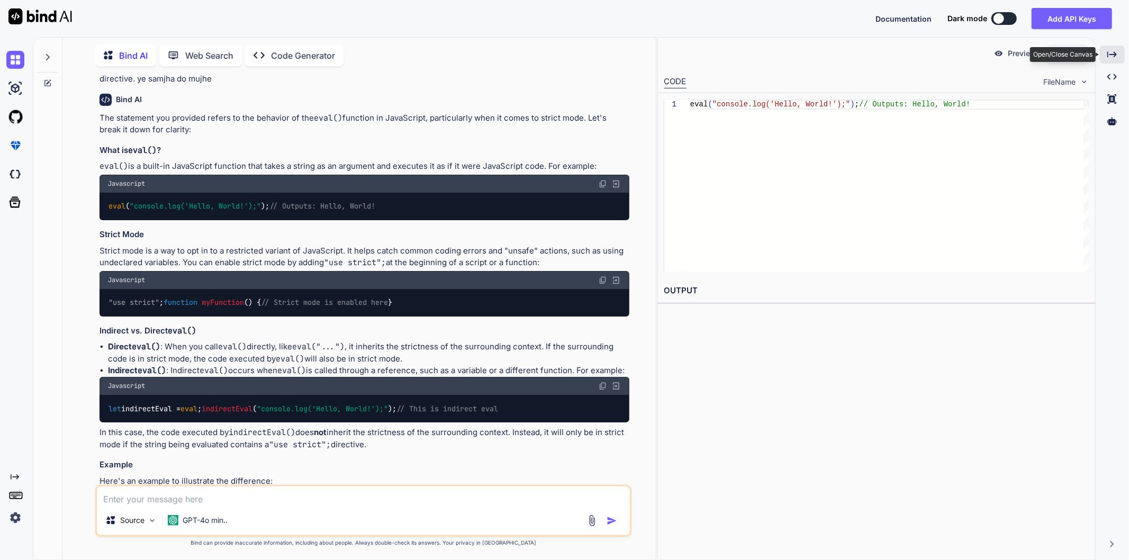
click at [1107, 53] on div "Created with Pixso." at bounding box center [1112, 55] width 25 height 18
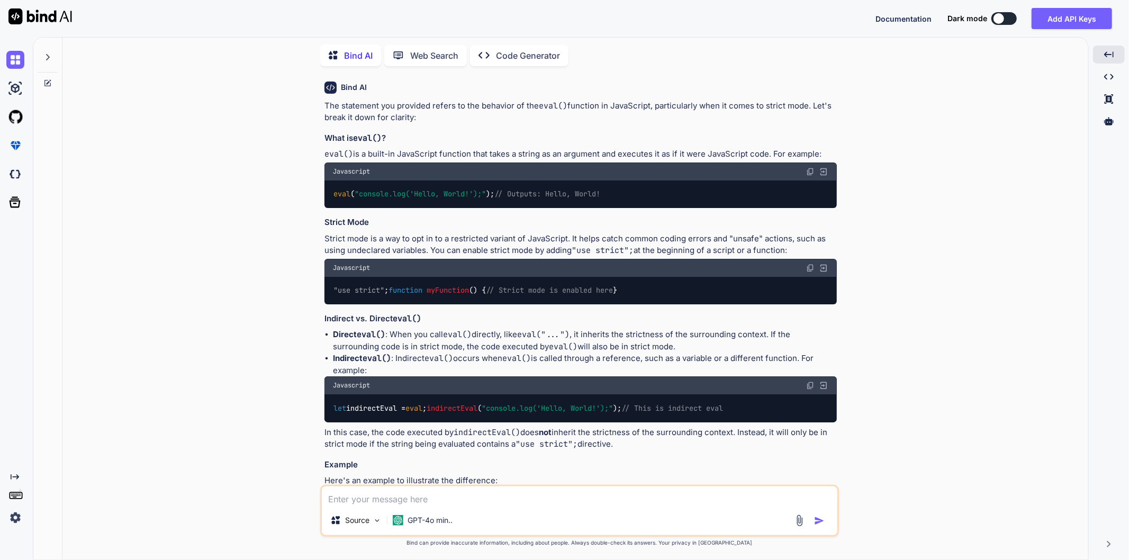
drag, startPoint x: 573, startPoint y: 252, endPoint x: 793, endPoint y: 252, distance: 219.7
click at [793, 252] on p "Strict mode is a way to opt in to a restricted variant of JavaScript. It helps …" at bounding box center [581, 245] width 513 height 24
click at [801, 248] on p "Strict mode is a way to opt in to a restricted variant of JavaScript. It helps …" at bounding box center [581, 245] width 513 height 24
click at [716, 251] on p "Strict mode is a way to opt in to a restricted variant of JavaScript. It helps …" at bounding box center [581, 245] width 513 height 24
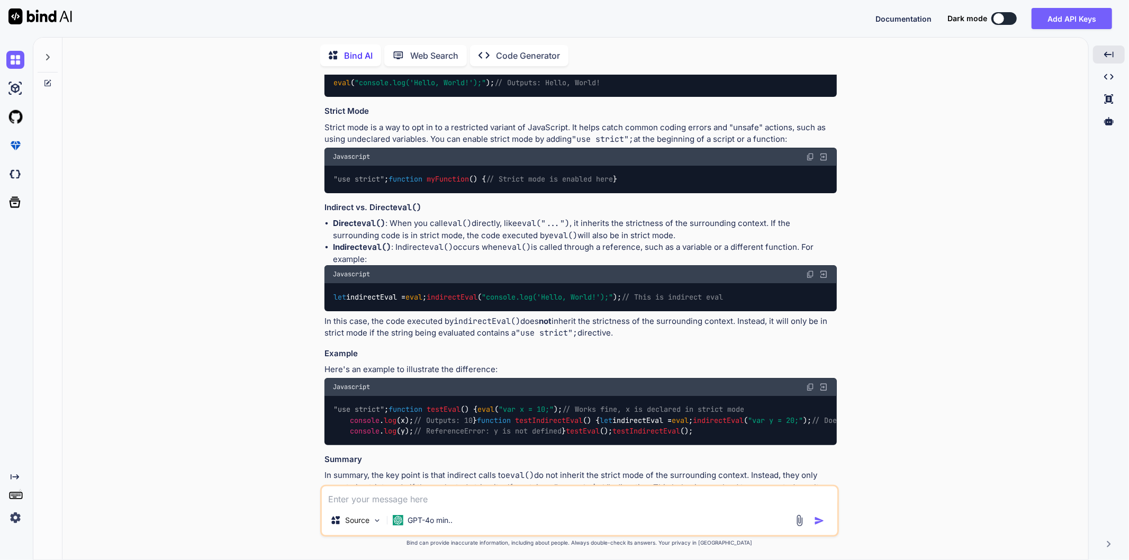
scroll to position [2000, 0]
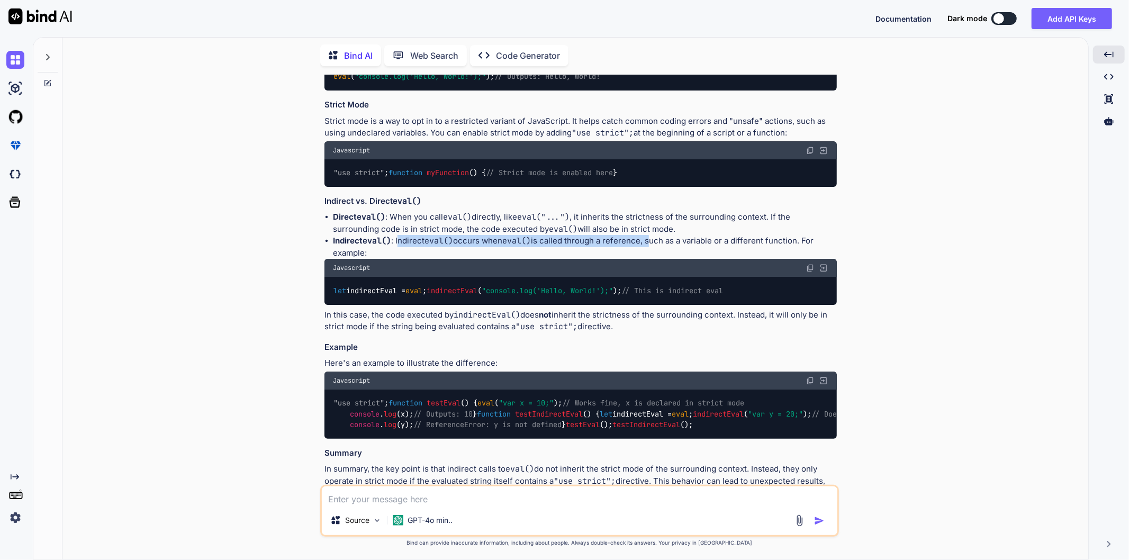
drag, startPoint x: 400, startPoint y: 269, endPoint x: 653, endPoint y: 276, distance: 253.2
click at [653, 259] on p "Indirect eval() : Indirect eval() occurs when eval() is called through a refere…" at bounding box center [585, 247] width 504 height 24
click at [651, 259] on p "Indirect eval() : Indirect eval() occurs when eval() is called through a refere…" at bounding box center [585, 247] width 504 height 24
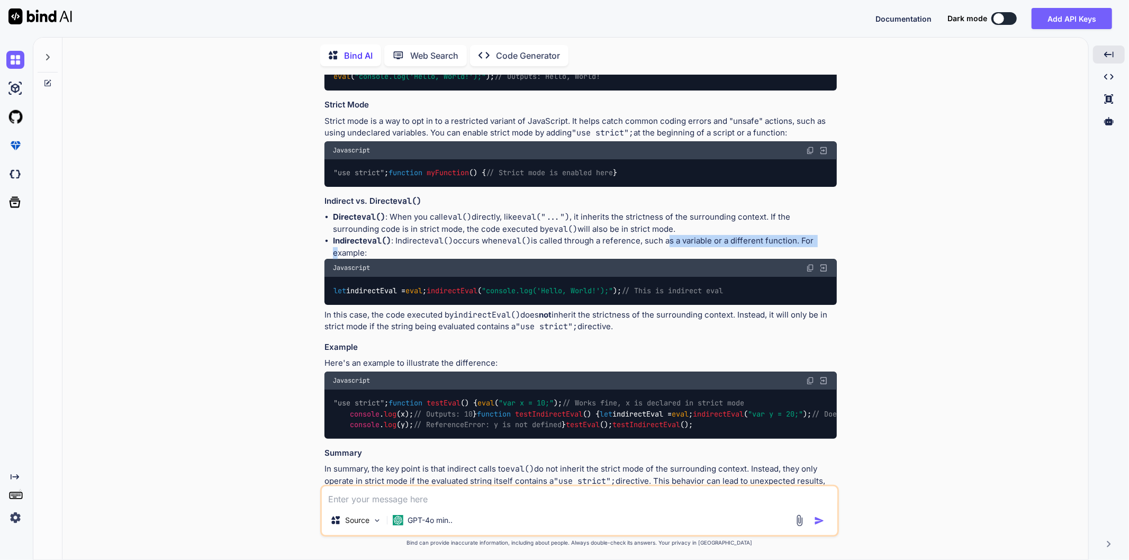
drag, startPoint x: 671, startPoint y: 274, endPoint x: 844, endPoint y: 271, distance: 172.6
click at [835, 259] on p "Indirect eval() : Indirect eval() occurs when eval() is called through a refere…" at bounding box center [585, 247] width 504 height 24
click at [908, 262] on div "You The isNaN() function answers the question "is the input functionally equiva…" at bounding box center [580, 317] width 1018 height 485
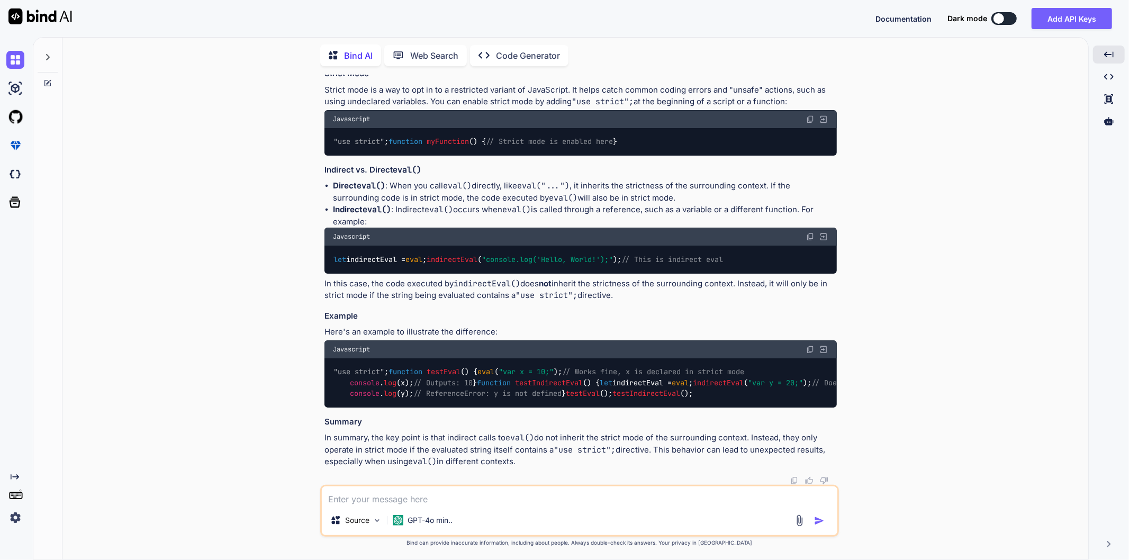
scroll to position [2060, 0]
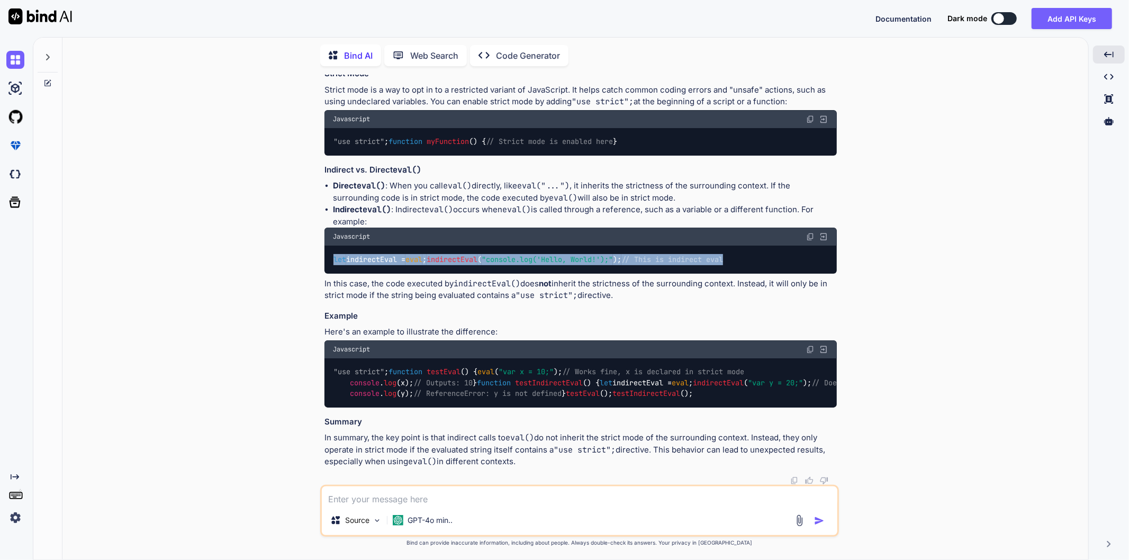
drag, startPoint x: 652, startPoint y: 274, endPoint x: 308, endPoint y: 260, distance: 345.0
click at [308, 260] on div "You The isNaN() function answers the question "is the input functionally equiva…" at bounding box center [580, 317] width 1018 height 485
copy code "let indirectEval = eval ; indirectEval ( "console.log('Hello, World!');" ); // …"
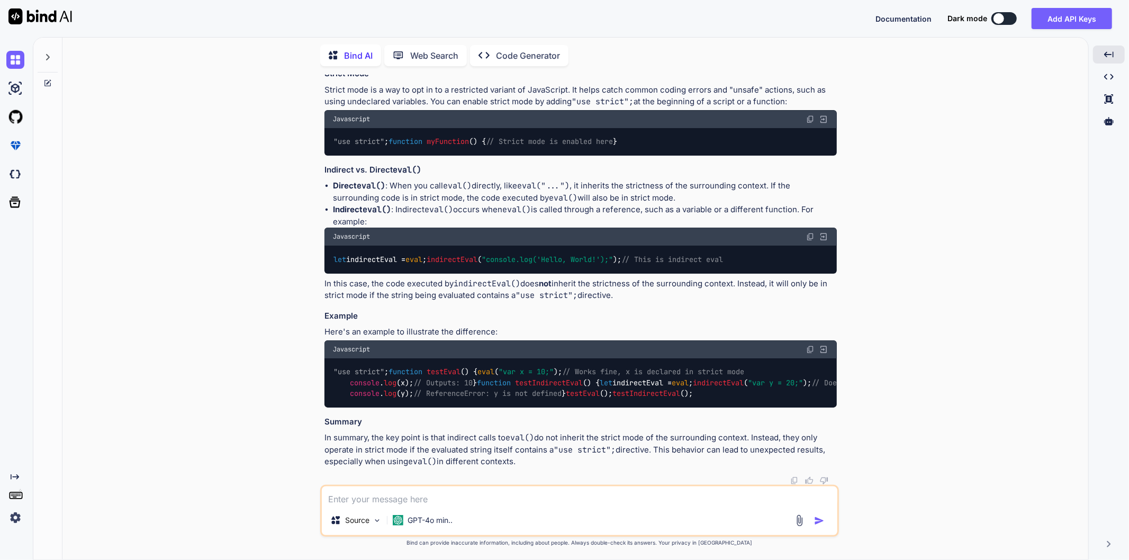
click at [276, 314] on div "You The isNaN() function answers the question "is the input functionally equiva…" at bounding box center [580, 317] width 1018 height 485
click at [462, 501] on textarea at bounding box center [580, 496] width 516 height 19
type textarea "are ye strict mode wala concept nahi samjha main , kis context ka baat kar rahe…"
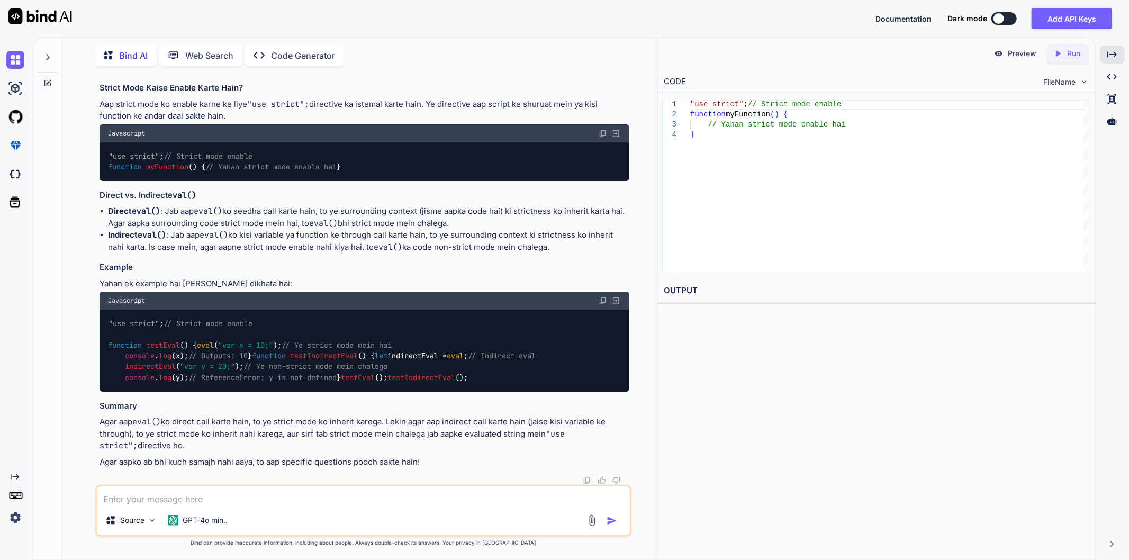
scroll to position [2864, 0]
click at [1113, 58] on icon "Created with Pixso." at bounding box center [1113, 55] width 10 height 10
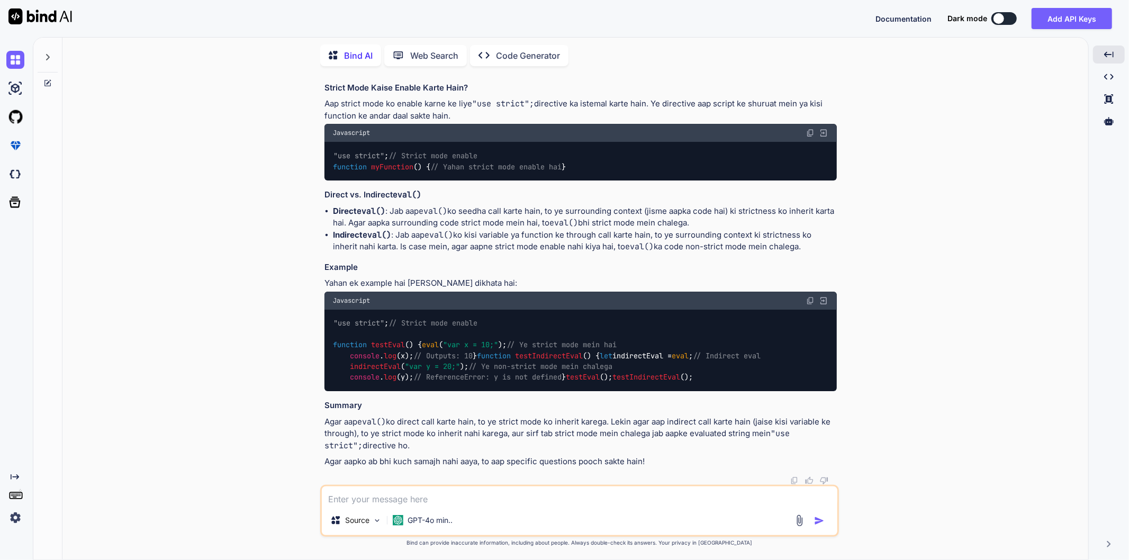
scroll to position [2900, 0]
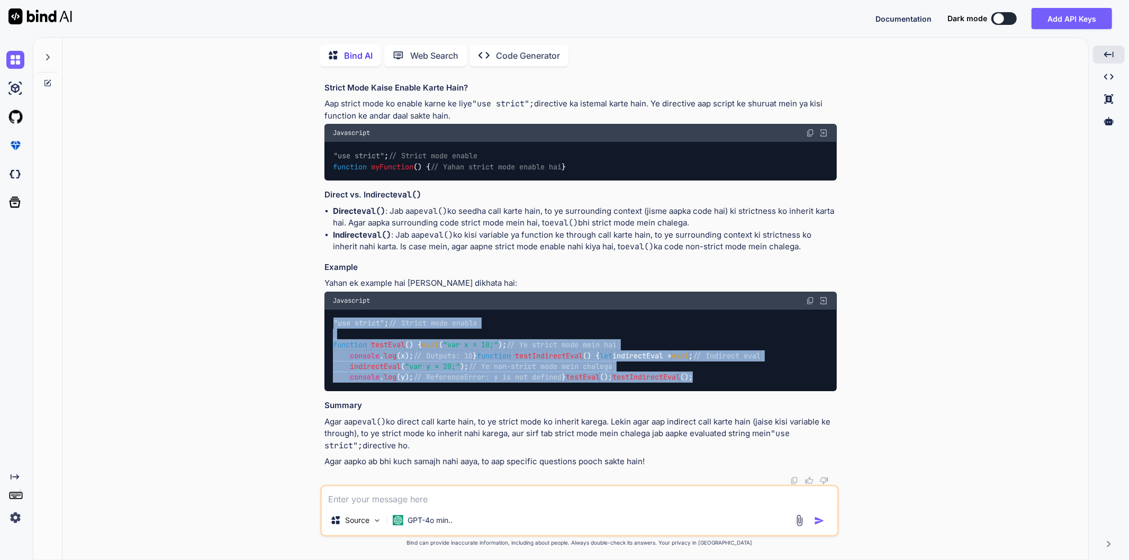
drag, startPoint x: 417, startPoint y: 383, endPoint x: 324, endPoint y: 221, distance: 186.4
click at [325, 310] on div ""use strict" ; // Strict mode enable function testEval ( ) { eval ( "var x = 10…" at bounding box center [581, 351] width 513 height 82
copy code ""use strict" ; // Strict mode enable function testEval ( ) { eval ( "var x = 10…"
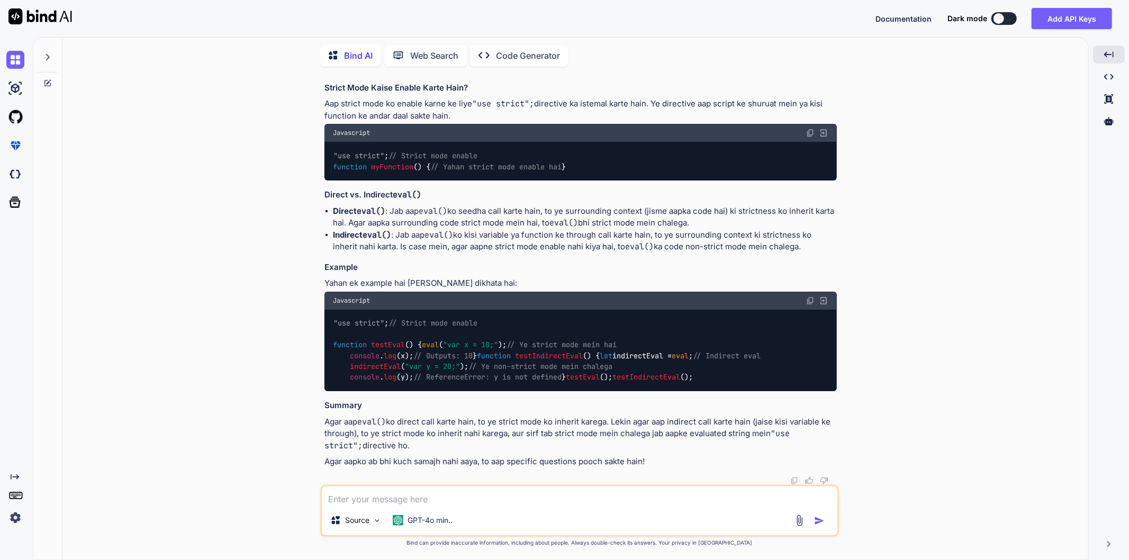
click at [429, 495] on textarea at bounding box center [580, 496] width 516 height 19
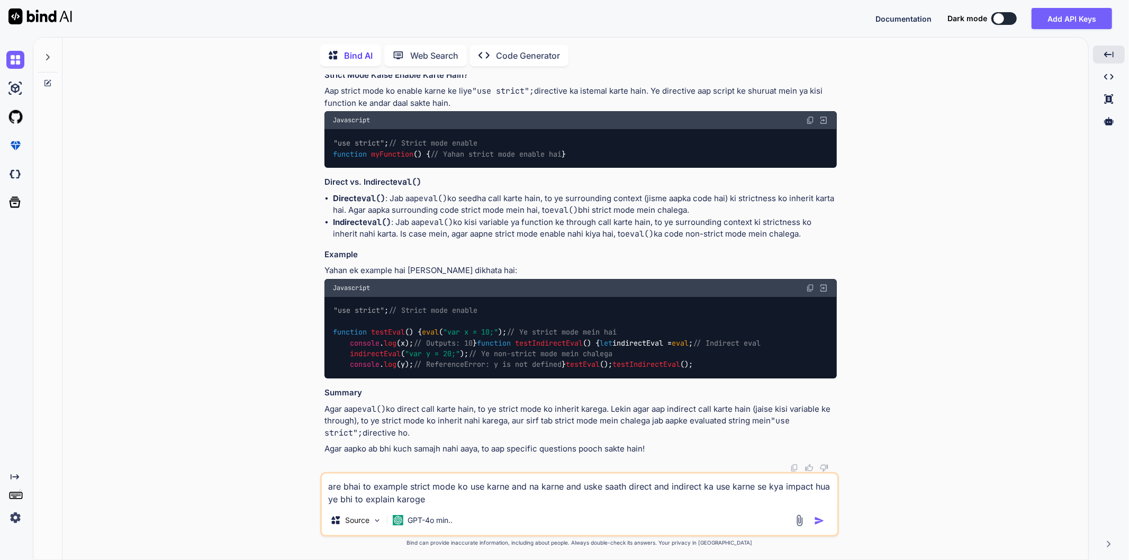
type textarea "are bhai to example strict mode ko use karne and na karne and uske saath direct…"
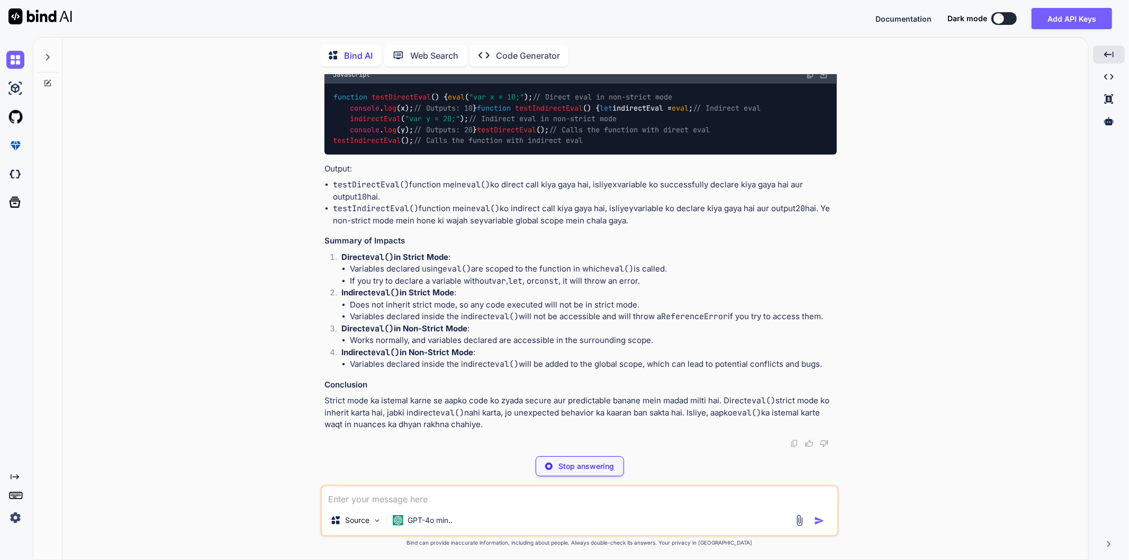
scroll to position [3394, 0]
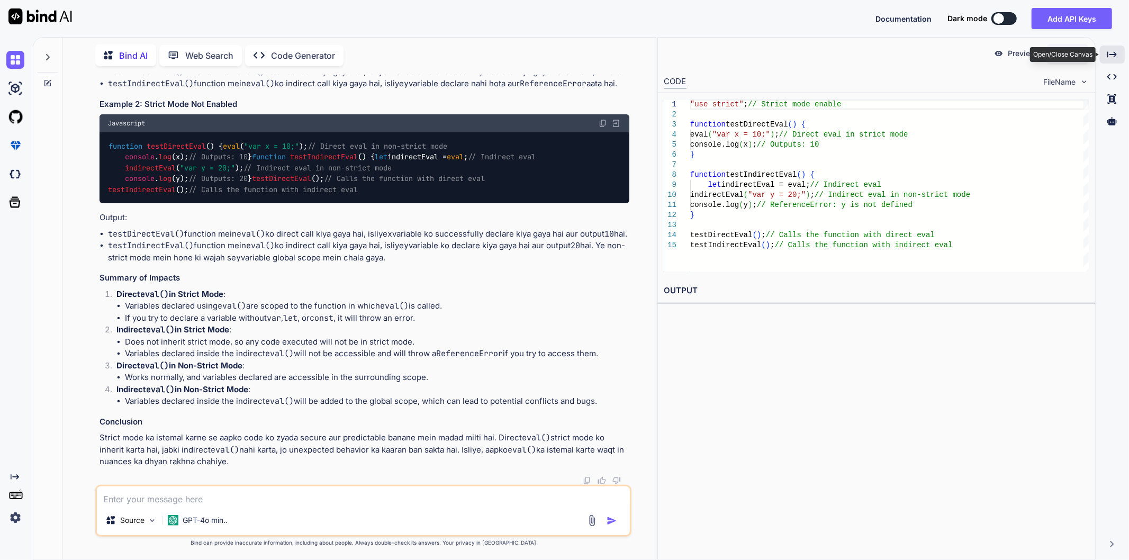
click at [1108, 53] on icon at bounding box center [1113, 54] width 10 height 6
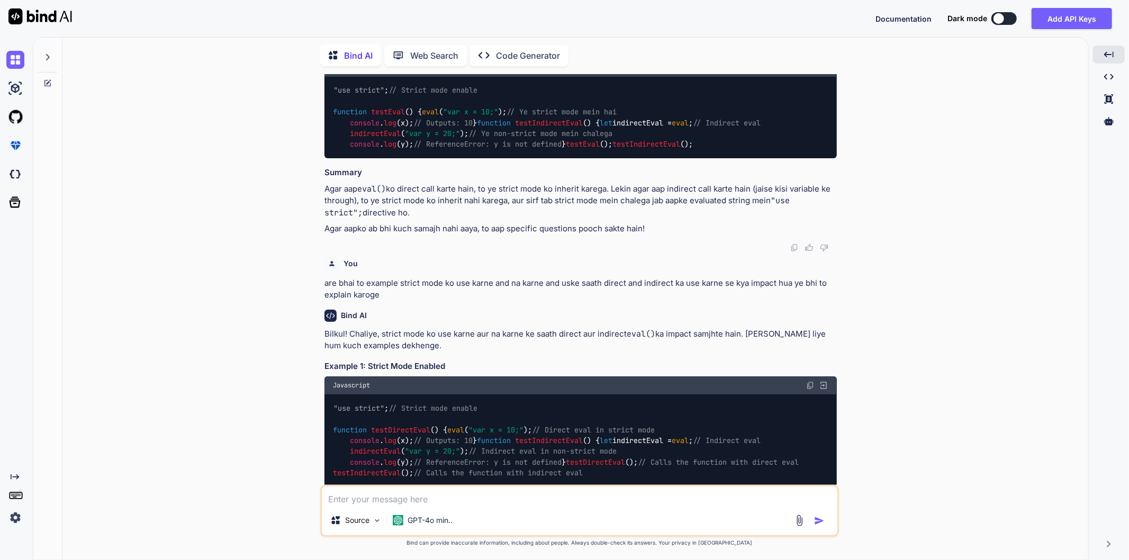
scroll to position [2841, 0]
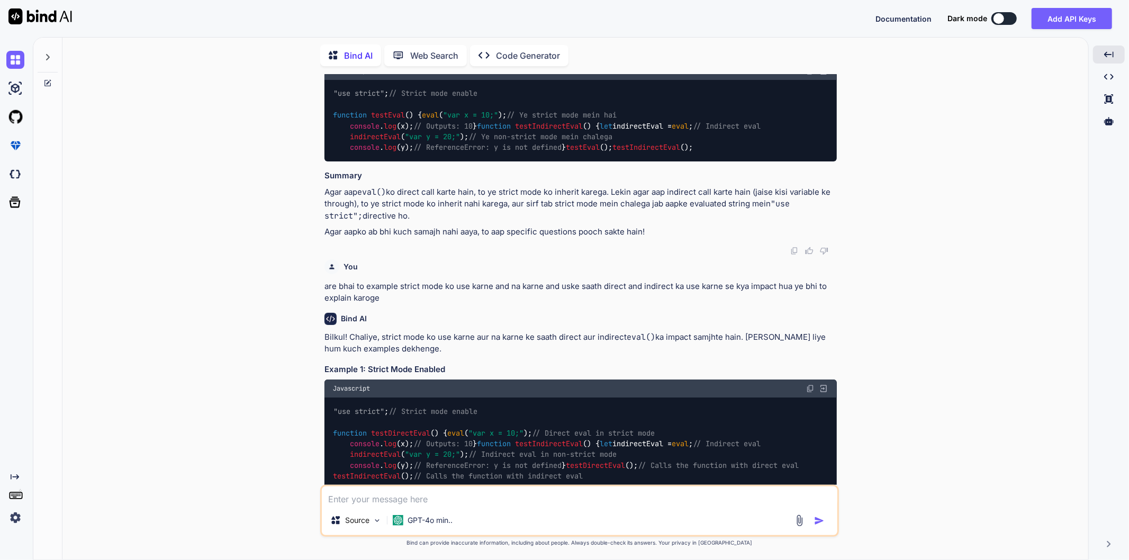
drag, startPoint x: 347, startPoint y: 346, endPoint x: 327, endPoint y: 310, distance: 41.0
click at [327, 161] on div ""use strict" ; // Strict mode enable function testEval ( ) { eval ( "var x = 10…" at bounding box center [581, 121] width 513 height 82
click at [607, 161] on div ""use strict" ; // Strict mode enable function testEval ( ) { eval ( "var x = 10…" at bounding box center [581, 121] width 513 height 82
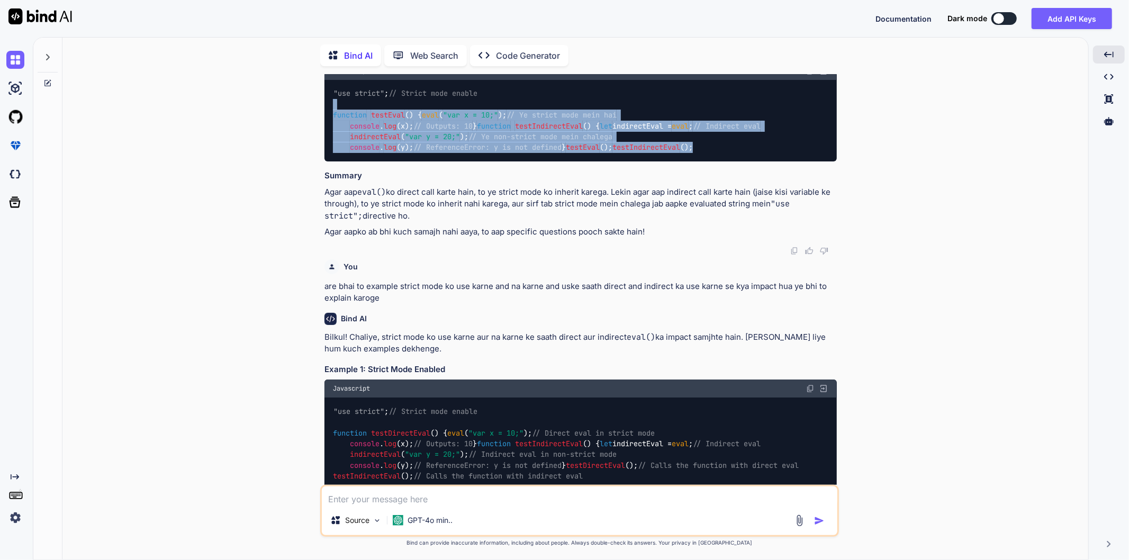
drag, startPoint x: 441, startPoint y: 441, endPoint x: 329, endPoint y: 302, distance: 178.1
click at [329, 161] on div ""use strict" ; // Strict mode enable function testEval ( ) { eval ( "var x = 10…" at bounding box center [581, 121] width 513 height 82
copy code "function testEval ( ) { eval ( "var x = 10;" ); // Ye strict mode mein hai cons…"
click at [702, 161] on div ""use strict" ; // Strict mode enable function testEval ( ) { eval ( "var x = 10…" at bounding box center [581, 121] width 513 height 82
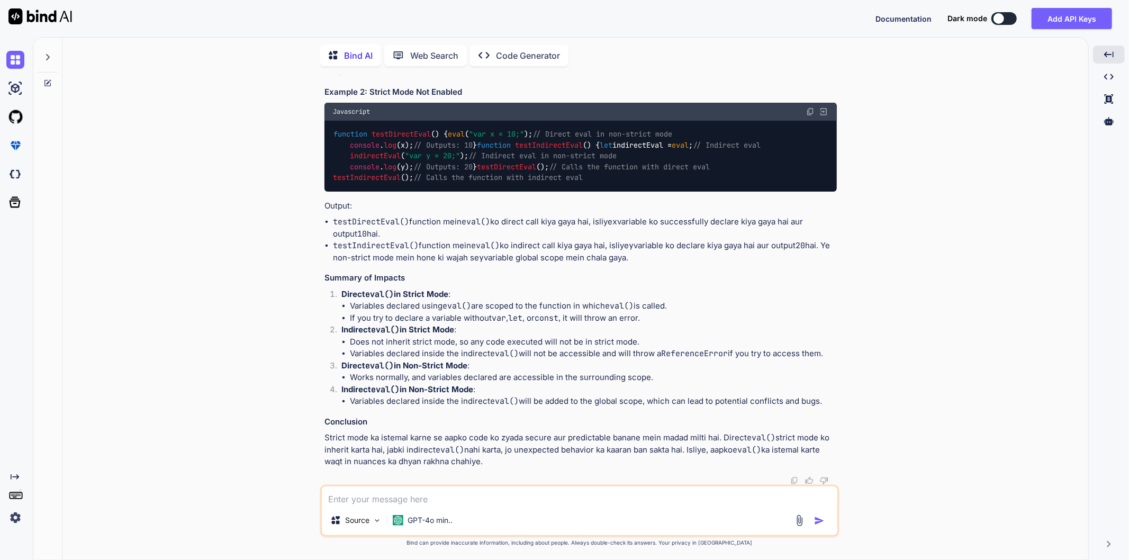
scroll to position [3493, 0]
click at [556, 78] on li "testIndirectEval() function mein eval() ko indirect call kiya gaya hai, isliye …" at bounding box center [585, 66] width 504 height 24
drag, startPoint x: 644, startPoint y: 320, endPoint x: 325, endPoint y: 161, distance: 357.1
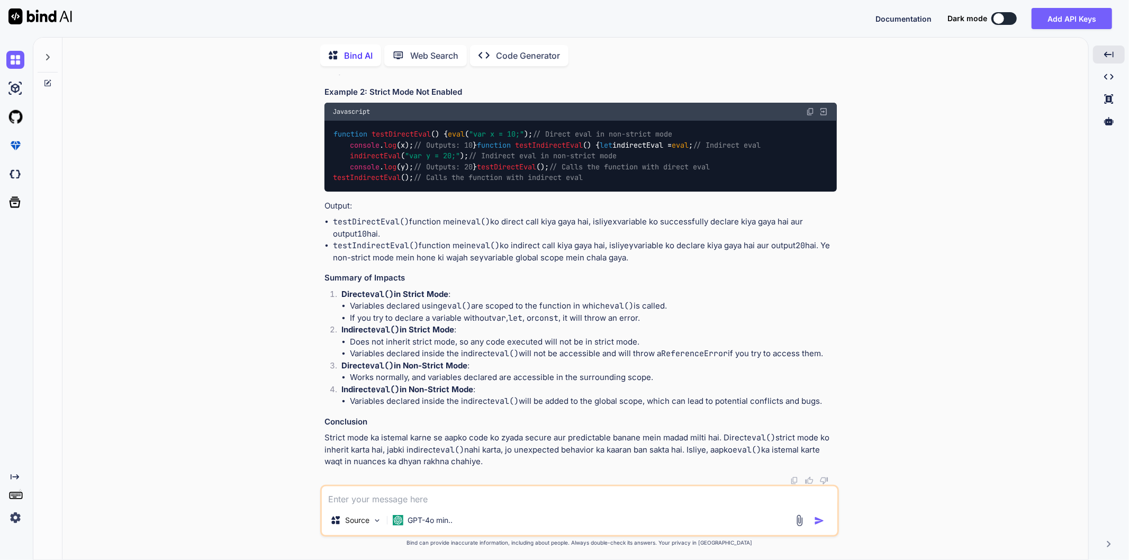
copy code ""use strict" ; // Strict mode enable function testDirectEval ( ) { eval ( "var …"
drag, startPoint x: 632, startPoint y: 315, endPoint x: 319, endPoint y: 160, distance: 349.0
click at [319, 160] on div "You The isNaN() function answers the question "is the input functionally equiva…" at bounding box center [580, 317] width 1018 height 485
copy code ""use strict" ; // Strict mode enable function testDirectEval ( ) { eval ( "var …"
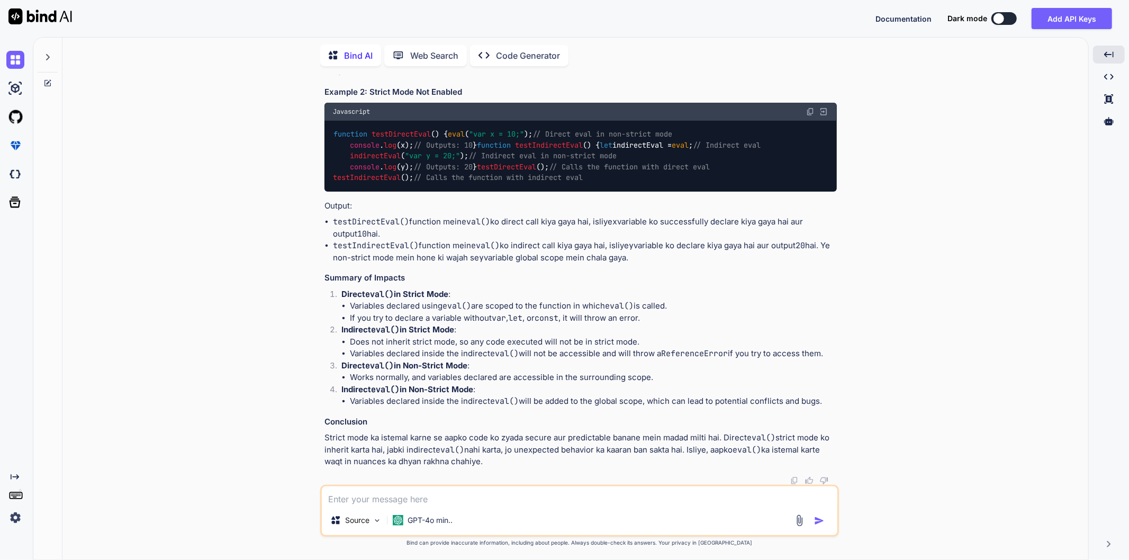
click at [429, 339] on div "Bilkul! Chaliye, strict mode ko use karne aur na karne ke saath direct aur indi…" at bounding box center [581, 157] width 513 height 621
click at [430, 502] on textarea at bounding box center [580, 496] width 516 height 19
type textarea "give me a medium problem to solve using javascript"
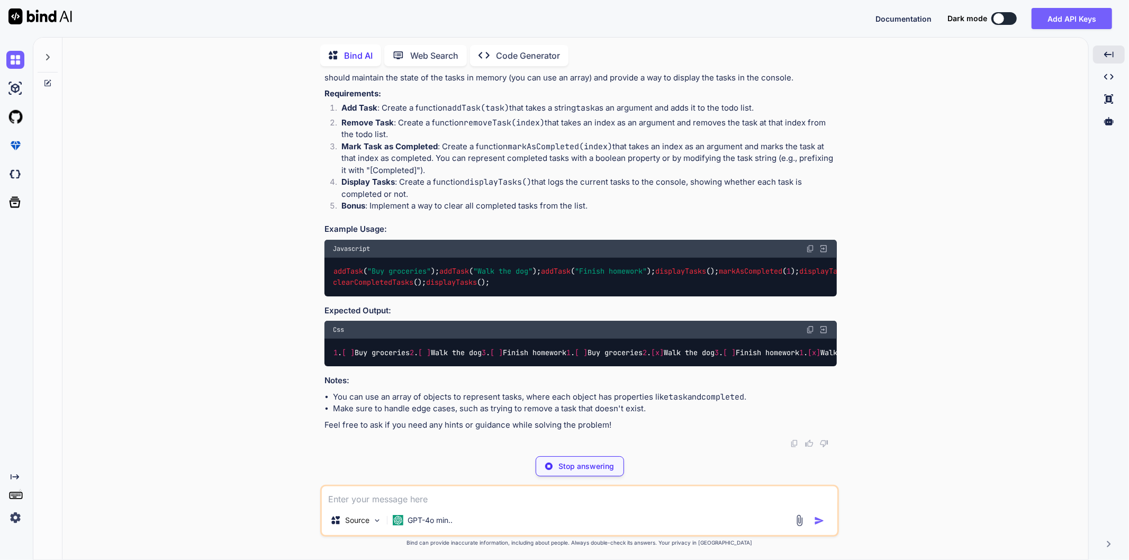
scroll to position [4440, 0]
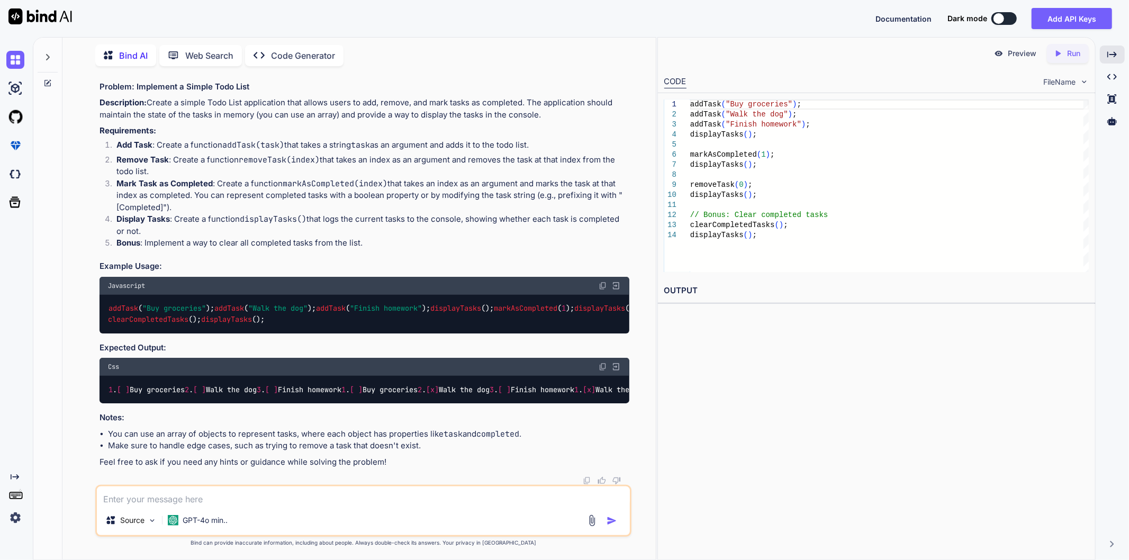
click at [409, 497] on textarea at bounding box center [363, 496] width 533 height 19
click at [1116, 56] on icon at bounding box center [1113, 54] width 10 height 6
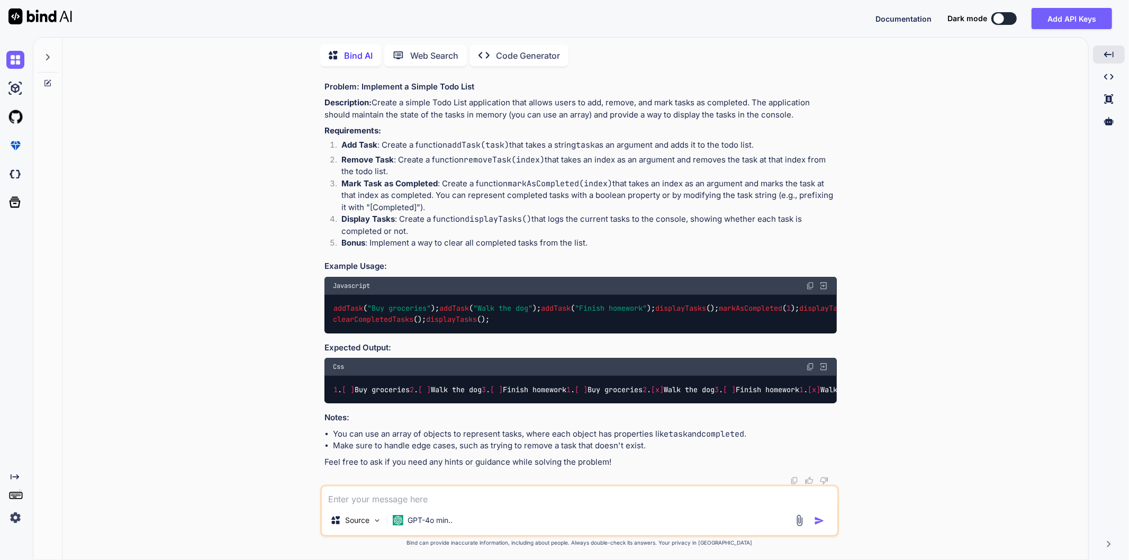
scroll to position [4535, 0]
click at [461, 500] on textarea at bounding box center [580, 496] width 516 height 19
type textarea "are bhai not this type give me problem statement"
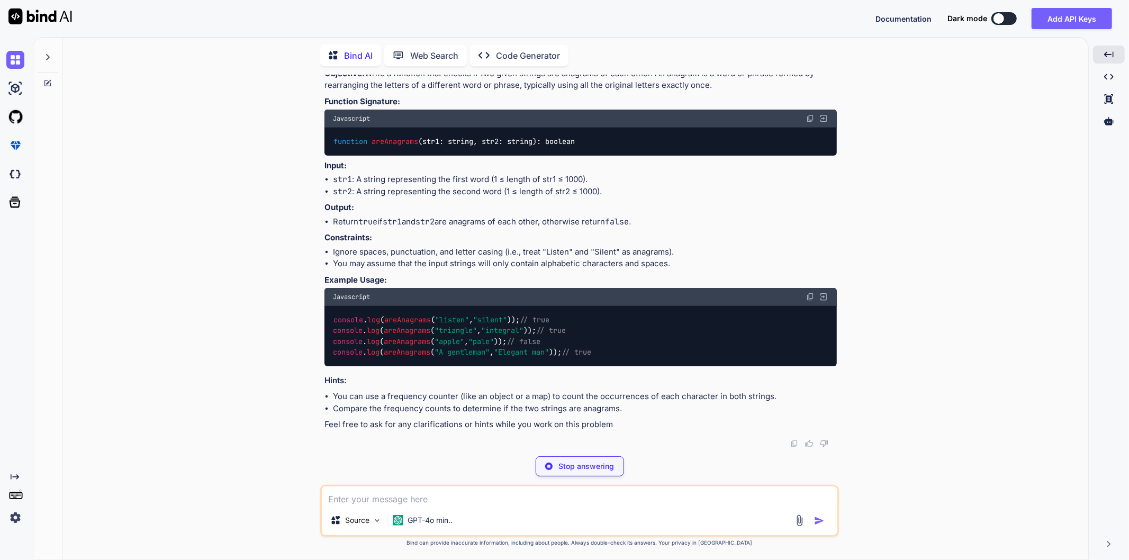
scroll to position [4729, 0]
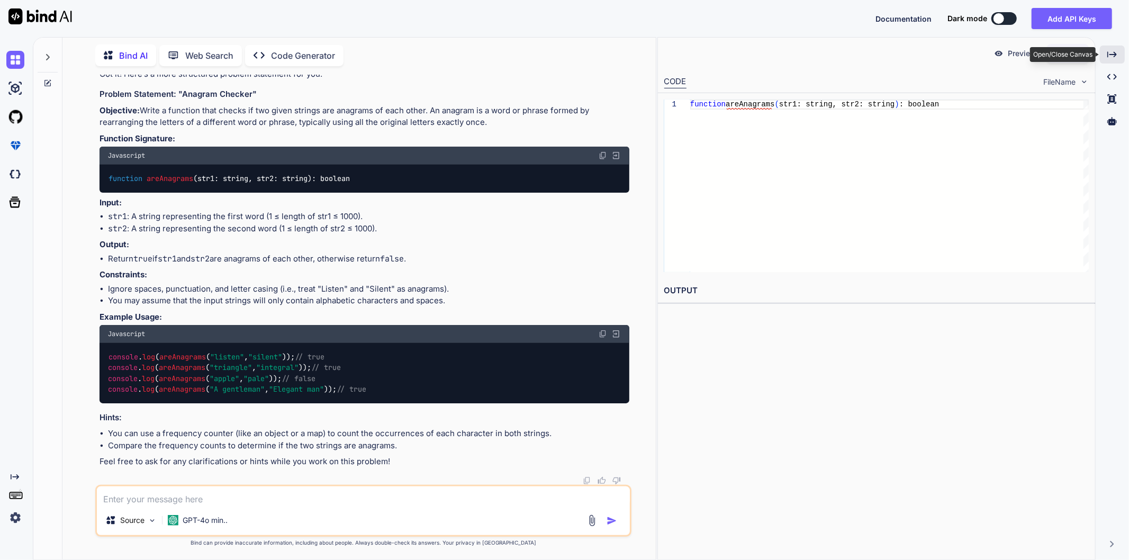
click at [1109, 59] on div "Created with Pixso." at bounding box center [1112, 55] width 25 height 18
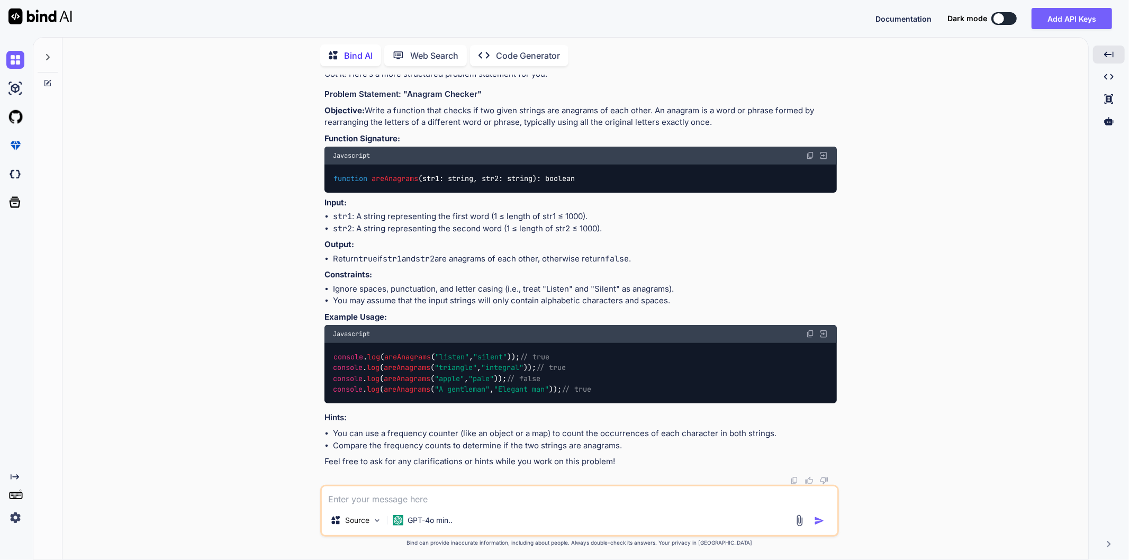
scroll to position [4911, 0]
